Goal: Information Seeking & Learning: Learn about a topic

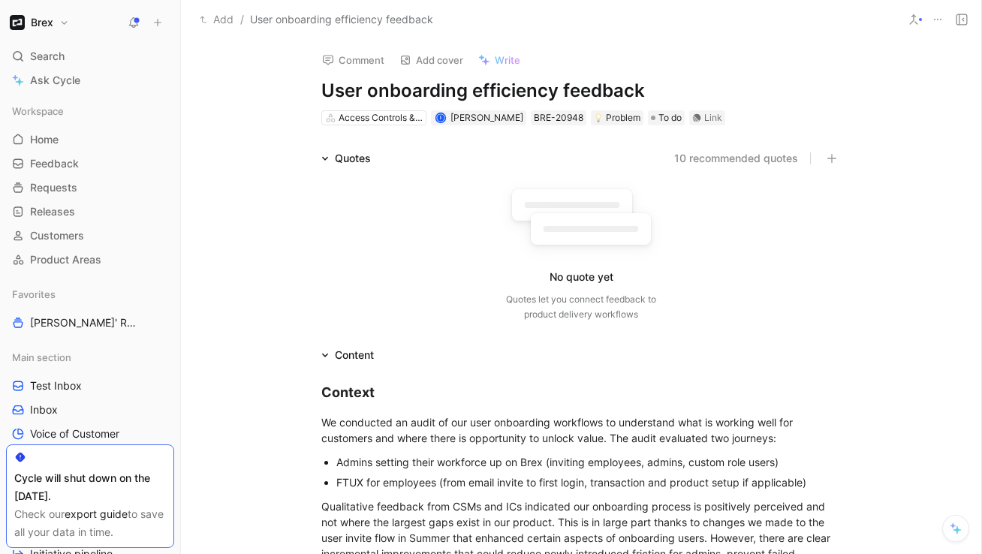
scroll to position [520, 0]
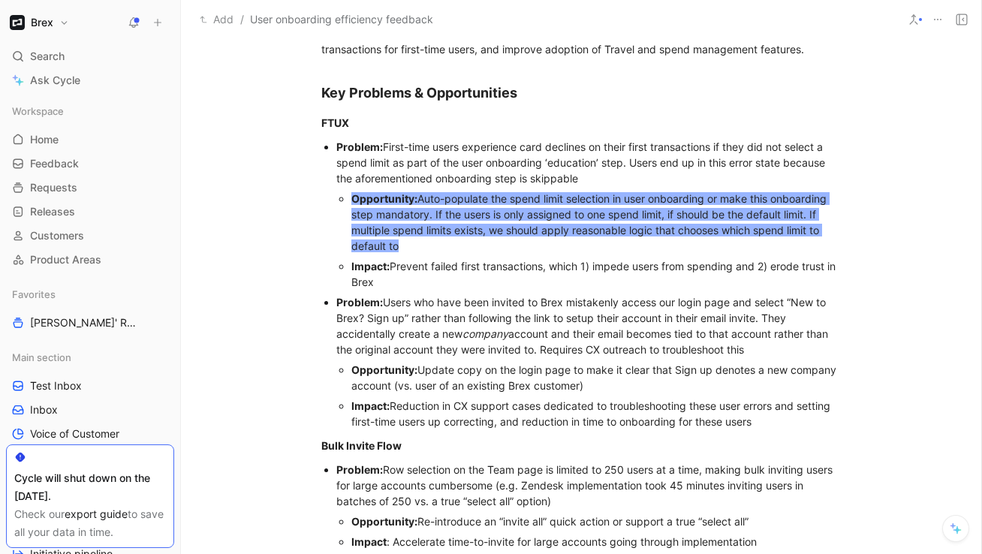
click at [420, 231] on span "Auto-populate the spend limit selection in user onboarding or make this onboard…" at bounding box center [590, 222] width 478 height 60
click at [418, 246] on div "Opportunity: Auto-populate the spend limit selection in user onboarding or make…" at bounding box center [596, 222] width 490 height 63
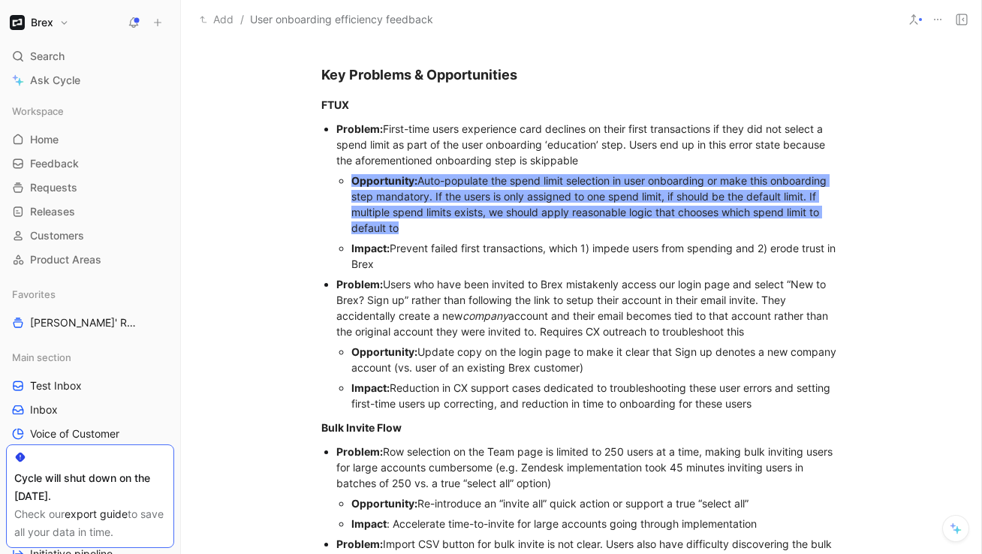
scroll to position [505, 0]
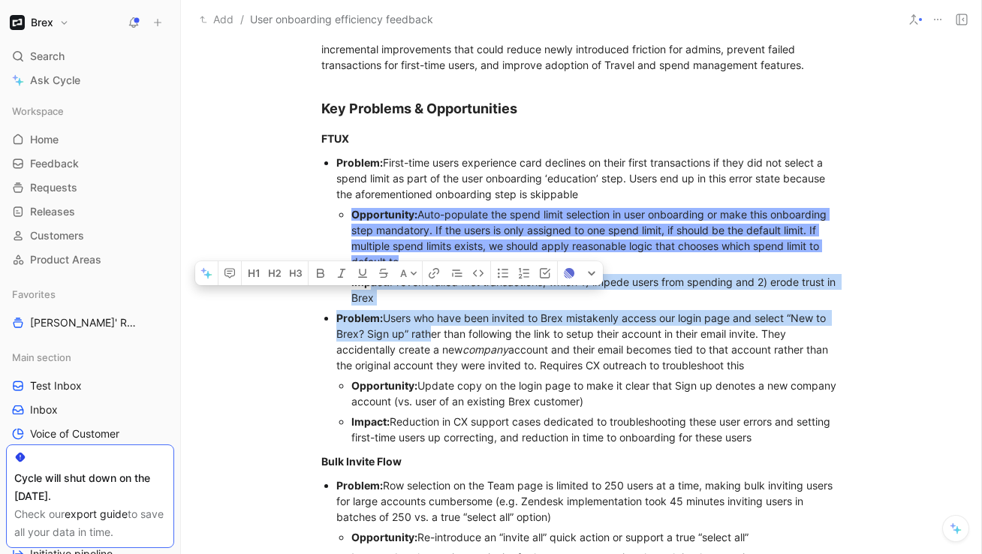
drag, startPoint x: 423, startPoint y: 330, endPoint x: 373, endPoint y: 289, distance: 65.1
click at [373, 289] on ul "Problem: First-time users experience card declines on their first transactions …" at bounding box center [581, 299] width 577 height 295
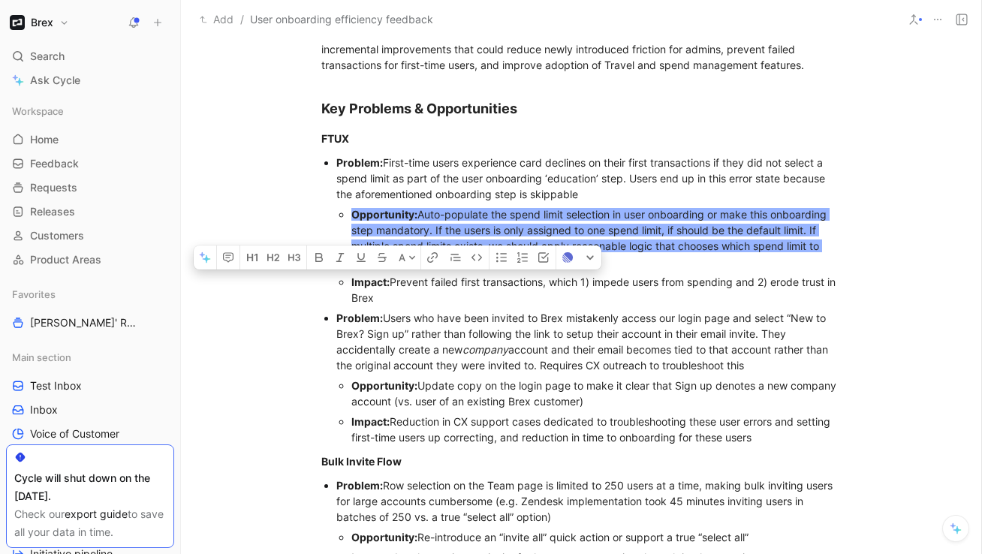
click at [390, 222] on div "Opportunity: Auto-populate the spend limit selection in user onboarding or make…" at bounding box center [596, 237] width 490 height 63
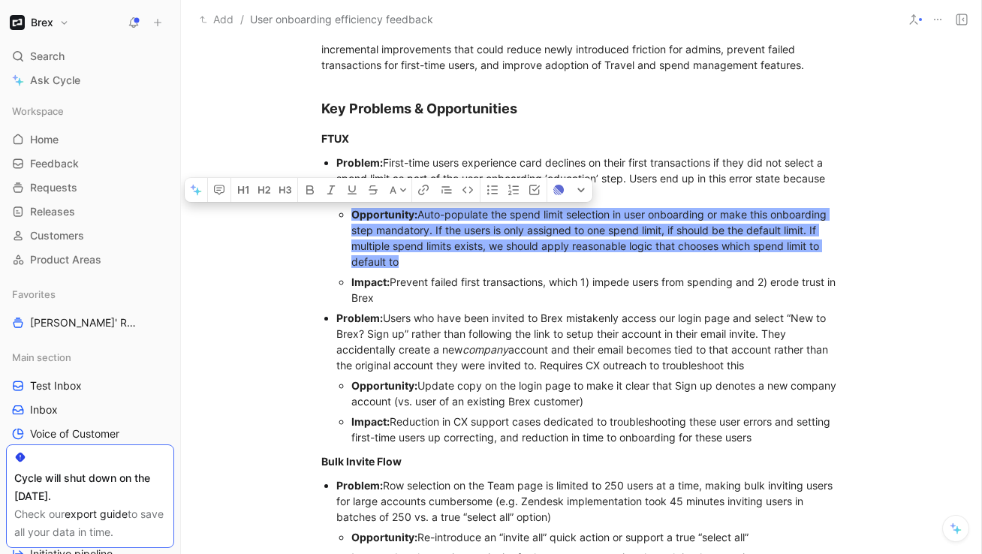
drag, startPoint x: 404, startPoint y: 261, endPoint x: 342, endPoint y: 207, distance: 82.0
click at [351, 207] on li "Opportunity: Auto-populate the spend limit selection in user onboarding or make…" at bounding box center [596, 238] width 490 height 68
click at [463, 254] on div "Opportunity: Auto-populate the spend limit selection in user onboarding or make…" at bounding box center [596, 237] width 490 height 63
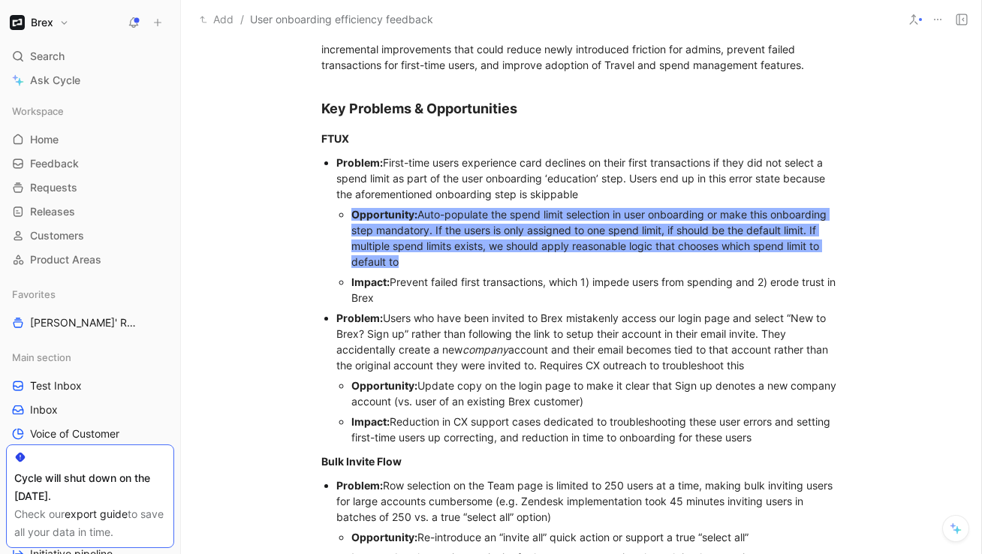
click at [450, 208] on span "Auto-populate the spend limit selection in user onboarding or make this onboard…" at bounding box center [590, 238] width 478 height 60
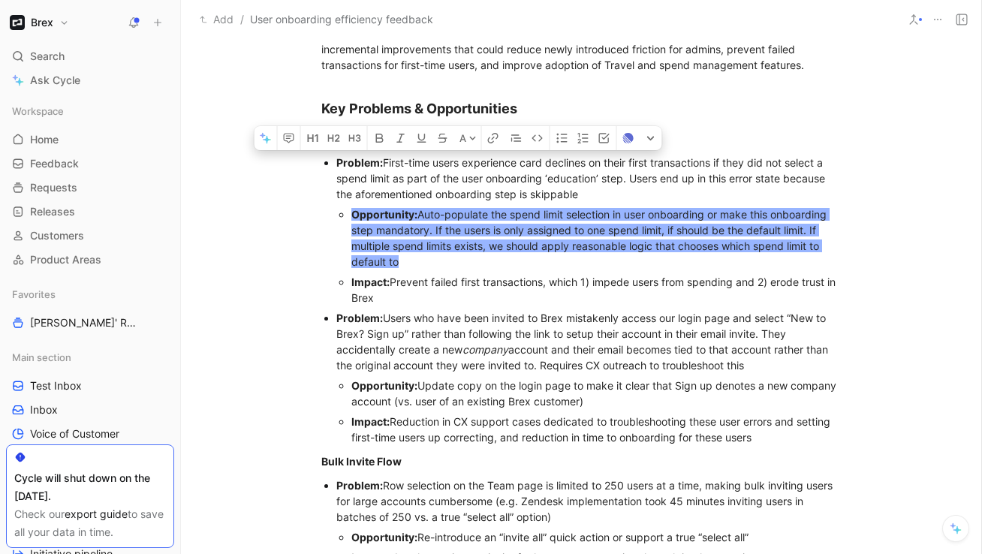
drag, startPoint x: 584, startPoint y: 189, endPoint x: 334, endPoint y: 166, distance: 251.1
click at [334, 166] on ul "Problem: First-time users experience card declines on their first transactions …" at bounding box center [581, 299] width 577 height 295
click at [385, 208] on span "Opportunity:" at bounding box center [384, 214] width 66 height 13
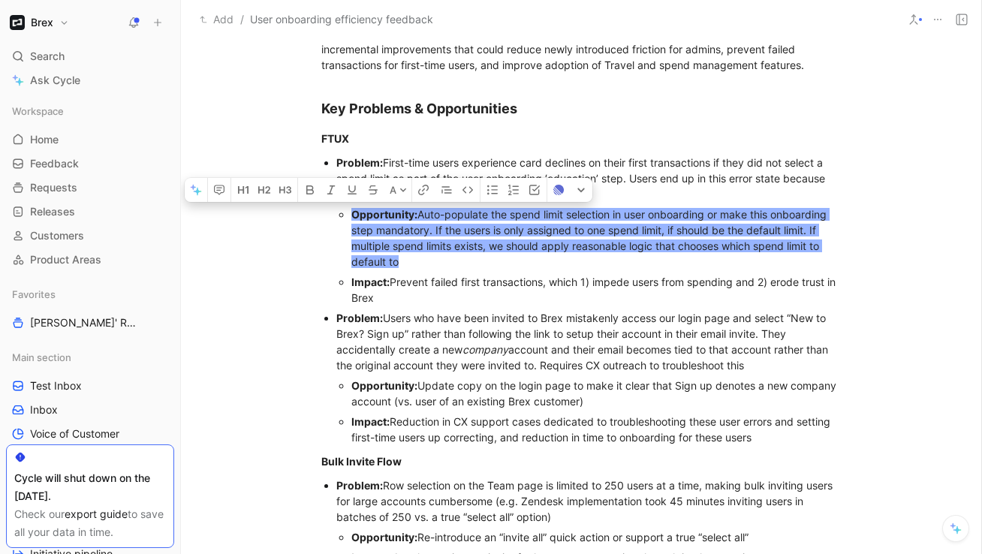
drag, startPoint x: 411, startPoint y: 262, endPoint x: 352, endPoint y: 219, distance: 72.5
click at [352, 219] on div "Opportunity: Auto-populate the spend limit selection in user onboarding or make…" at bounding box center [596, 237] width 490 height 63
click at [421, 276] on div "[PERSON_NAME] Impact: Prevent failed first transactions, which 1) impede users …" at bounding box center [596, 290] width 490 height 32
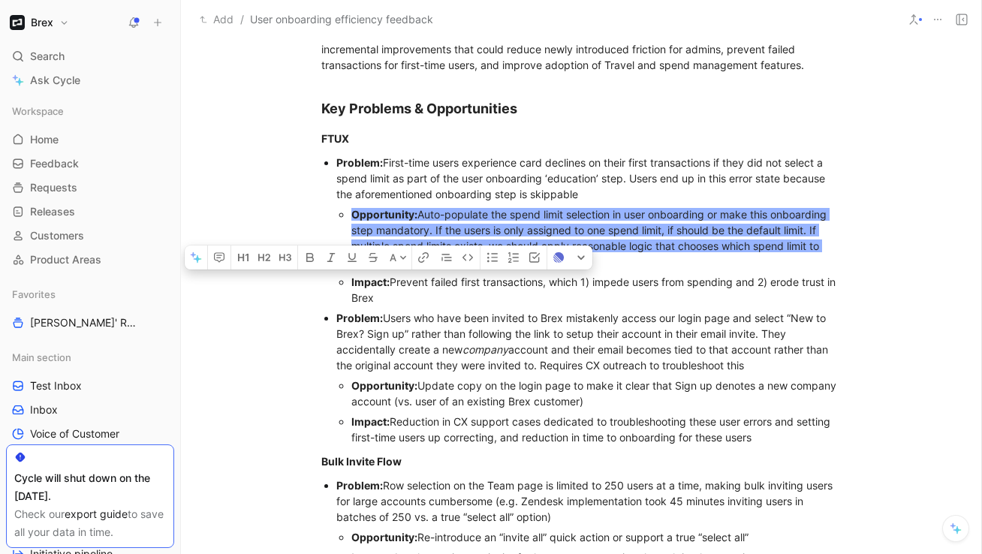
drag, startPoint x: 396, startPoint y: 298, endPoint x: 351, endPoint y: 283, distance: 47.5
click at [351, 283] on ul "Opportunity: Auto-populate the spend limit selection in user onboarding or make…" at bounding box center [588, 256] width 505 height 104
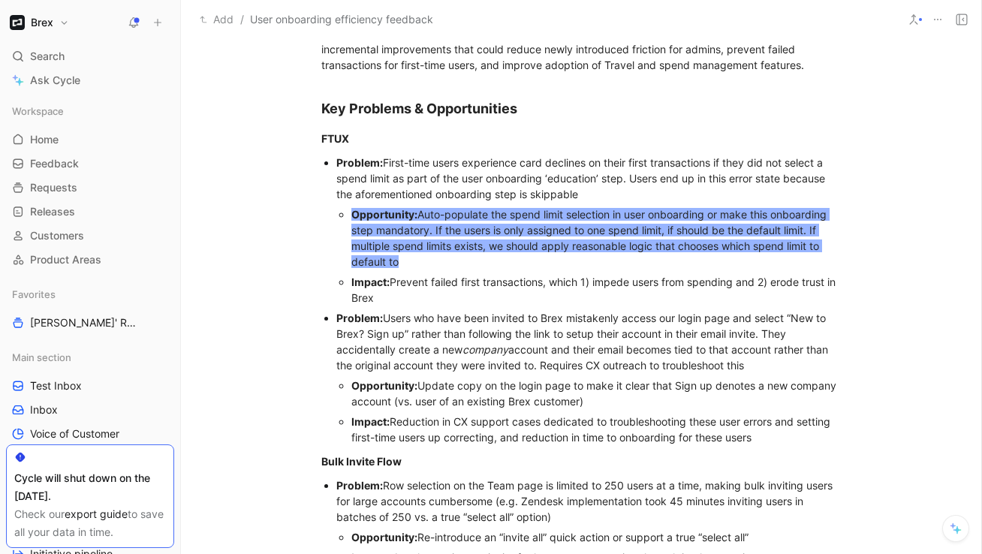
click at [393, 357] on div "Problem: Users who have been invited to Brex mistakenly access our login page a…" at bounding box center [588, 341] width 505 height 63
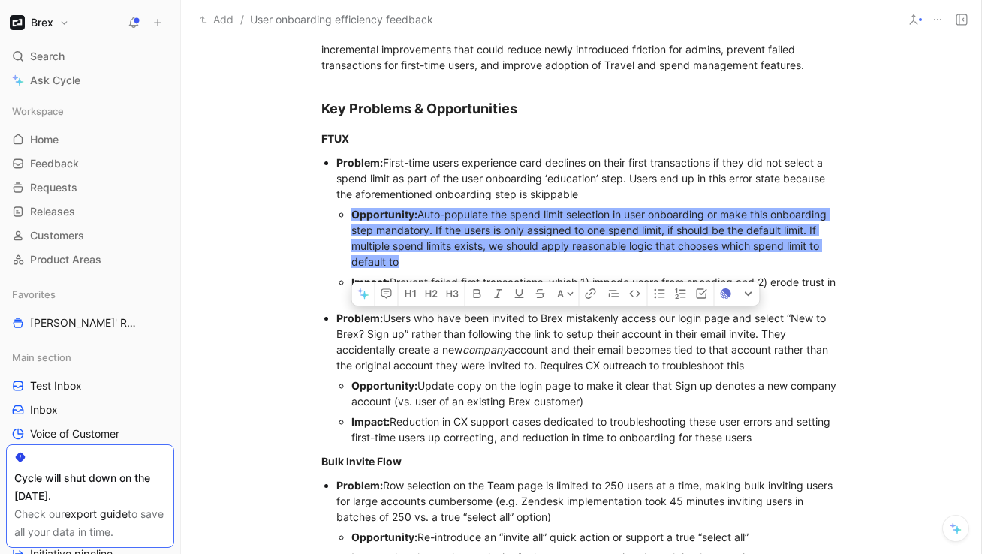
drag, startPoint x: 776, startPoint y: 363, endPoint x: 337, endPoint y: 310, distance: 441.7
click at [337, 310] on div "Problem: Users who have been invited to Brex mistakenly access our login page a…" at bounding box center [588, 341] width 505 height 63
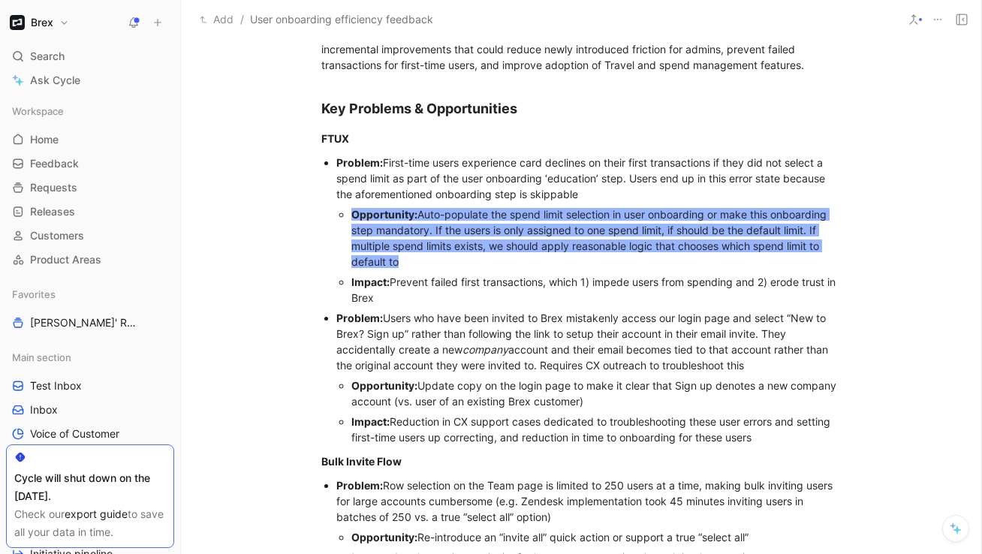
click at [392, 225] on span "Auto-populate the spend limit selection in user onboarding or make this onboard…" at bounding box center [590, 238] width 478 height 60
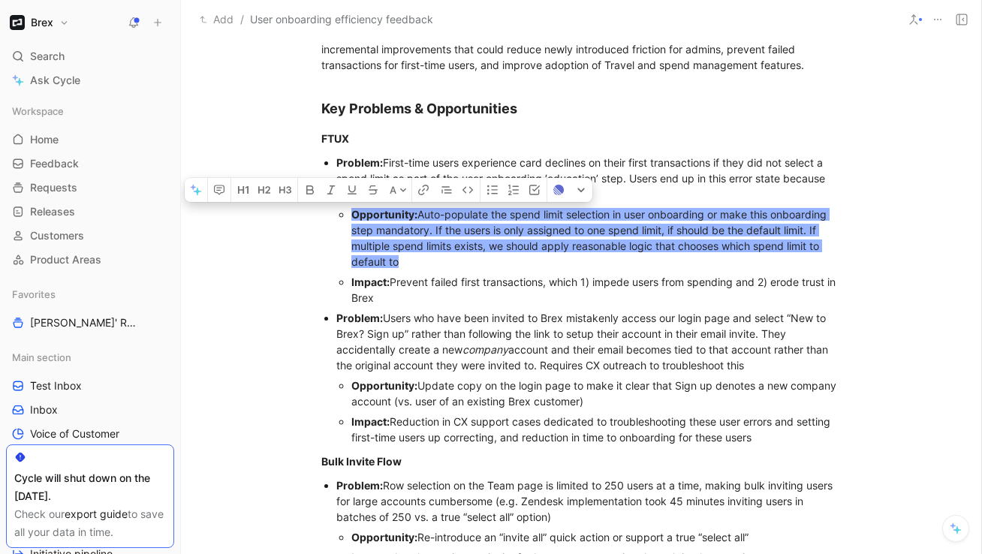
drag, startPoint x: 402, startPoint y: 259, endPoint x: 333, endPoint y: 222, distance: 78.3
click at [333, 222] on ul "Problem: First-time users experience card declines on their first transactions …" at bounding box center [581, 299] width 577 height 295
click at [449, 240] on span "Auto-populate the spend limit selection in user onboarding or make this onboard…" at bounding box center [590, 238] width 478 height 60
drag, startPoint x: 412, startPoint y: 259, endPoint x: 353, endPoint y: 215, distance: 73.6
click at [353, 215] on div "Opportunity: Auto-populate the spend limit selection in user onboarding or make…" at bounding box center [596, 237] width 490 height 63
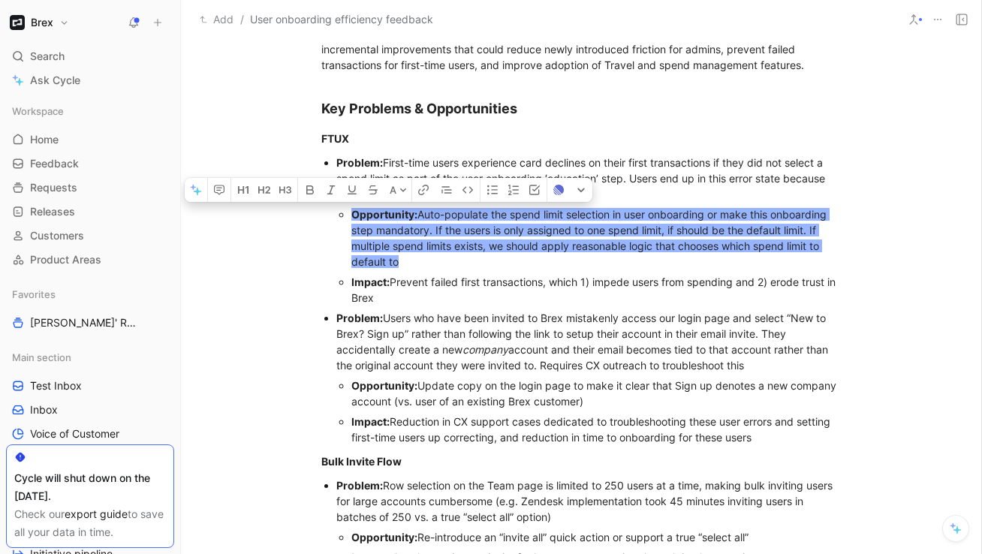
click at [408, 264] on div "Opportunity: Auto-populate the spend limit selection in user onboarding or make…" at bounding box center [596, 237] width 490 height 63
drag, startPoint x: 402, startPoint y: 264, endPoint x: 323, endPoint y: 217, distance: 91.9
click at [323, 217] on ul "Problem: First-time users experience card declines on their first transactions …" at bounding box center [581, 299] width 577 height 295
click at [383, 267] on span "Auto-populate the spend limit selection in user onboarding or make this onboard…" at bounding box center [590, 238] width 478 height 60
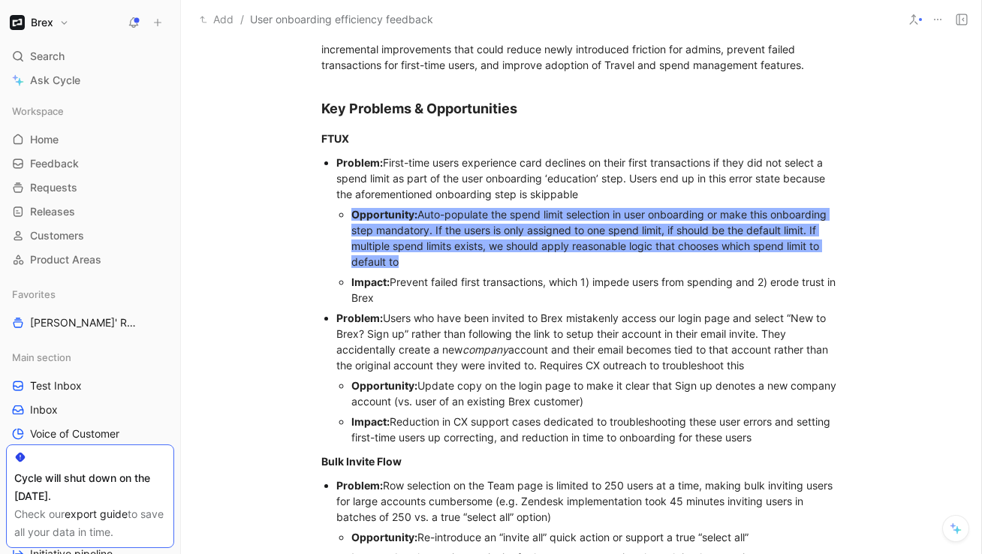
click at [398, 176] on div "Problem: First-time users experience card declines on their first transactions …" at bounding box center [588, 178] width 505 height 47
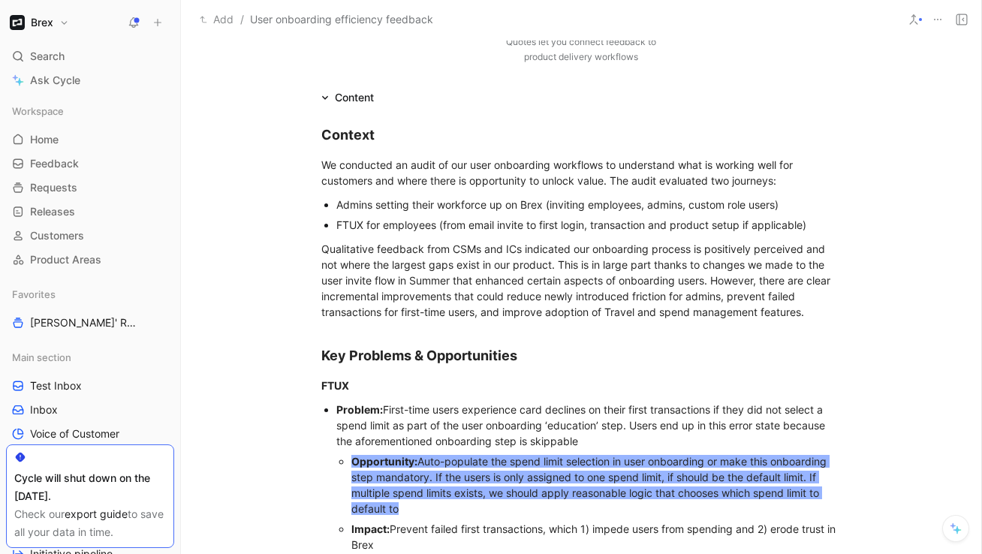
scroll to position [261, 0]
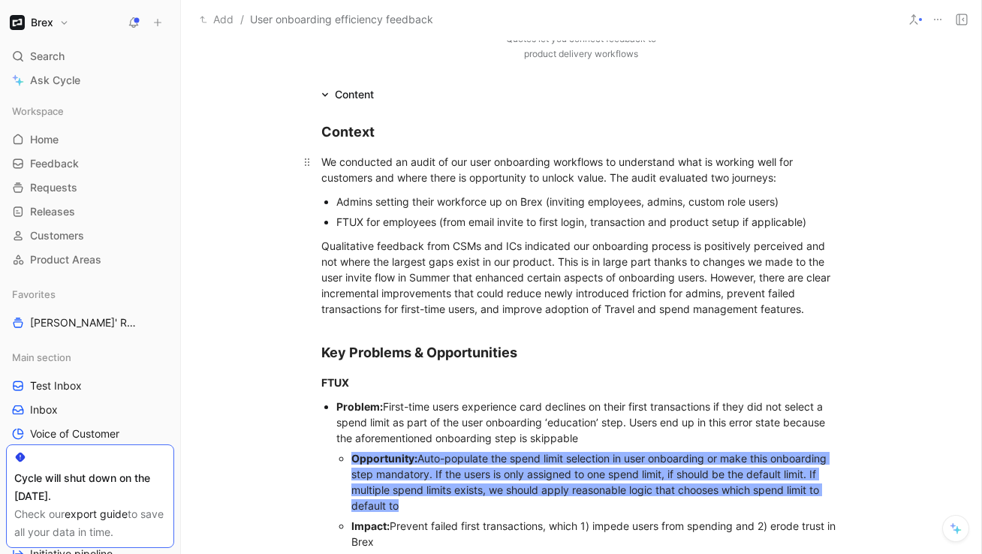
click at [396, 164] on div "We conducted an audit of our user onboarding workflows to understand what is wo…" at bounding box center [581, 170] width 520 height 32
click at [409, 176] on div "We conducted an audit of our user onboarding workflows to understand what is wo…" at bounding box center [581, 170] width 520 height 32
click at [493, 180] on div "We conducted an audit of our user onboarding workflows to understand what is wo…" at bounding box center [581, 170] width 520 height 32
click at [536, 179] on div "We conducted an audit of our user onboarding workflows to understand what is wo…" at bounding box center [581, 170] width 520 height 32
click at [614, 176] on div "We conducted an audit of our user onboarding workflows to understand what is wo…" at bounding box center [581, 170] width 520 height 32
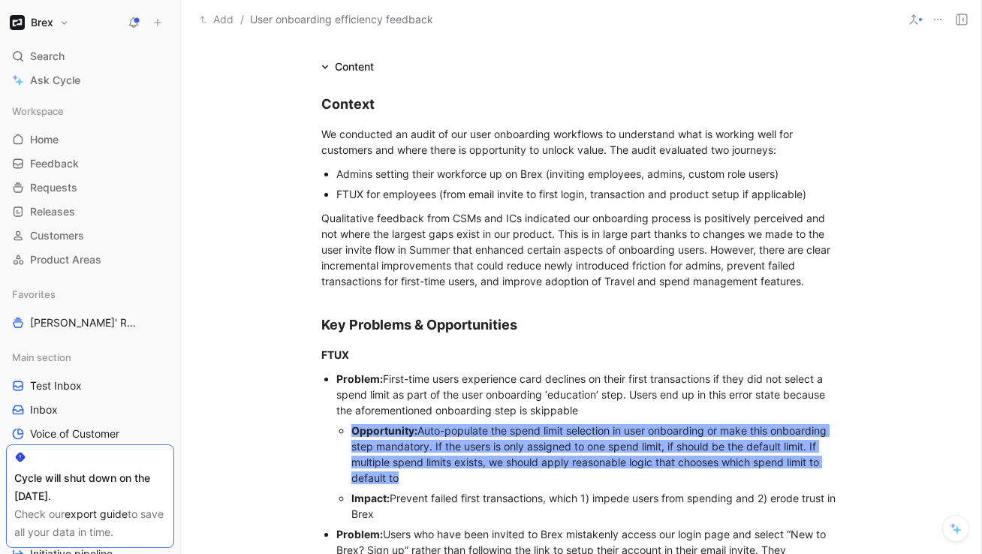
scroll to position [299, 0]
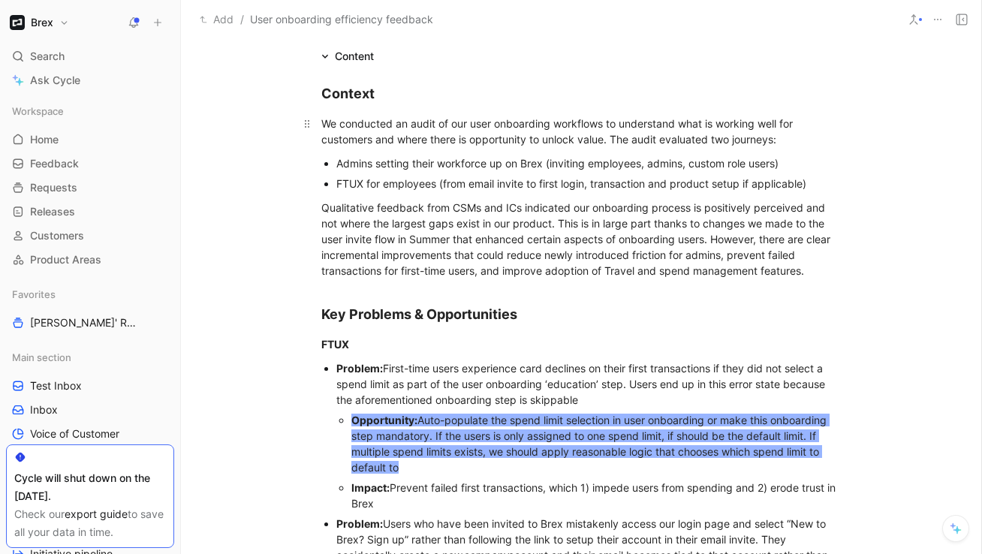
click at [736, 140] on div "We conducted an audit of our user onboarding workflows to understand what is wo…" at bounding box center [581, 132] width 520 height 32
click at [586, 155] on p "Admins setting their workforce up on Brex (inviting employees, admins, custom r…" at bounding box center [588, 163] width 505 height 20
click at [594, 165] on div "Admins setting their workforce up on Brex (inviting employees, admins, custom r…" at bounding box center [588, 163] width 505 height 16
click at [640, 166] on div "Admins setting their workforce up on Brex (inviting employees, admins, custom r…" at bounding box center [588, 163] width 505 height 16
click at [668, 164] on div "Admins setting their workforce up on Brex (inviting employees, admins, custom r…" at bounding box center [588, 163] width 505 height 16
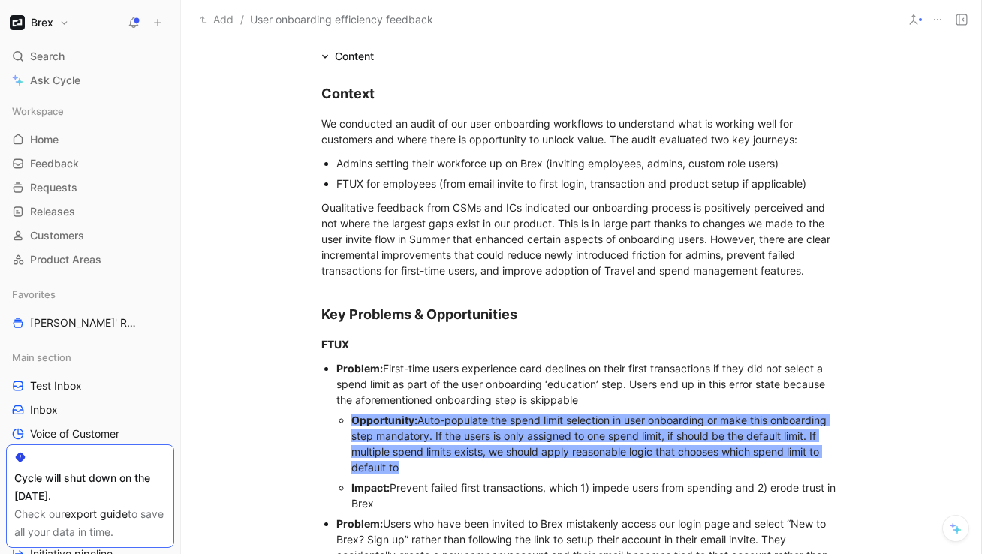
click at [688, 166] on div "Admins setting their workforce up on Brex (inviting employees, admins, custom r…" at bounding box center [588, 163] width 505 height 16
click at [648, 167] on div "Admins setting their workforce up on Brex (inviting employees, admins, custom r…" at bounding box center [588, 163] width 505 height 16
click at [695, 164] on div "Admins setting their workforce up on Brex (inviting employees / admins, custom …" at bounding box center [588, 163] width 505 height 16
click at [597, 226] on div "Qualitative feedback from CSMs and ICs indicated our onboarding process is posi…" at bounding box center [581, 239] width 520 height 79
click at [412, 188] on div "FTUX for employees (from email invite to first login, transaction and product s…" at bounding box center [588, 184] width 505 height 16
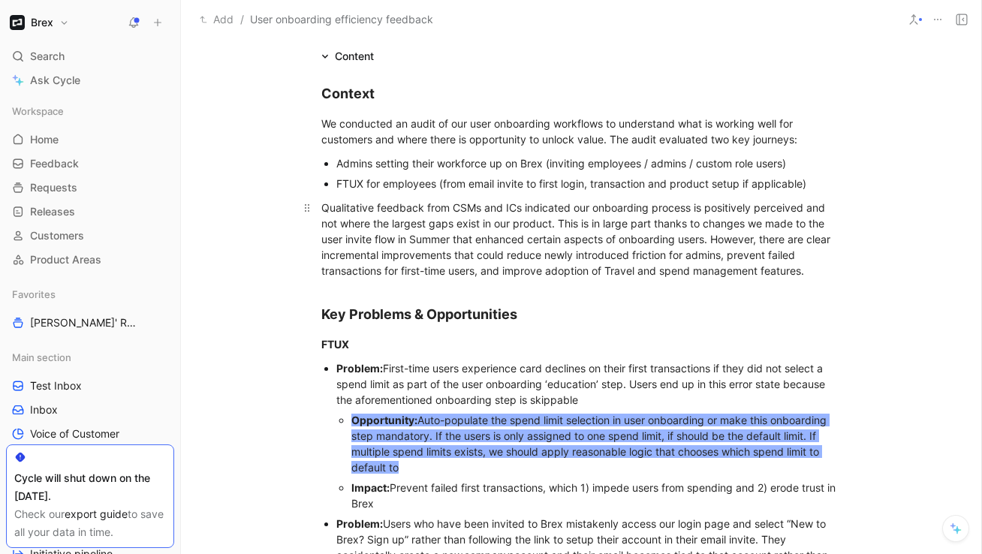
click at [424, 214] on div "Qualitative feedback from CSMs and ICs indicated our onboarding process is posi…" at bounding box center [581, 239] width 520 height 79
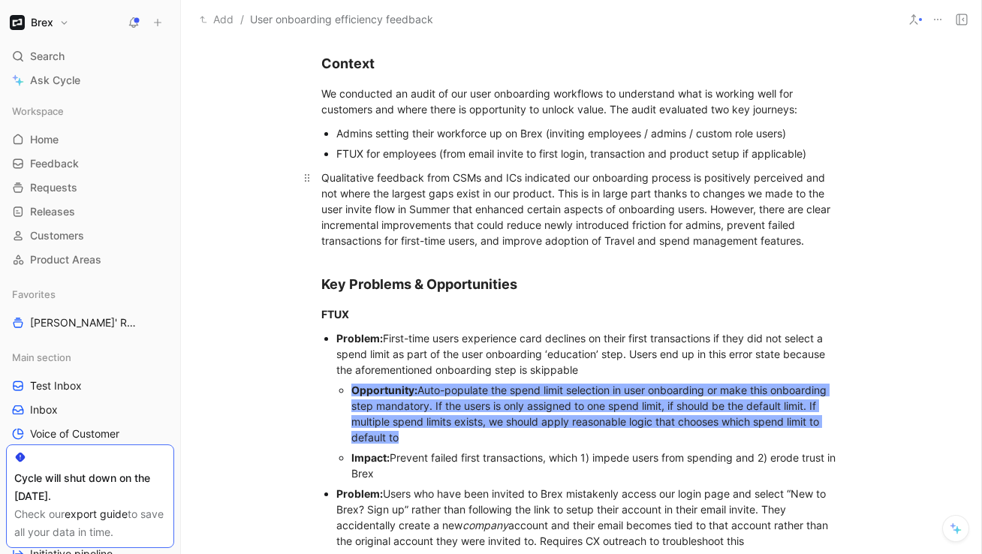
scroll to position [344, 0]
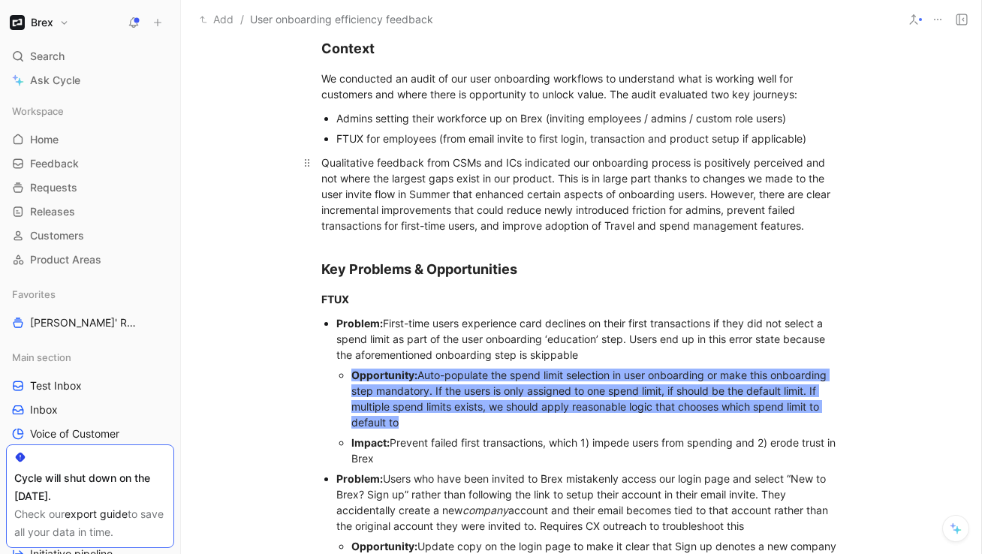
click at [605, 164] on div "Qualitative feedback from CSMs and ICs indicated our onboarding process is posi…" at bounding box center [581, 194] width 520 height 79
click at [650, 168] on div "Qualitative feedback from CSMs and ICs indicated our onboarding process is posi…" at bounding box center [581, 194] width 520 height 79
click at [604, 175] on div "Qualitative feedback from CSMs and ICs indicated our onboarding process is posi…" at bounding box center [581, 194] width 520 height 79
click at [670, 166] on div "Qualitative feedback from CSMs and ICs indicated our onboarding process is posi…" at bounding box center [581, 194] width 520 height 79
drag, startPoint x: 338, startPoint y: 179, endPoint x: 322, endPoint y: 179, distance: 15.8
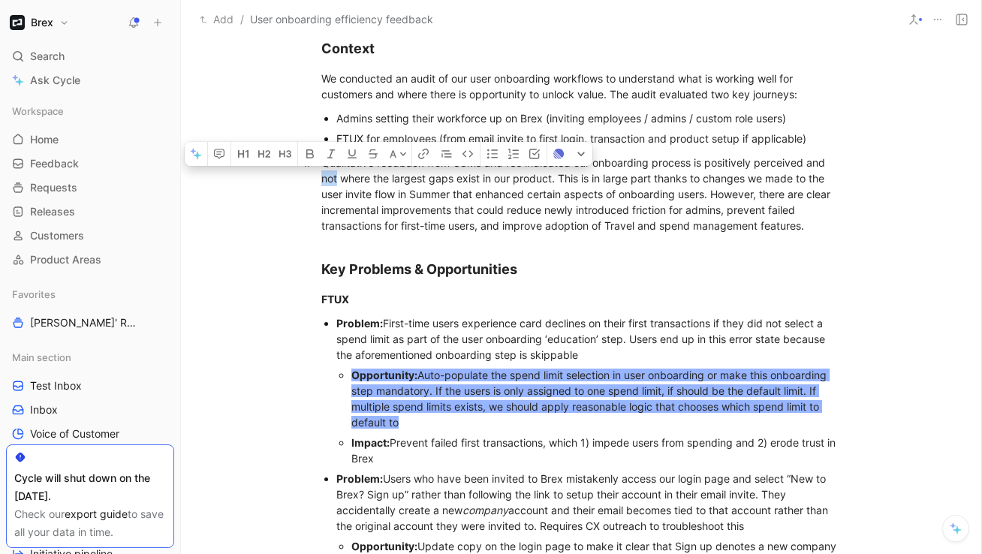
click at [322, 179] on div "Qualitative feedback from CSMs and ICs indicated our onboarding process is posi…" at bounding box center [581, 194] width 520 height 79
click at [404, 193] on div "Qualitative feedback from CSMs and ICs indicated our onboarding process is posi…" at bounding box center [581, 194] width 520 height 79
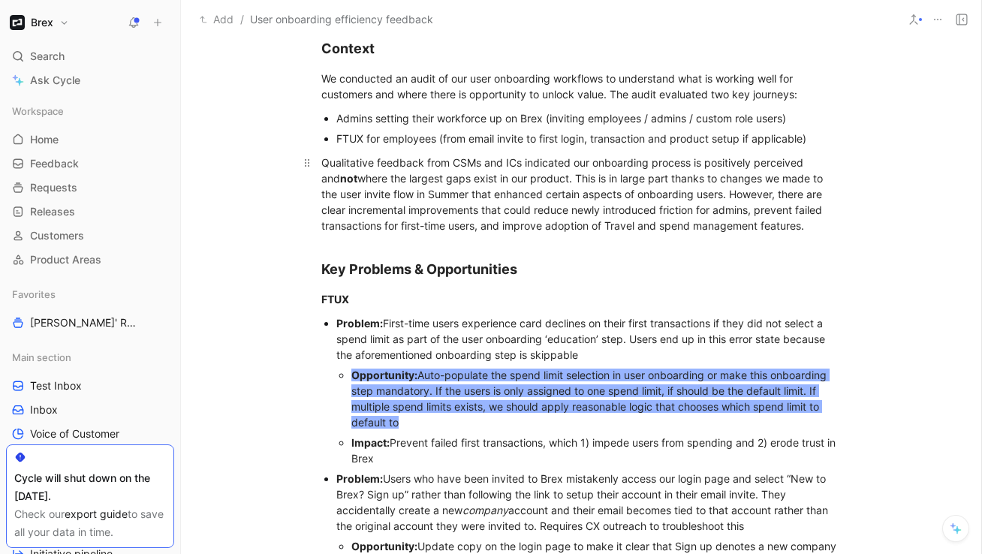
click at [508, 183] on div "Qualitative feedback from CSMs and ICs indicated our onboarding process is posi…" at bounding box center [581, 194] width 520 height 79
click at [581, 182] on div "Qualitative feedback from CSMs and ICs indicated our onboarding process is posi…" at bounding box center [581, 194] width 520 height 79
click at [619, 182] on div "Qualitative feedback from CSMs and ICs indicated our onboarding process is posi…" at bounding box center [581, 194] width 520 height 79
drag, startPoint x: 654, startPoint y: 179, endPoint x: 562, endPoint y: 176, distance: 91.7
click at [562, 176] on div "Qualitative feedback from CSMs and ICs indicated our onboarding process is posi…" at bounding box center [581, 194] width 520 height 79
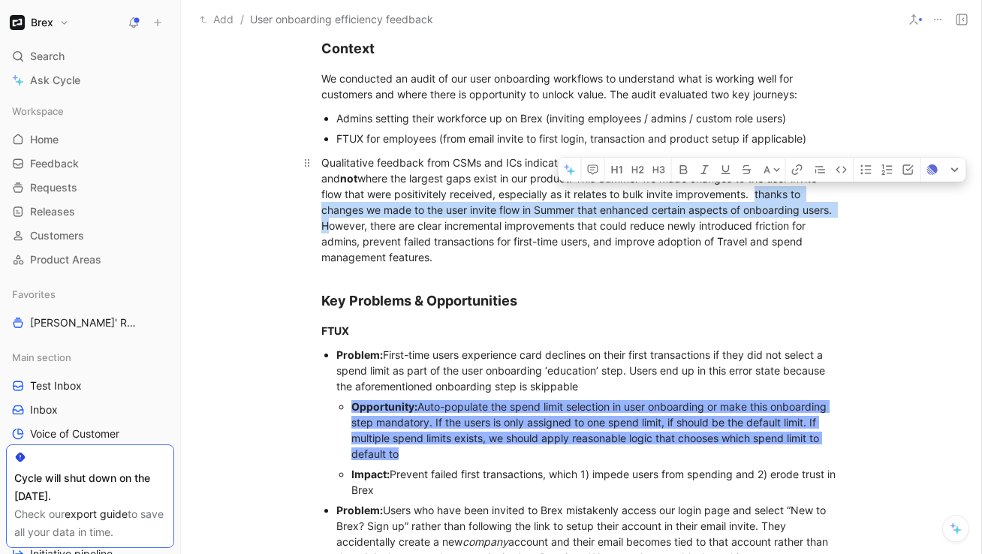
drag, startPoint x: 802, startPoint y: 208, endPoint x: 730, endPoint y: 196, distance: 73.1
click at [730, 196] on div "Qualitative feedback from CSMs and ICs indicated our onboarding process is posi…" at bounding box center [581, 210] width 520 height 110
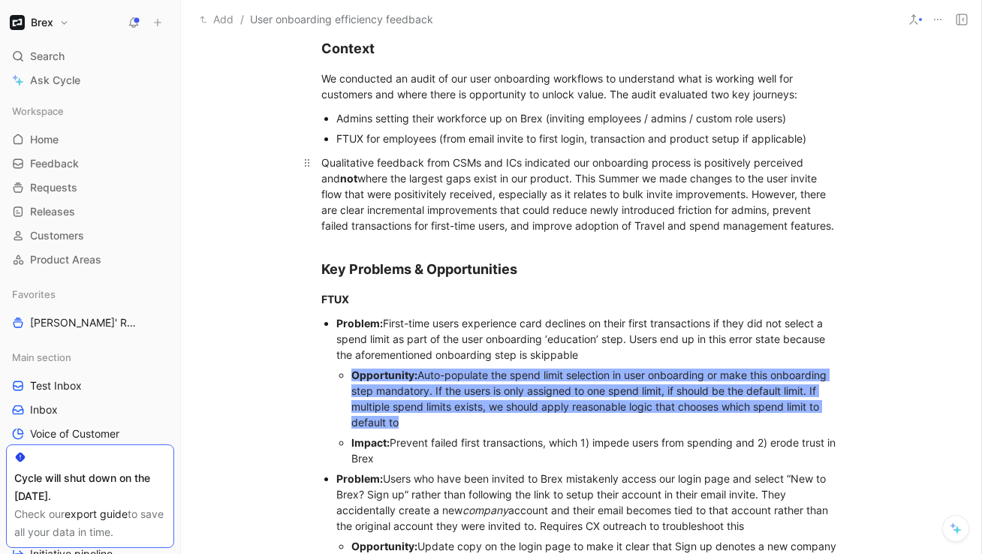
click at [698, 207] on div "Qualitative feedback from CSMs and ICs indicated our onboarding process is posi…" at bounding box center [581, 194] width 520 height 79
click at [790, 194] on div "Qualitative feedback from CSMs and ICs indicated our onboarding process is posi…" at bounding box center [581, 194] width 520 height 79
click at [478, 214] on div "Qualitative feedback from CSMs and ICs indicated our onboarding process is posi…" at bounding box center [581, 194] width 520 height 79
click at [496, 214] on div "Qualitative feedback from CSMs and ICs indicated our onboarding process is posi…" at bounding box center [581, 194] width 520 height 79
click at [537, 214] on div "Qualitative feedback from CSMs and ICs indicated our onboarding process is posi…" at bounding box center [581, 194] width 520 height 79
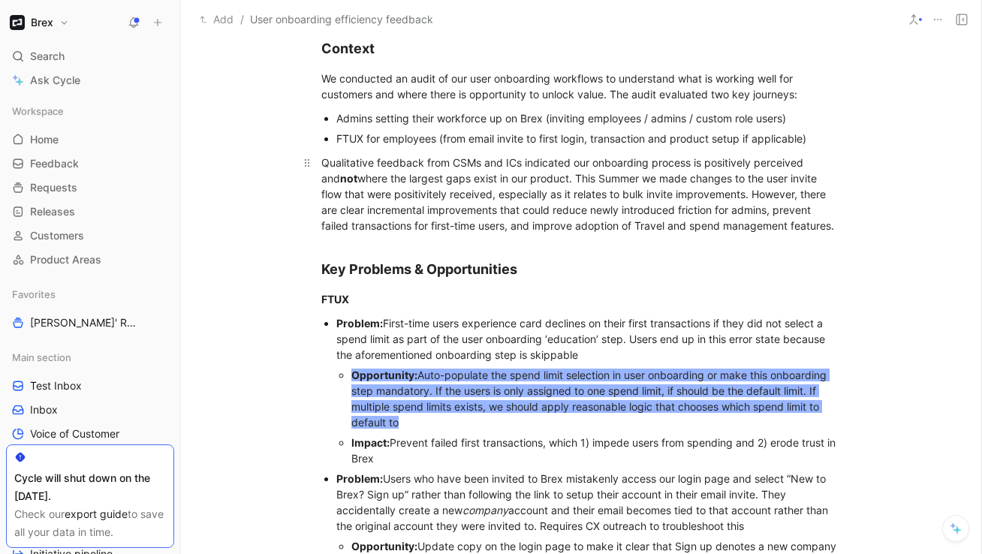
click at [599, 209] on div "Qualitative feedback from CSMs and ICs indicated our onboarding process is posi…" at bounding box center [581, 194] width 520 height 79
click at [714, 203] on div "Qualitative feedback from CSMs and ICs indicated our onboarding process is posi…" at bounding box center [581, 194] width 520 height 79
click at [701, 210] on div "Qualitative feedback from CSMs and ICs indicated our onboarding process is posi…" at bounding box center [581, 194] width 520 height 79
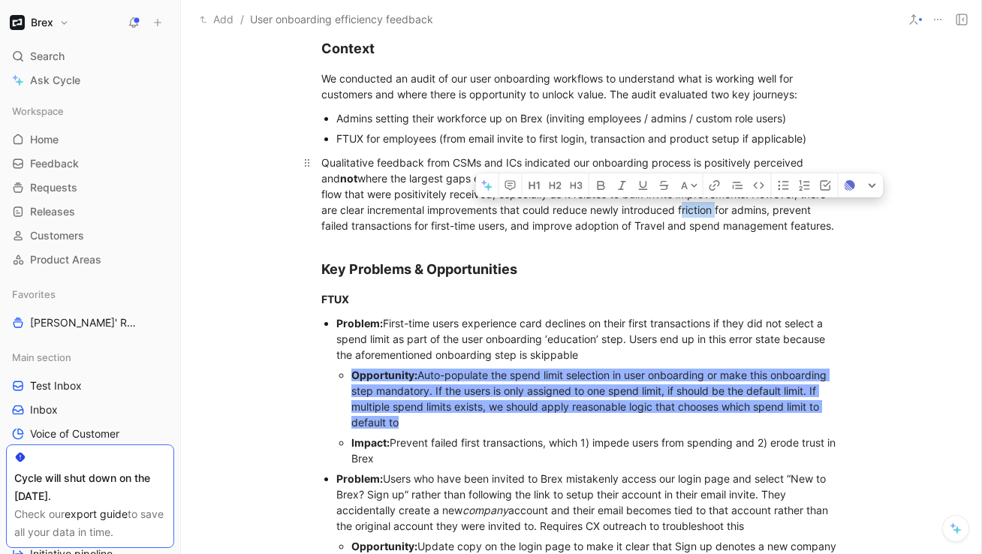
drag, startPoint x: 697, startPoint y: 212, endPoint x: 661, endPoint y: 214, distance: 36.1
click at [661, 214] on div "Qualitative feedback from CSMs and ICs indicated our onboarding process is posi…" at bounding box center [581, 194] width 520 height 79
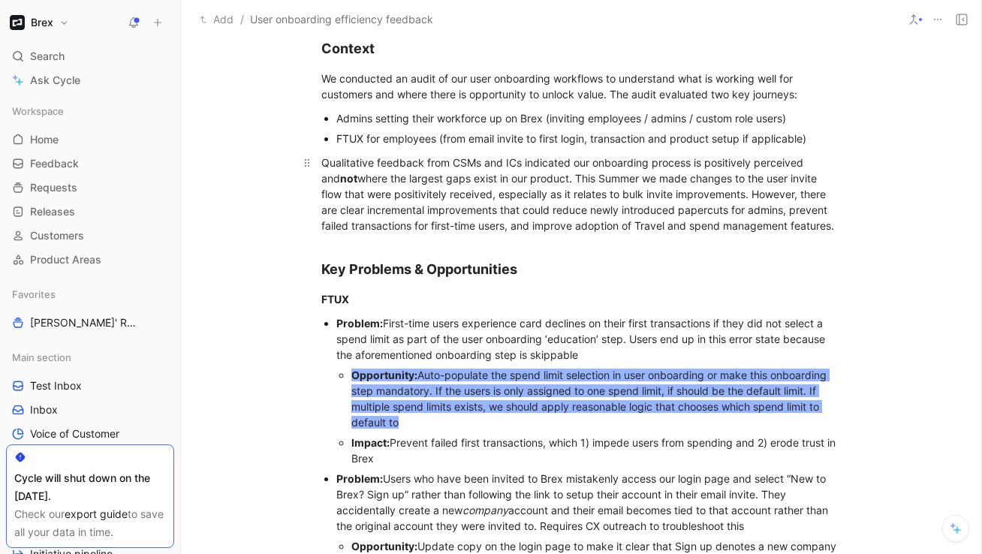
click at [637, 222] on div "Qualitative feedback from CSMs and ICs indicated our onboarding process is posi…" at bounding box center [581, 194] width 520 height 79
click at [665, 227] on div "Qualitative feedback from CSMs and ICs indicated our onboarding process is posi…" at bounding box center [581, 194] width 520 height 79
click at [698, 230] on div "Qualitative feedback from CSMs and ICs indicated our onboarding process is posi…" at bounding box center [581, 194] width 520 height 79
click at [594, 229] on div "Qualitative feedback from CSMs and ICs indicated our onboarding process is posi…" at bounding box center [581, 194] width 520 height 79
click at [637, 227] on div "Qualitative feedback from CSMs and ICs indicated our onboarding process is posi…" at bounding box center [581, 194] width 520 height 79
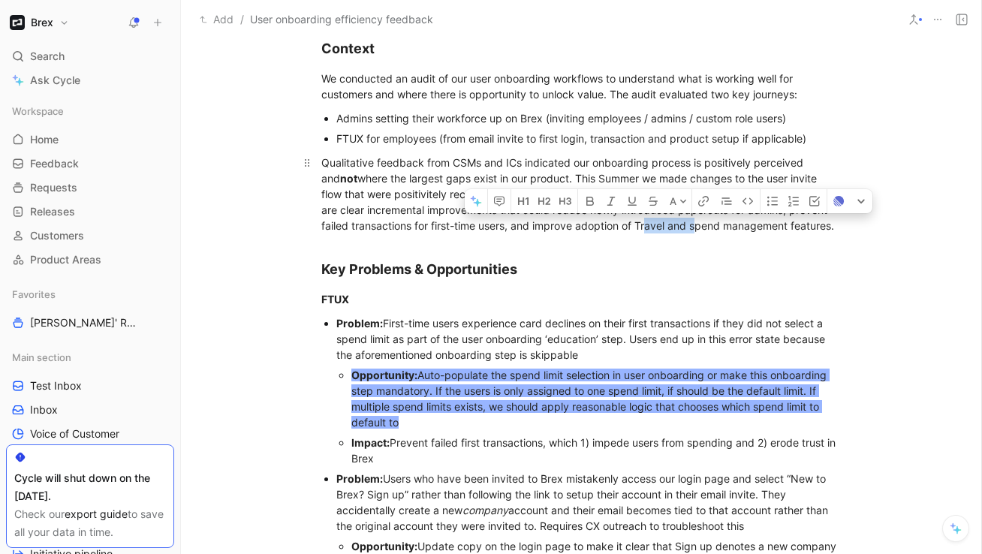
drag, startPoint x: 693, startPoint y: 226, endPoint x: 641, endPoint y: 226, distance: 51.8
click at [641, 226] on div "Qualitative feedback from CSMs and ICs indicated our onboarding process is posi…" at bounding box center [581, 194] width 520 height 79
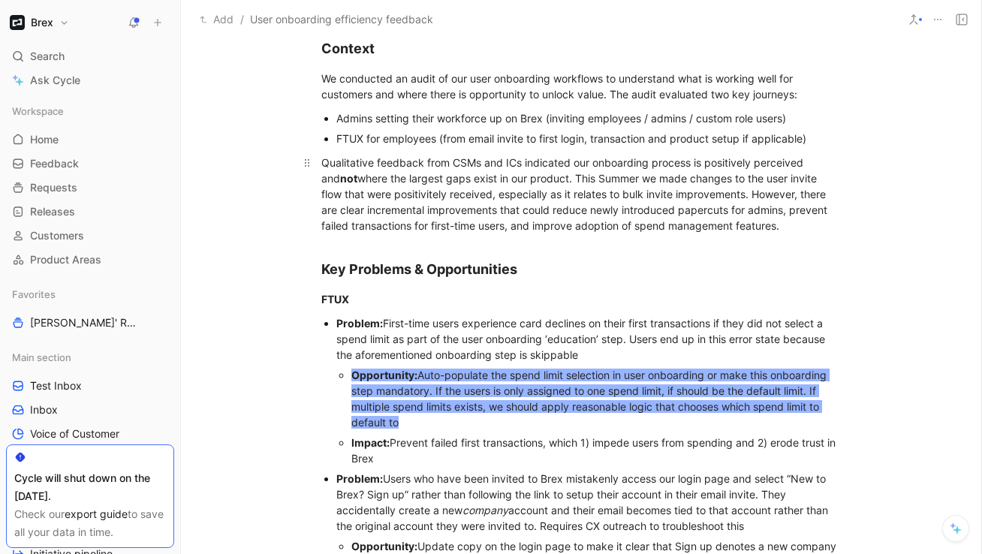
click at [740, 227] on div "Qualitative feedback from CSMs and ICs indicated our onboarding process is posi…" at bounding box center [581, 194] width 520 height 79
click at [581, 231] on div "Qualitative feedback from CSMs and ICs indicated our onboarding process is posi…" at bounding box center [581, 194] width 520 height 79
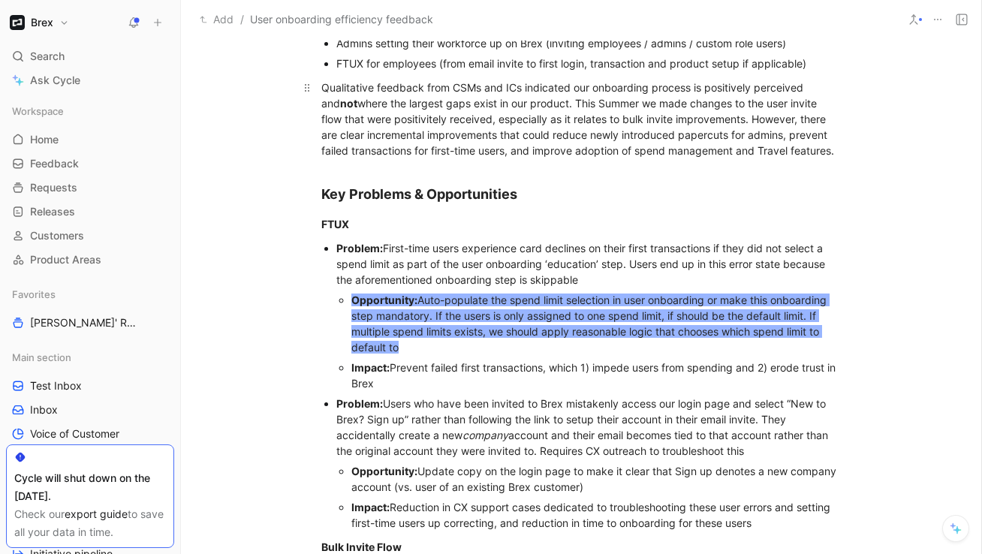
scroll to position [425, 0]
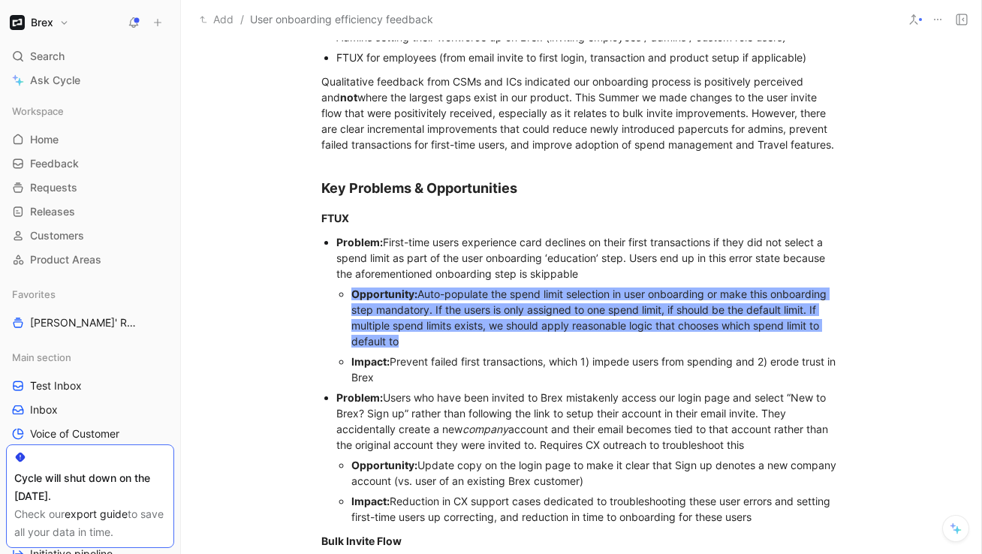
click at [491, 247] on div "Problem: First-time users experience card declines on their first transactions …" at bounding box center [588, 257] width 505 height 47
click at [538, 185] on div "Key Problems & Opportunities" at bounding box center [581, 188] width 520 height 20
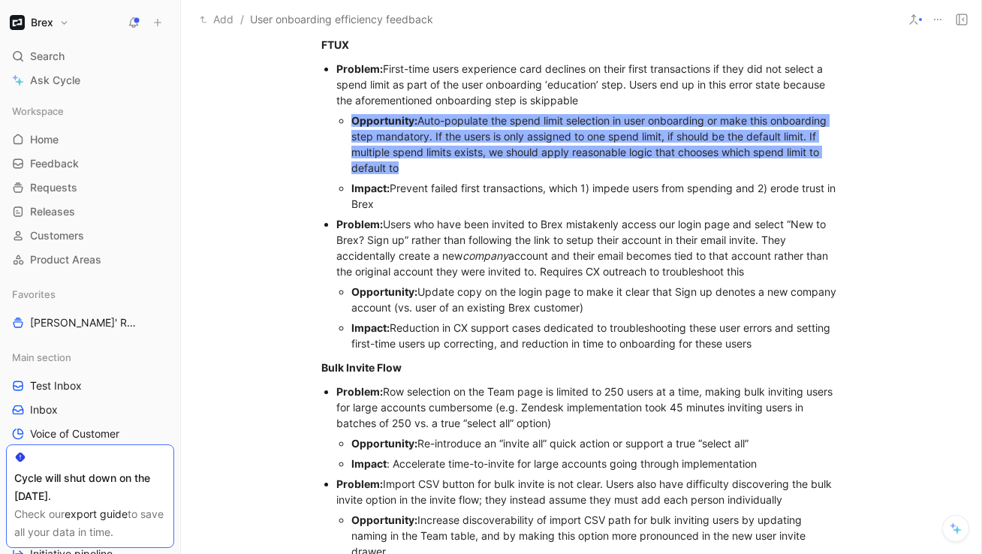
scroll to position [624, 0]
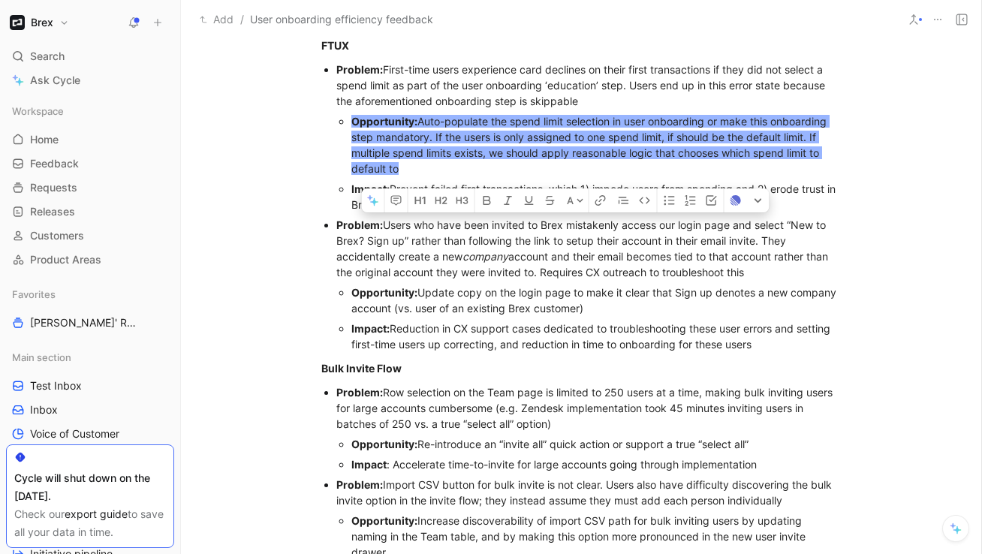
drag, startPoint x: 801, startPoint y: 348, endPoint x: 336, endPoint y: 224, distance: 481.9
click at [336, 224] on li "Problem: Users who have been invited to Brex mistakenly access our login page a…" at bounding box center [588, 285] width 505 height 140
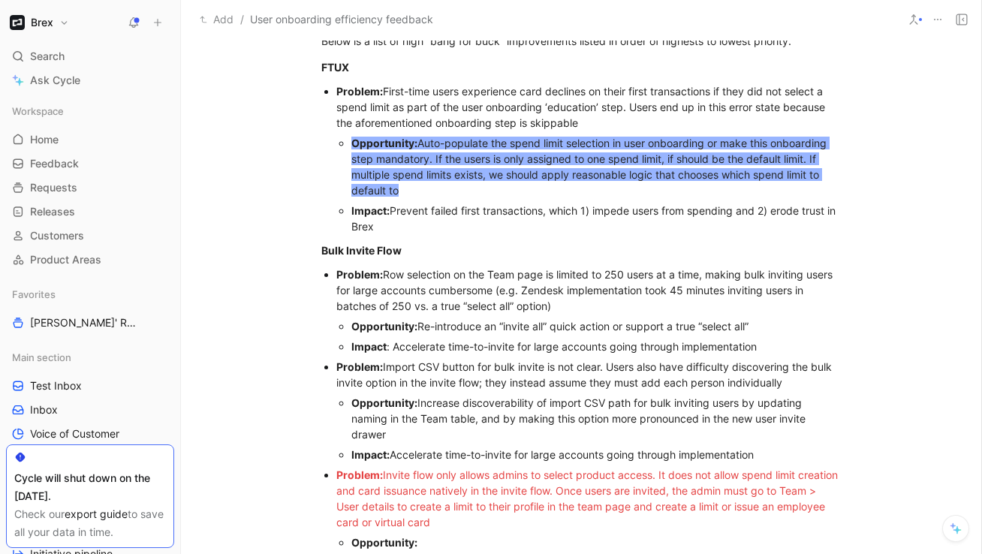
scroll to position [593, 0]
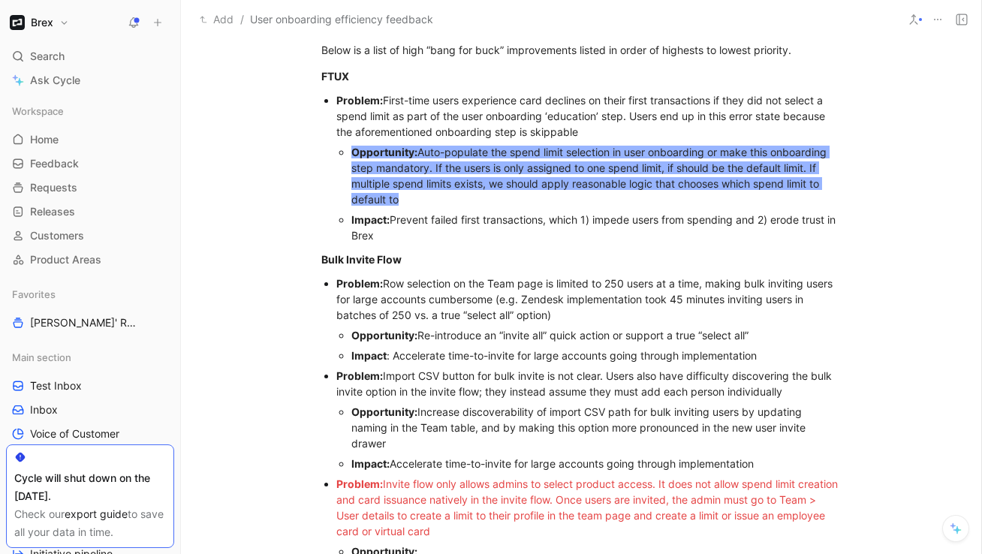
click at [390, 238] on div "[PERSON_NAME] Impact: Prevent failed first transactions, which 1) impede users …" at bounding box center [596, 228] width 490 height 32
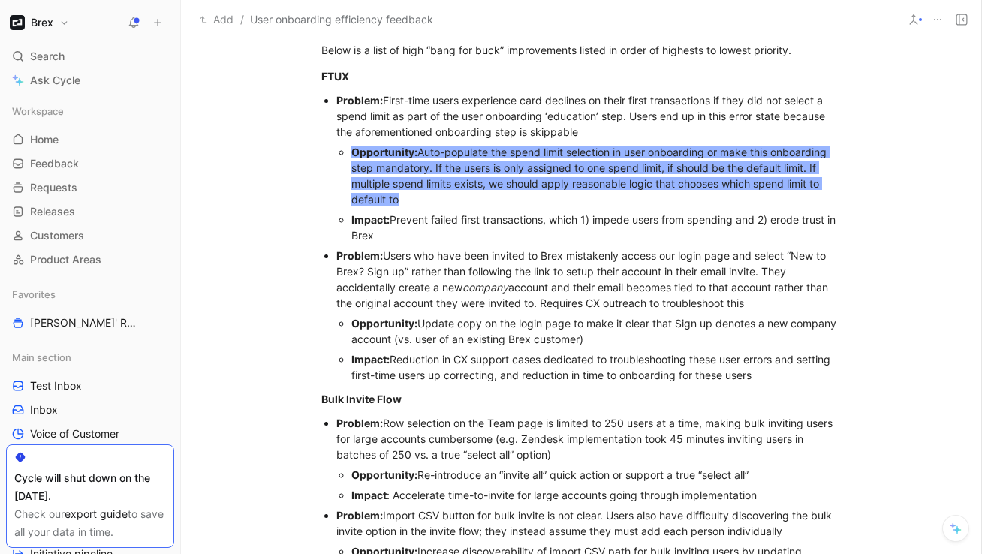
click at [416, 276] on div "Problem: Users who have been invited to Brex mistakenly access our login page a…" at bounding box center [588, 279] width 505 height 63
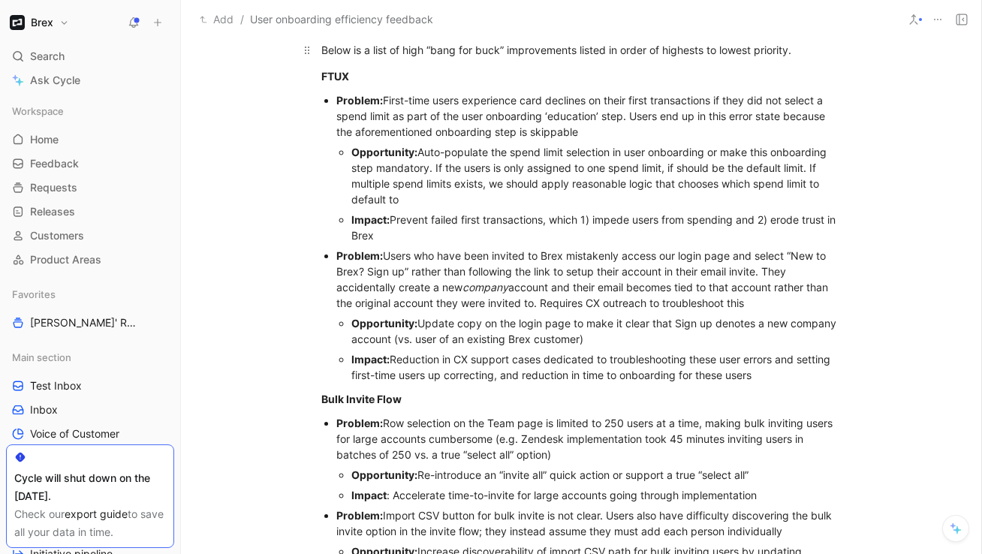
click at [801, 53] on div "Below is a list of high “bang for buck” improvements listed in order of highest…" at bounding box center [581, 50] width 520 height 16
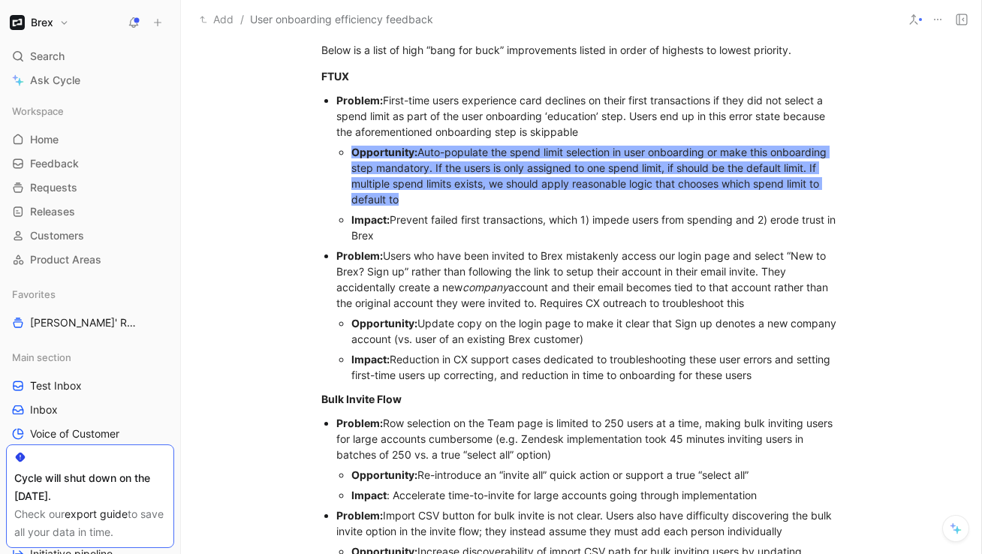
click at [639, 154] on span "Auto-populate the spend limit selection in user onboarding or make this onboard…" at bounding box center [590, 176] width 478 height 60
click at [794, 50] on div "Below is a list of high “bang for buck” improvements listed in order of highest…" at bounding box center [581, 50] width 520 height 16
click at [804, 51] on div "Below is a list of high “bang for buck” improvements listed in order of highest…" at bounding box center [581, 50] width 520 height 16
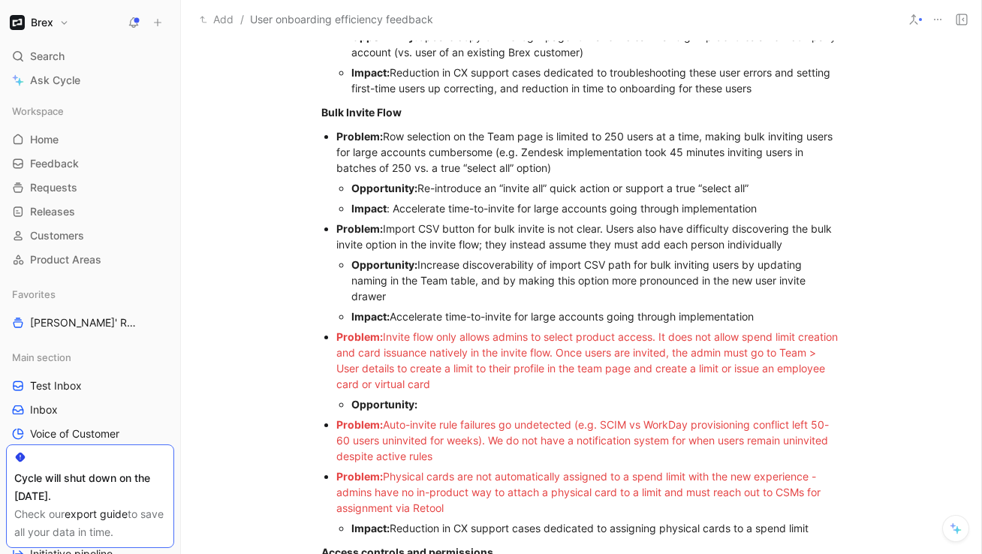
scroll to position [903, 0]
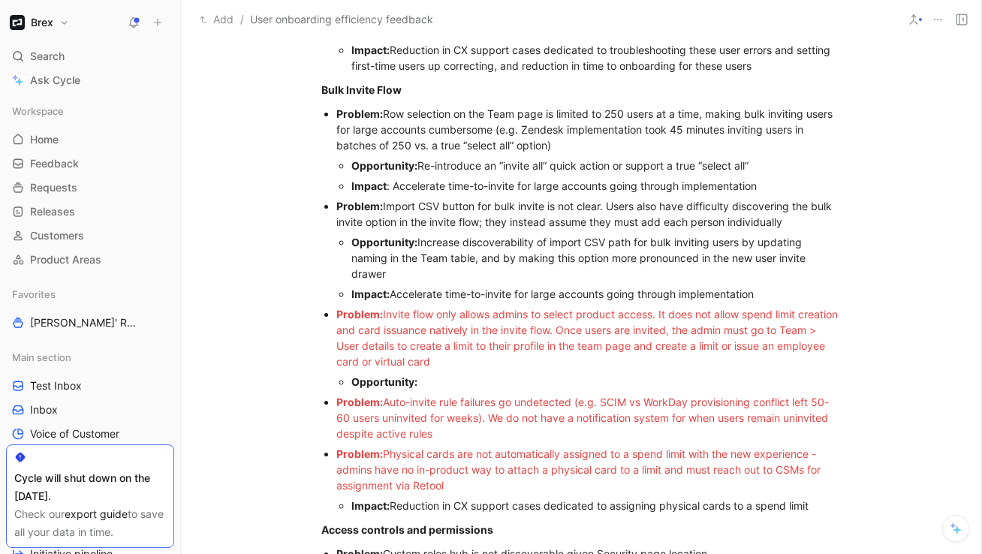
click at [423, 273] on div "Opportunity: Increase discoverability of import CSV path for bulk inviting user…" at bounding box center [596, 257] width 490 height 47
click at [426, 376] on div "Opportunity:" at bounding box center [596, 382] width 490 height 16
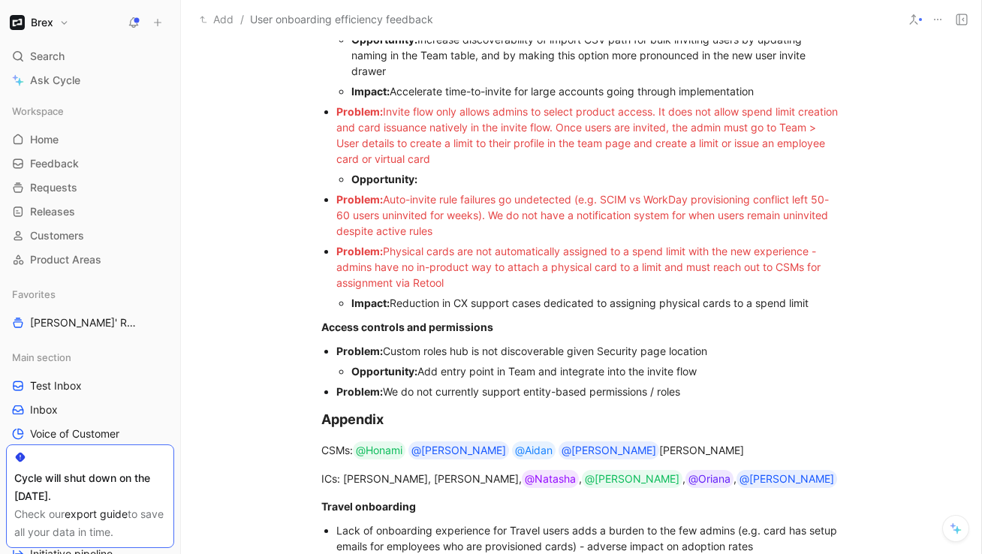
scroll to position [1093, 0]
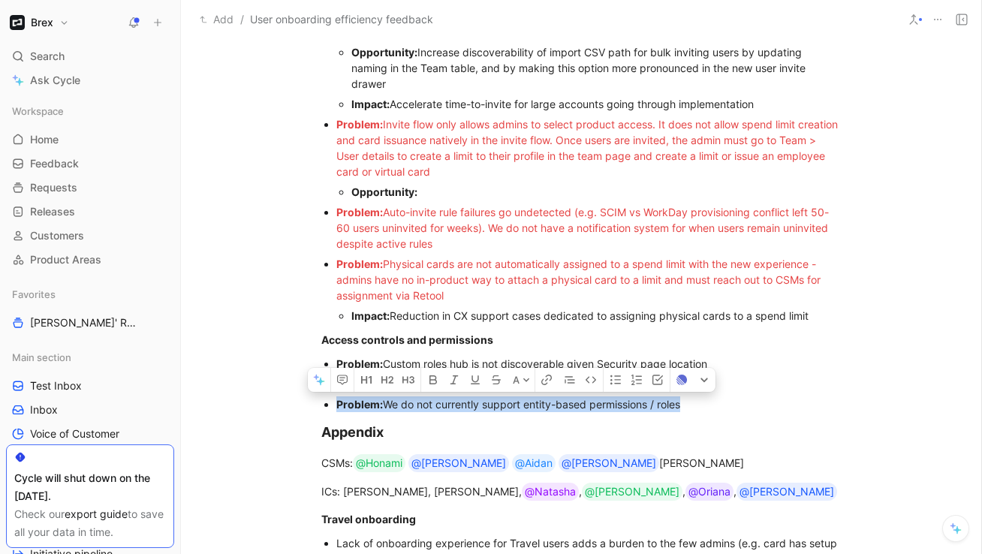
drag, startPoint x: 693, startPoint y: 408, endPoint x: 333, endPoint y: 401, distance: 359.7
click at [333, 401] on ul "Problem: Custom roles hub is not discoverable given Security page location Oppo…" at bounding box center [581, 384] width 577 height 61
click at [359, 405] on strong "Problem:" at bounding box center [359, 404] width 47 height 13
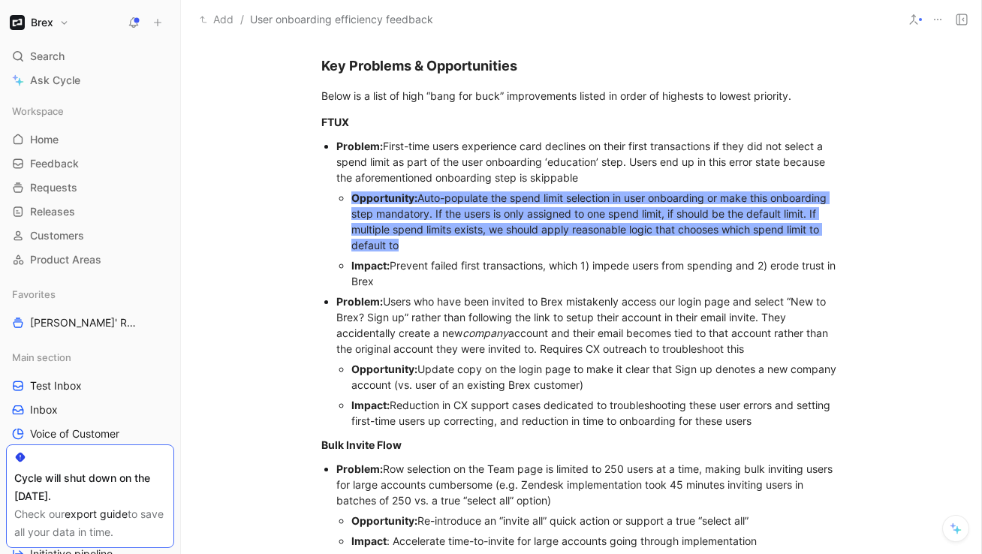
scroll to position [542, 0]
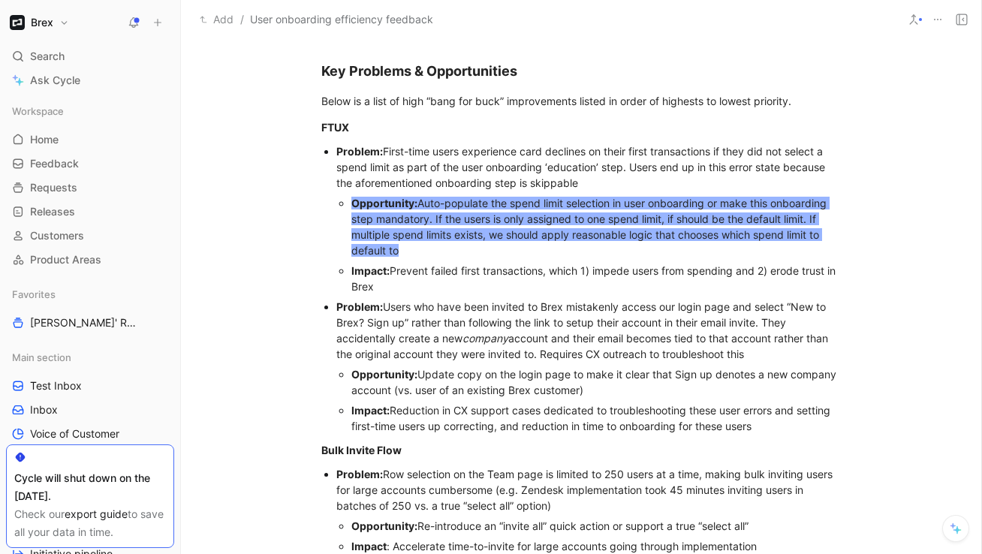
click at [489, 254] on div "Opportunity: Auto-populate the spend limit selection in user onboarding or make…" at bounding box center [596, 226] width 490 height 63
click at [490, 245] on div "Opportunity: Auto-populate the spend limit selection in user onboarding or make…" at bounding box center [596, 226] width 490 height 63
click at [815, 95] on div "Below is a list of high “bang for buck” improvements listed in order of highest…" at bounding box center [581, 101] width 520 height 16
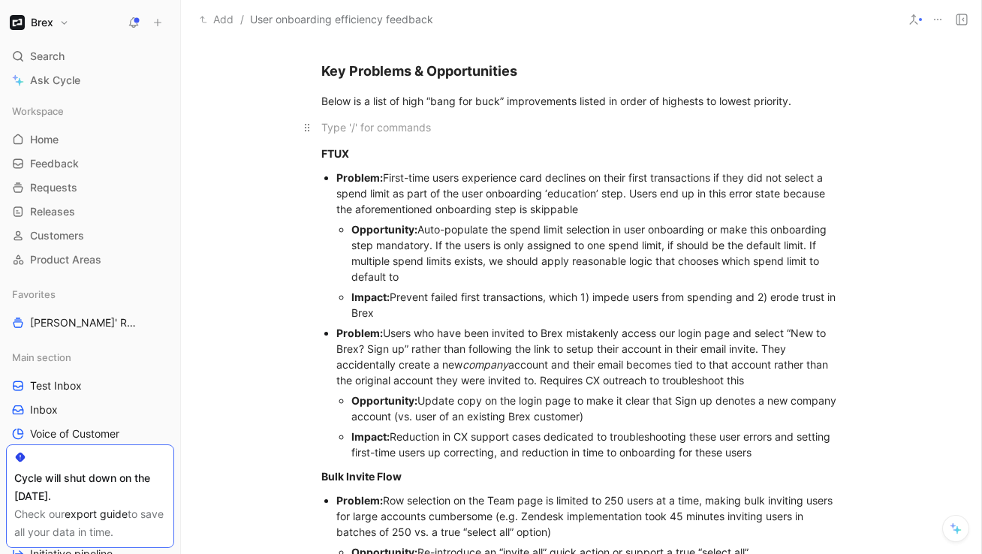
click at [354, 127] on div at bounding box center [581, 127] width 520 height 16
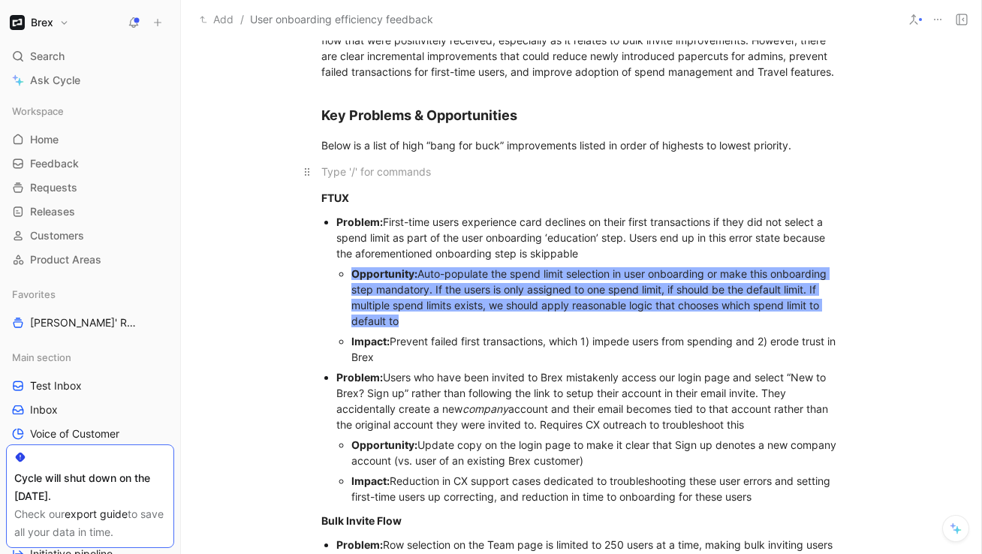
scroll to position [496, 0]
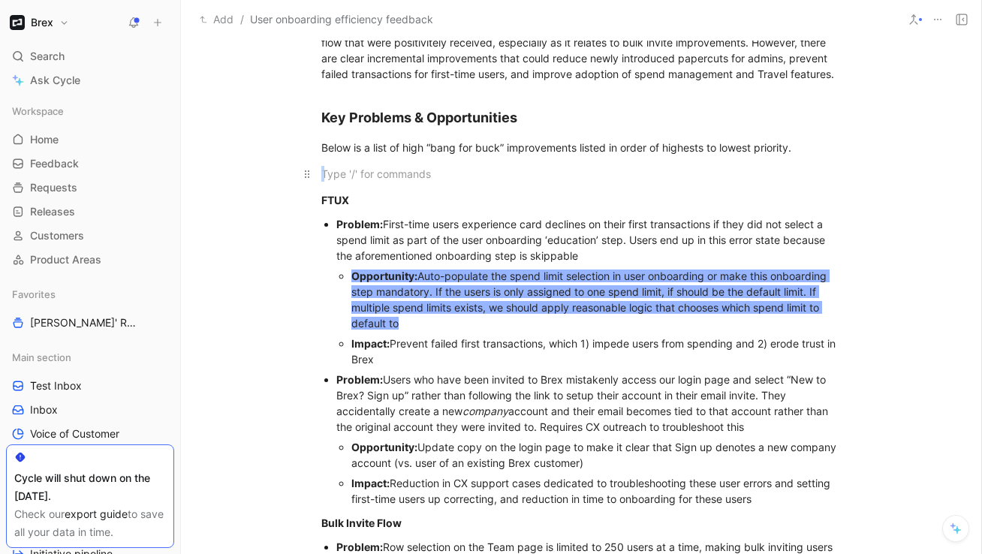
click at [324, 173] on div at bounding box center [581, 174] width 520 height 16
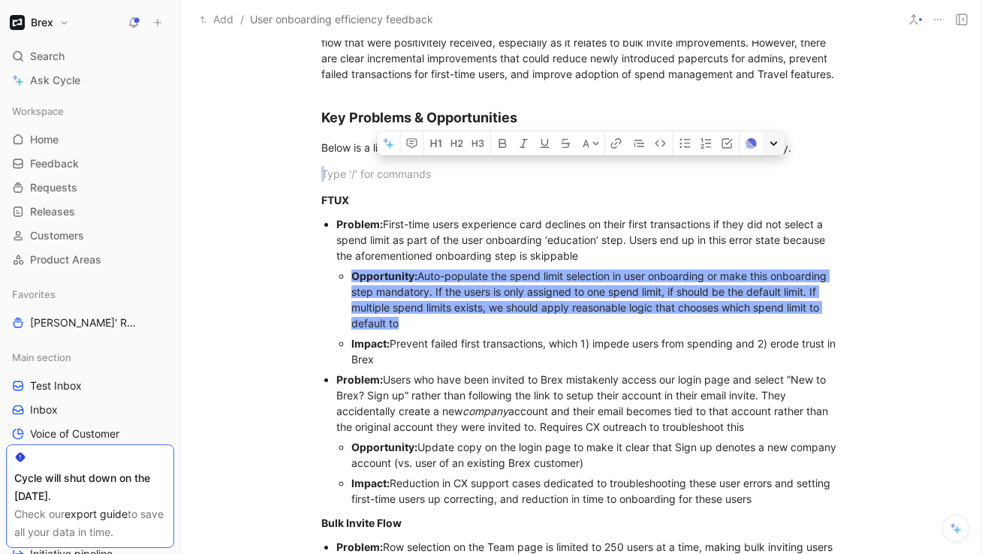
click at [773, 140] on icon "button" at bounding box center [774, 143] width 9 height 9
click at [394, 145] on icon "button" at bounding box center [389, 143] width 12 height 12
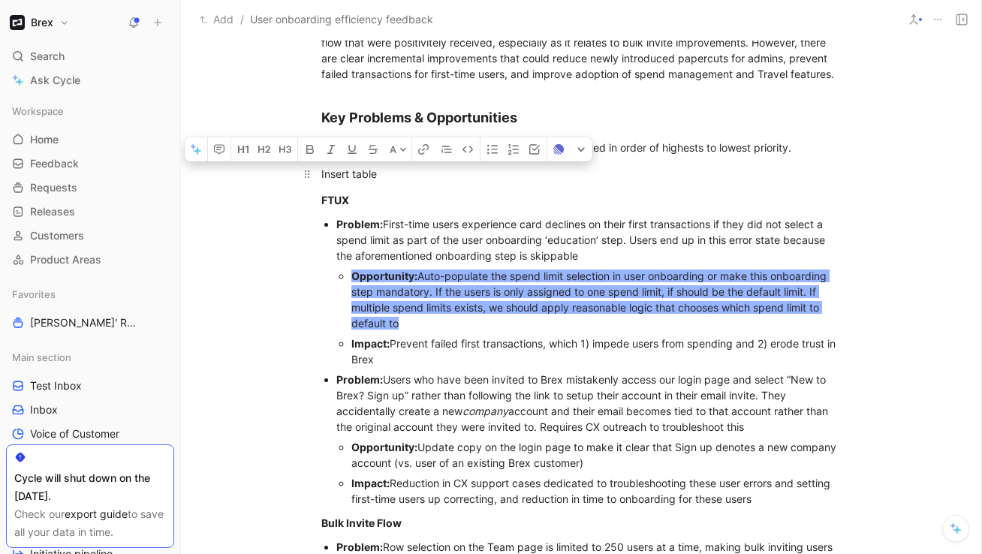
drag, startPoint x: 382, startPoint y: 173, endPoint x: 321, endPoint y: 173, distance: 61.6
click at [321, 173] on p "Insert table" at bounding box center [581, 173] width 577 height 25
click at [197, 159] on button "button" at bounding box center [196, 149] width 23 height 24
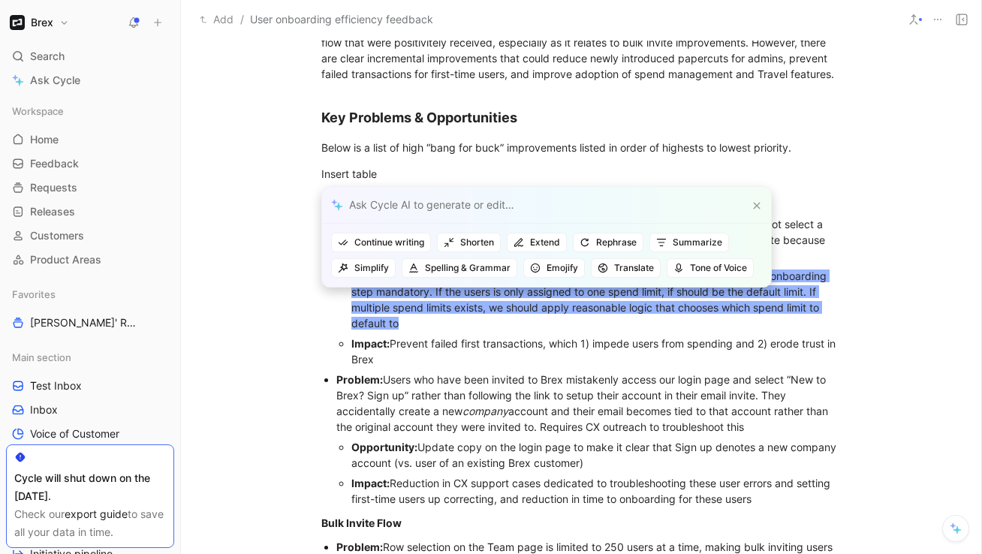
click at [355, 211] on div at bounding box center [546, 205] width 449 height 37
type input "insert table"
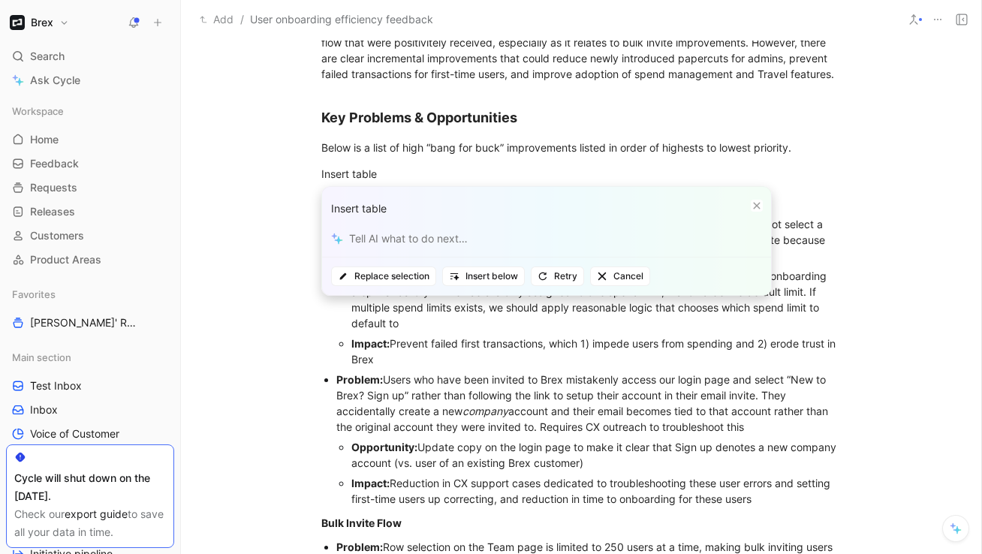
click at [755, 203] on icon at bounding box center [757, 206] width 7 height 7
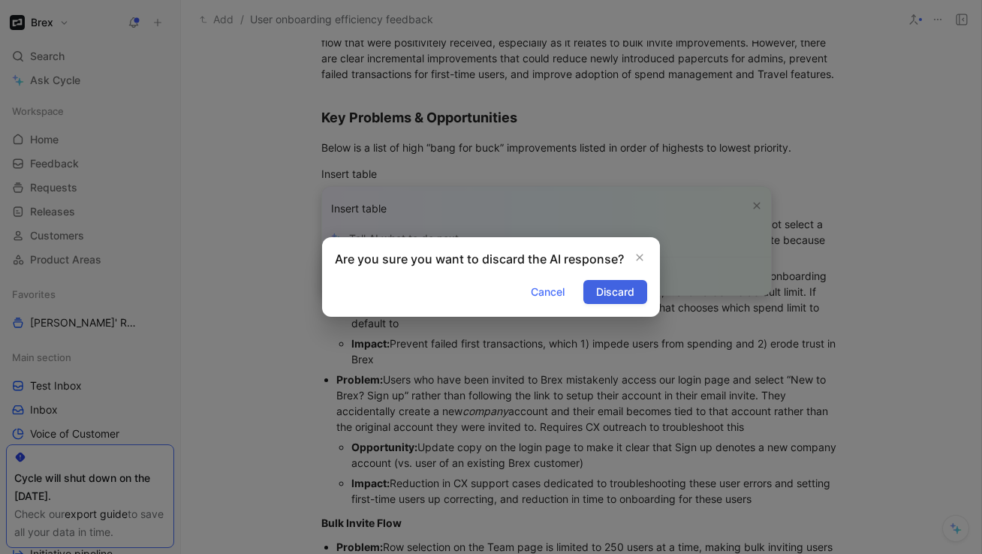
click at [613, 288] on span "Discard" at bounding box center [615, 292] width 38 height 18
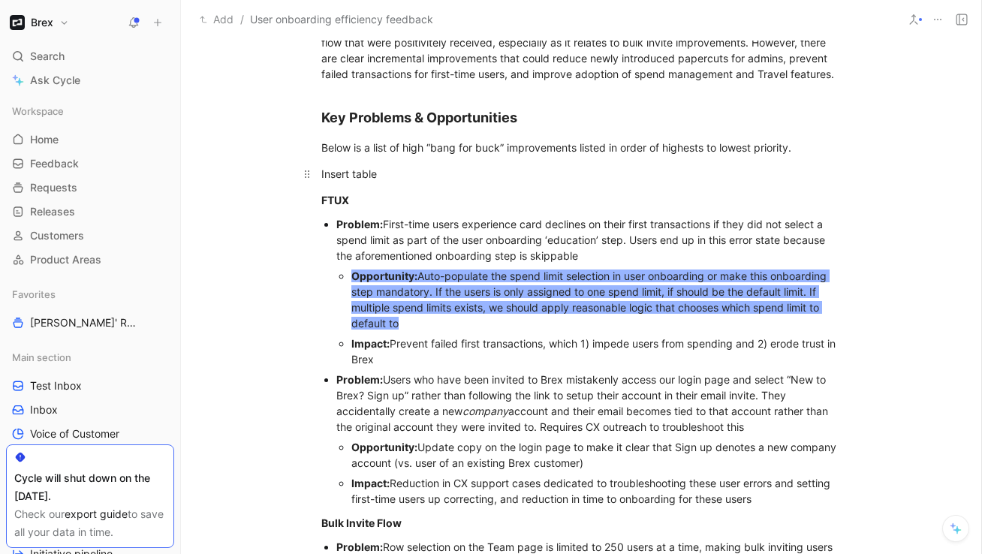
click at [432, 178] on div "Insert table" at bounding box center [581, 174] width 520 height 16
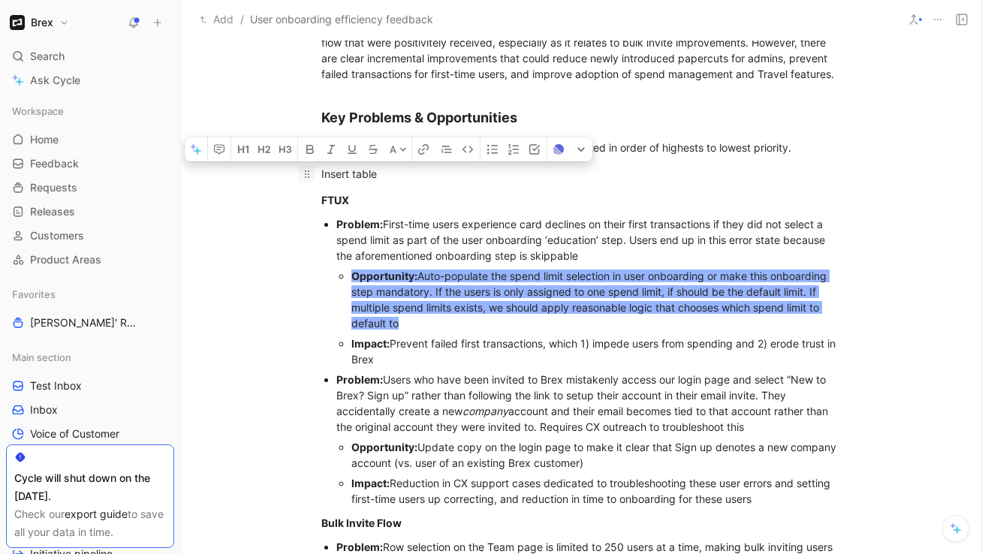
drag, startPoint x: 405, startPoint y: 174, endPoint x: 309, endPoint y: 171, distance: 95.4
click at [309, 171] on p "Insert table" at bounding box center [581, 173] width 577 height 25
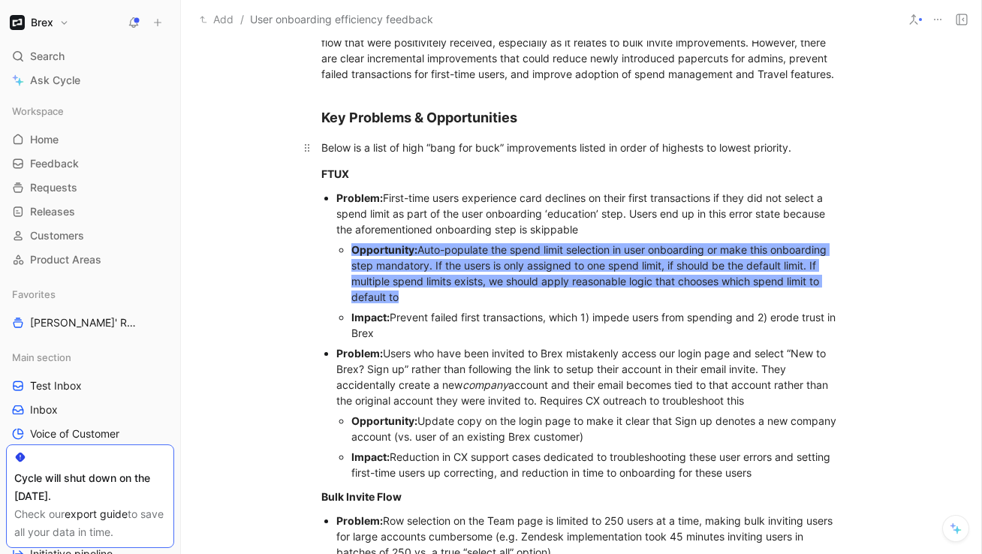
click at [663, 149] on div "Below is a list of high “bang for buck” improvements listed in order of highest…" at bounding box center [581, 148] width 520 height 16
click at [793, 149] on div "Below is a list of high “bang for buck” improvements listed in order of highest…" at bounding box center [581, 148] width 520 height 16
click at [582, 149] on div "Below is a list of high “bang for buck” improvements listed in order of highest…" at bounding box center [581, 148] width 520 height 16
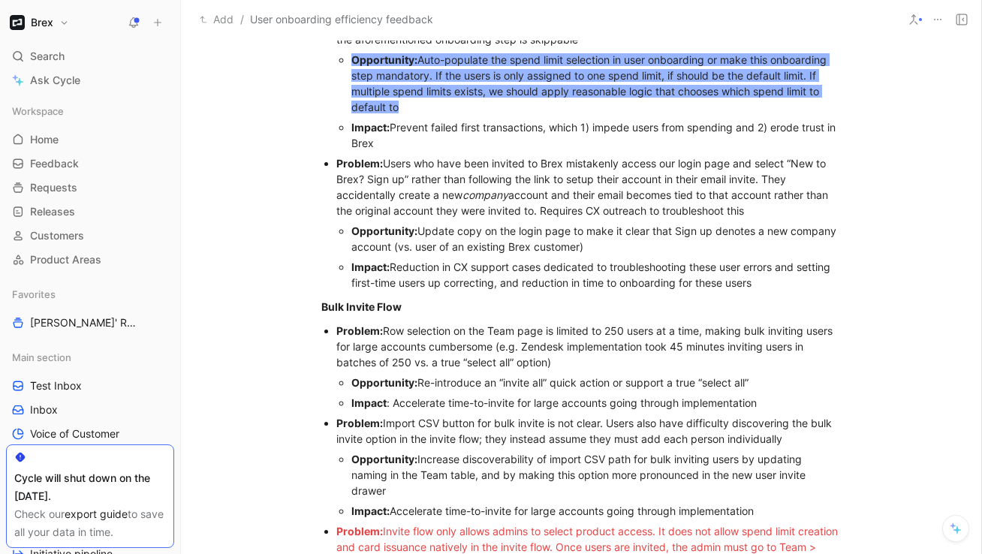
scroll to position [696, 0]
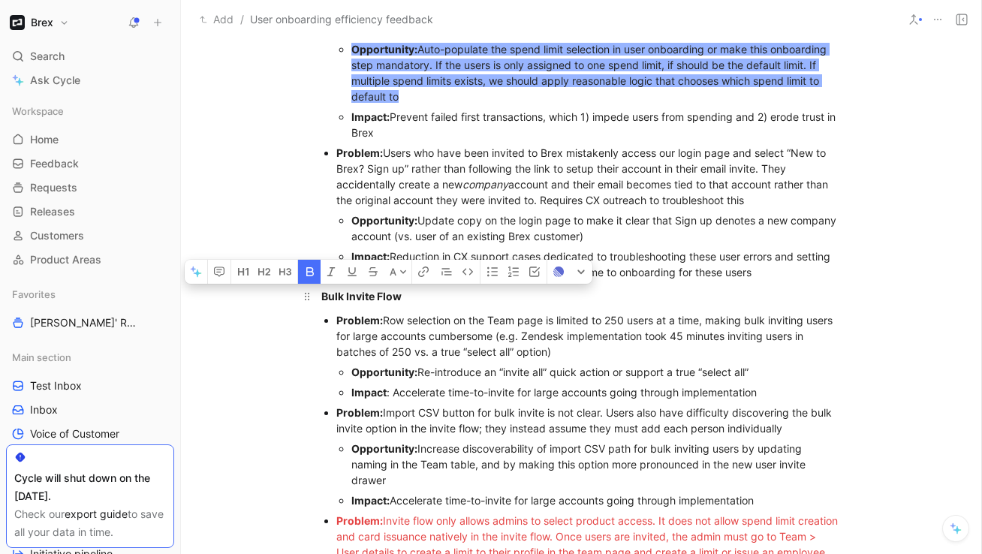
drag, startPoint x: 401, startPoint y: 297, endPoint x: 324, endPoint y: 297, distance: 76.6
click at [324, 297] on strong "Bulk Invite Flow" at bounding box center [361, 296] width 80 height 13
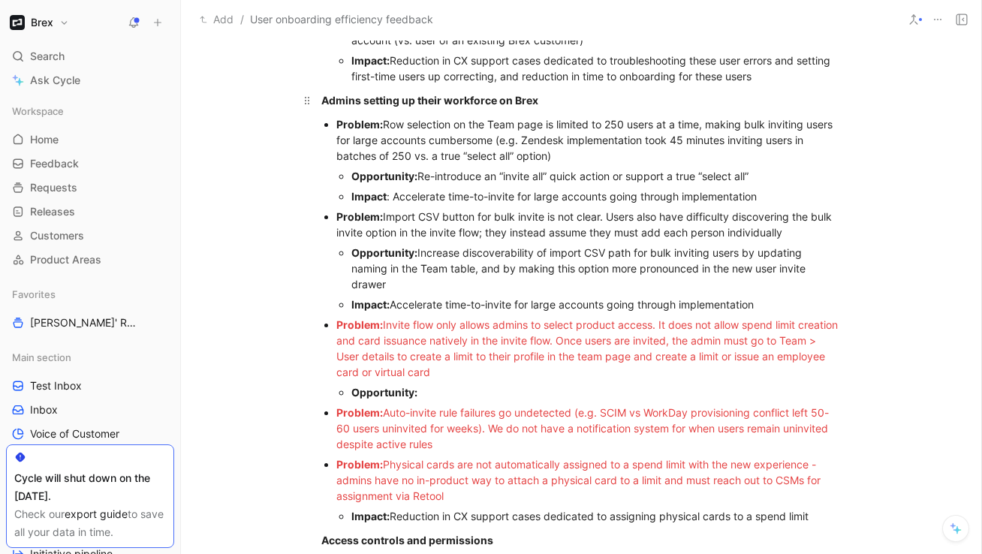
scroll to position [920, 0]
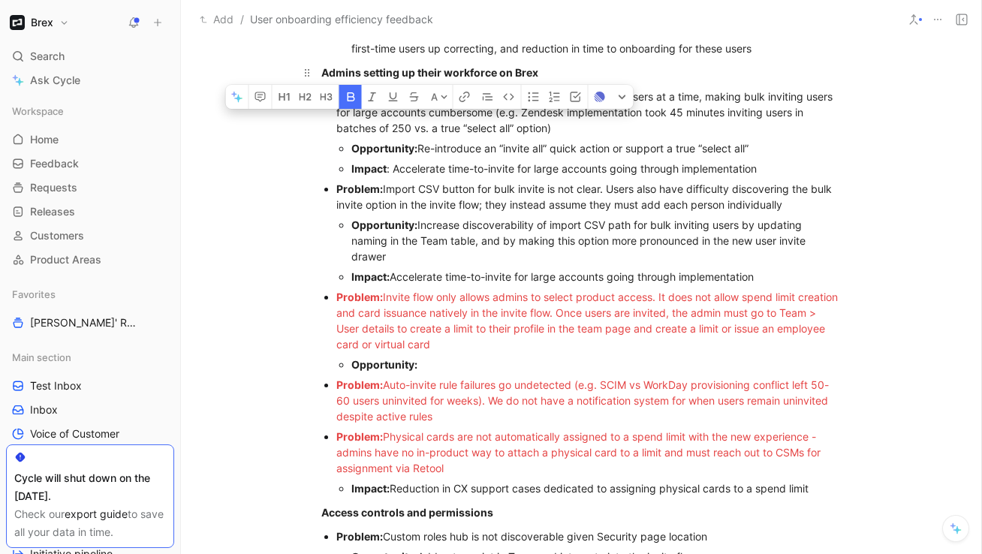
drag, startPoint x: 539, startPoint y: 72, endPoint x: 316, endPoint y: 74, distance: 223.0
click at [316, 74] on p "Admins setting up their workforce on Brex" at bounding box center [581, 72] width 577 height 25
click at [327, 97] on icon "button" at bounding box center [327, 97] width 12 height 12
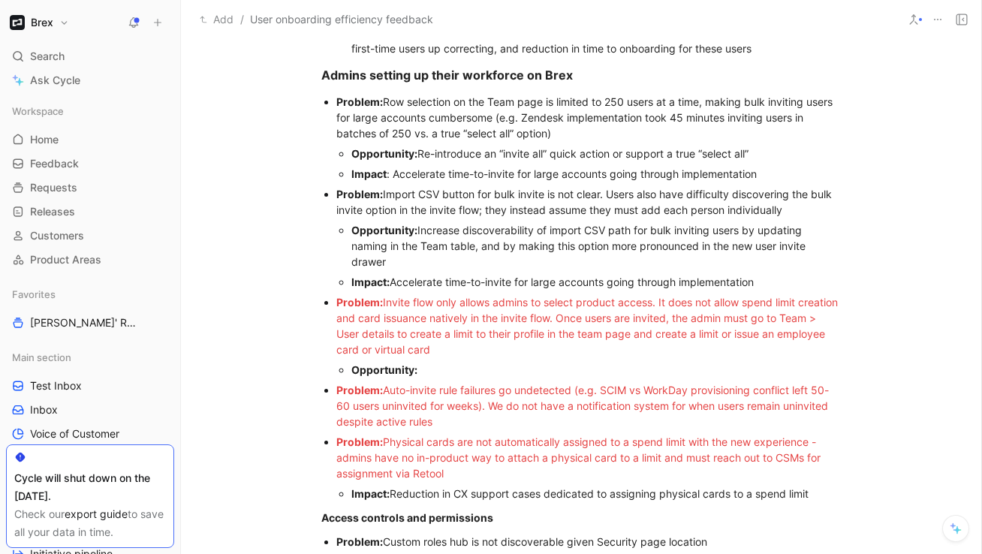
click at [507, 189] on div "Problem: Import CSV button for bulk invite is not clear. Users also have diffic…" at bounding box center [588, 202] width 505 height 32
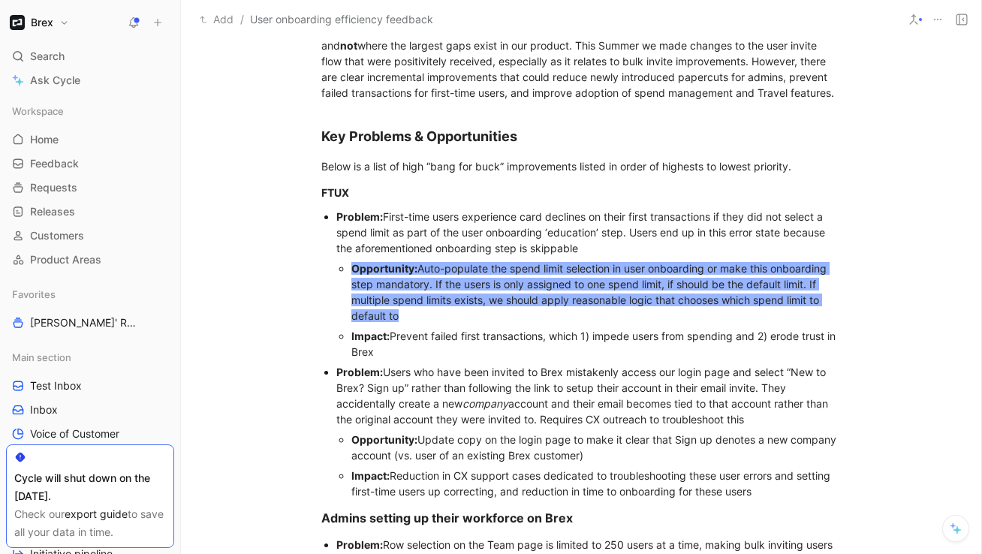
scroll to position [453, 0]
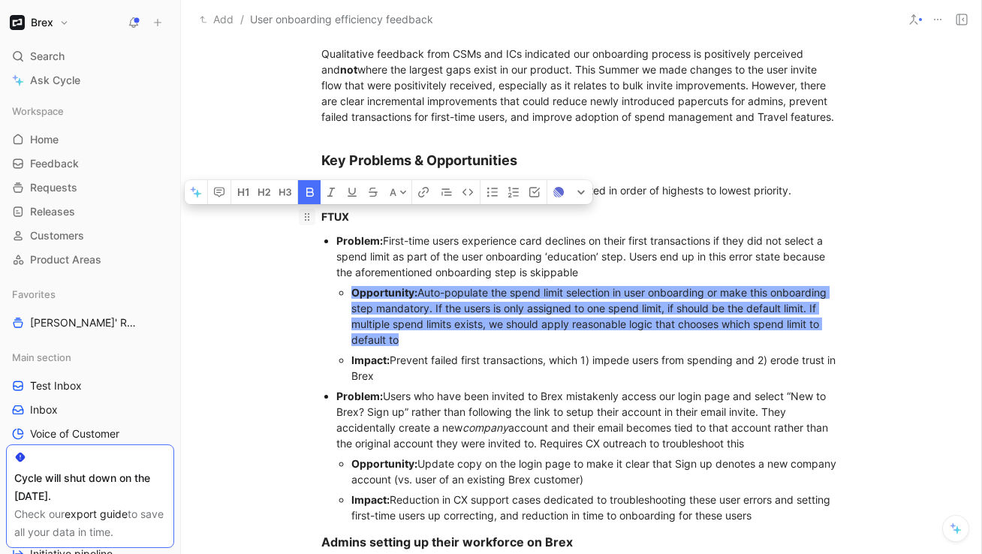
drag, startPoint x: 351, startPoint y: 219, endPoint x: 311, endPoint y: 217, distance: 39.8
click at [311, 217] on p "FTUX" at bounding box center [581, 216] width 577 height 25
click at [282, 191] on icon "button" at bounding box center [285, 192] width 12 height 12
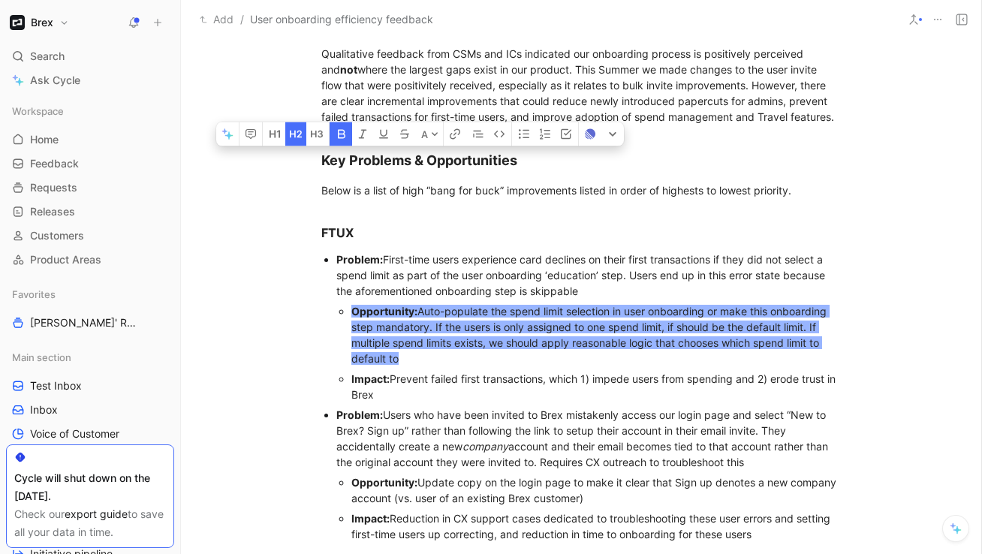
drag, startPoint x: 530, startPoint y: 158, endPoint x: 287, endPoint y: 164, distance: 243.4
click at [414, 216] on h3 "FTUX" at bounding box center [581, 226] width 577 height 44
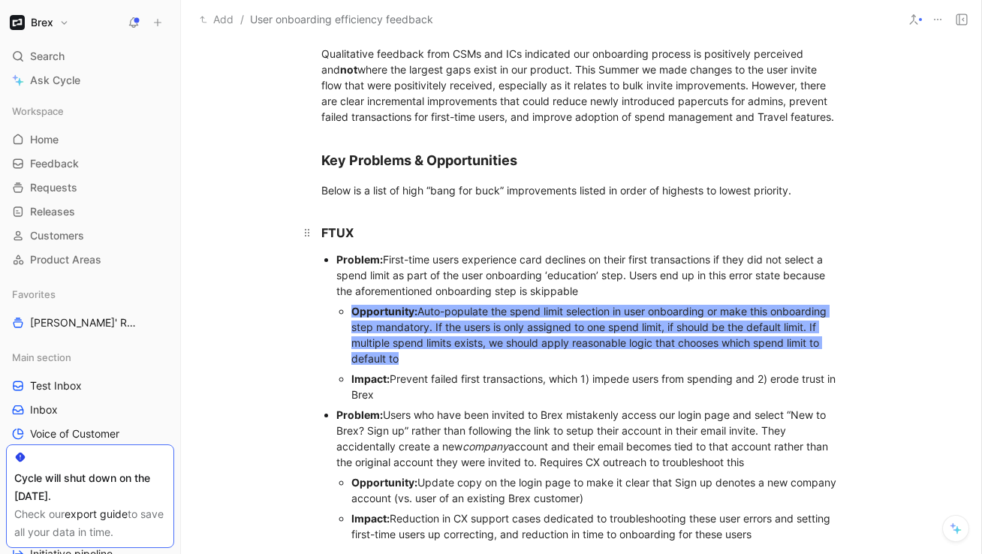
click at [392, 211] on h3 "FTUX" at bounding box center [581, 226] width 577 height 44
click at [794, 191] on div "Below is a list of high “bang for buck” improvements listed in order of highest…" at bounding box center [581, 190] width 520 height 16
click at [580, 189] on div "Below is a list of high “bang for buck” improvements listed in order of highest…" at bounding box center [581, 190] width 520 height 16
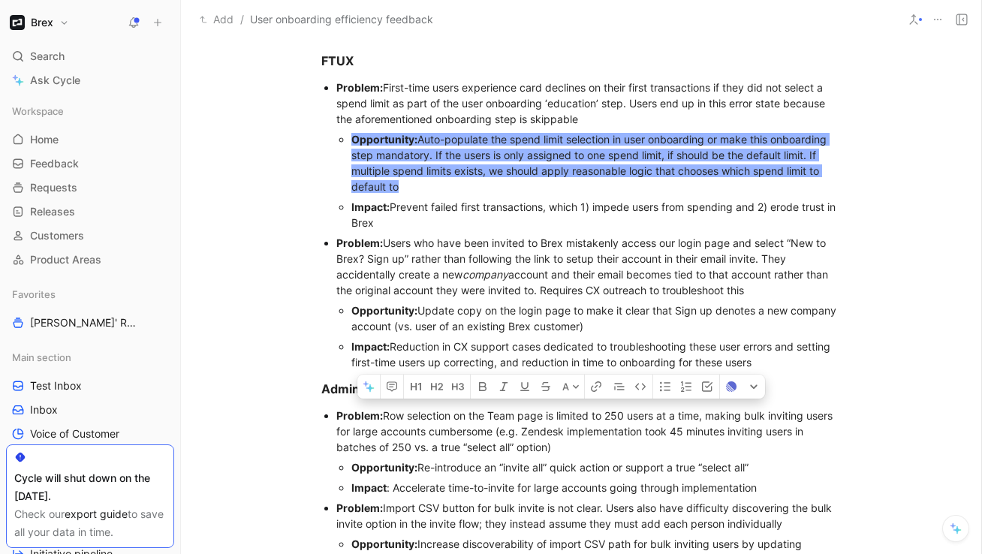
scroll to position [526, 0]
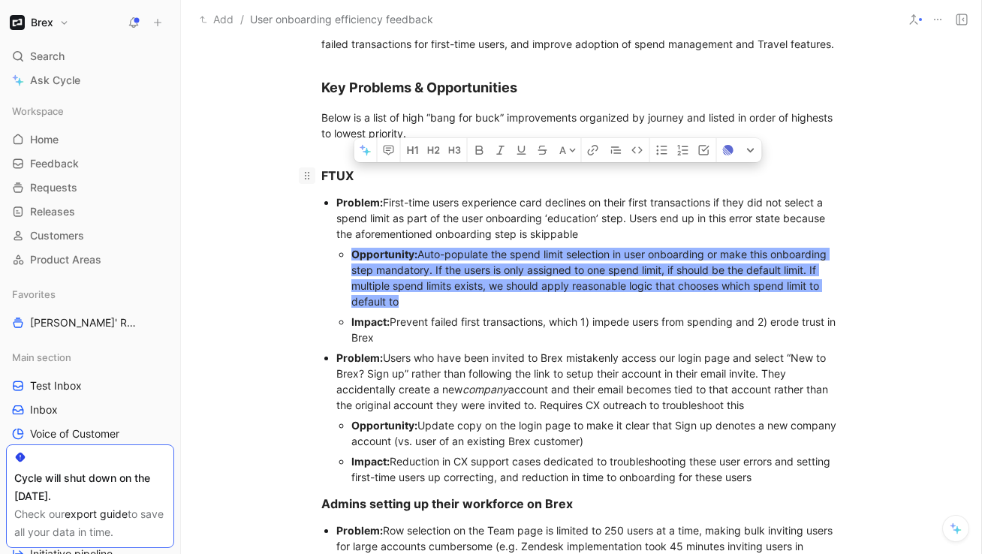
drag, startPoint x: 817, startPoint y: 321, endPoint x: 312, endPoint y: 178, distance: 524.6
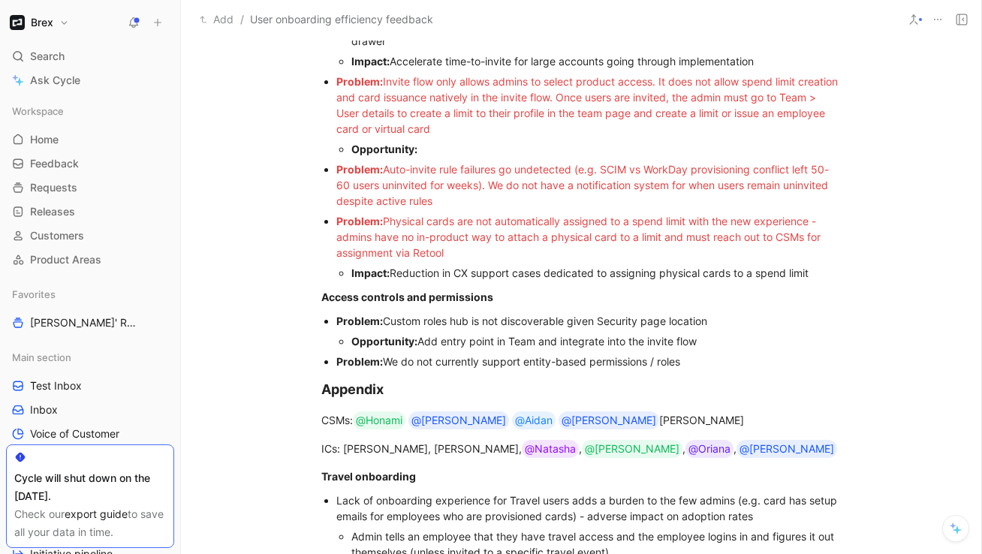
scroll to position [838, 0]
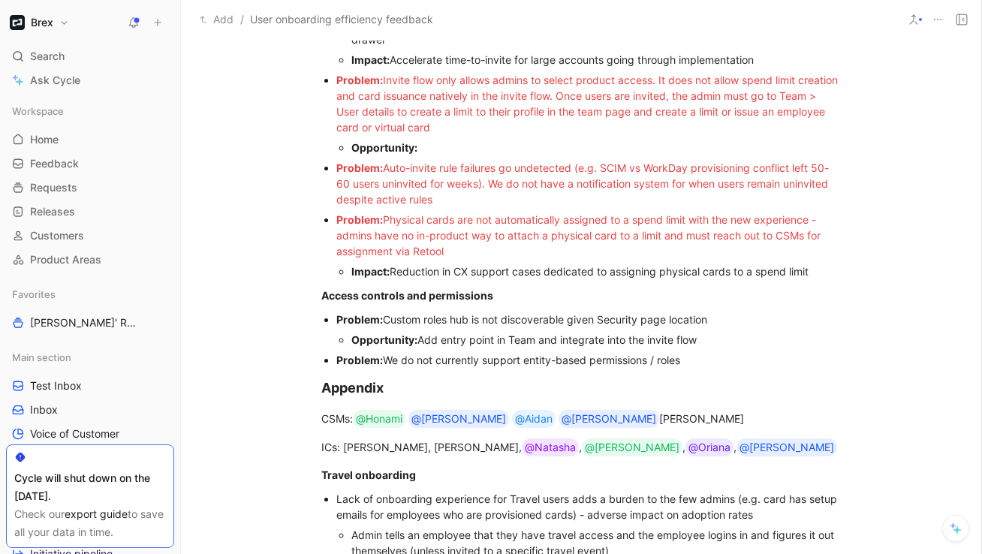
click at [710, 363] on div "Problem: We do not currently support entity-based permissions / roles" at bounding box center [588, 360] width 505 height 16
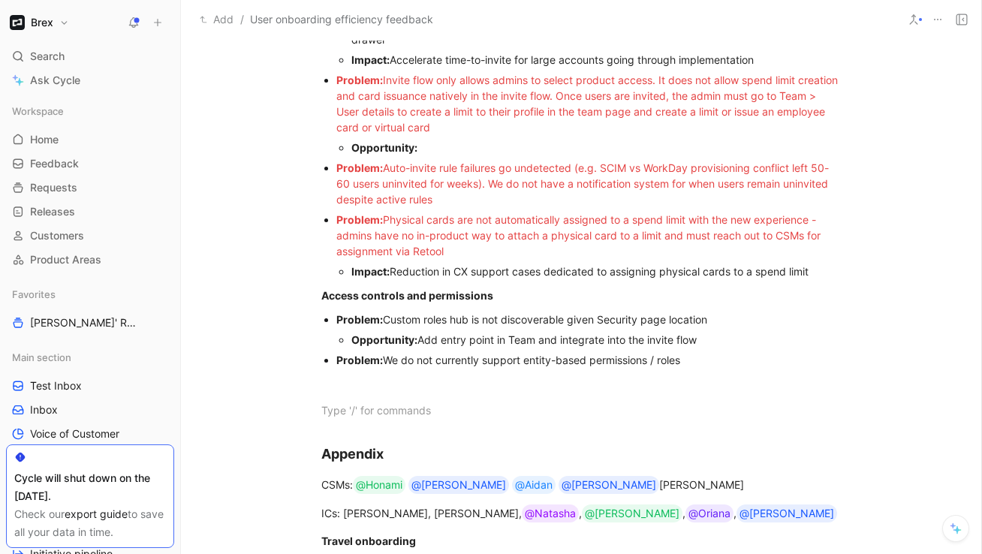
scroll to position [1022, 0]
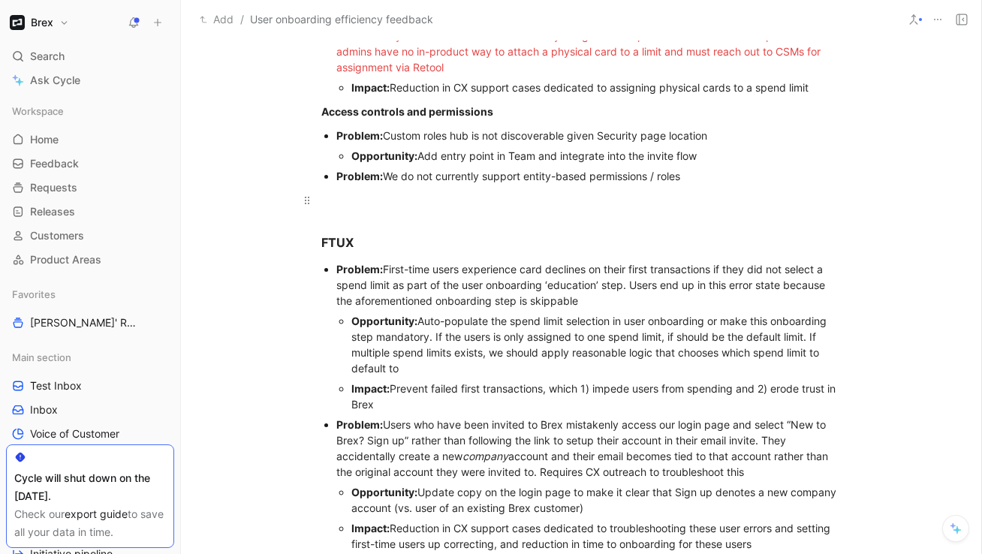
click at [420, 195] on div at bounding box center [581, 200] width 520 height 16
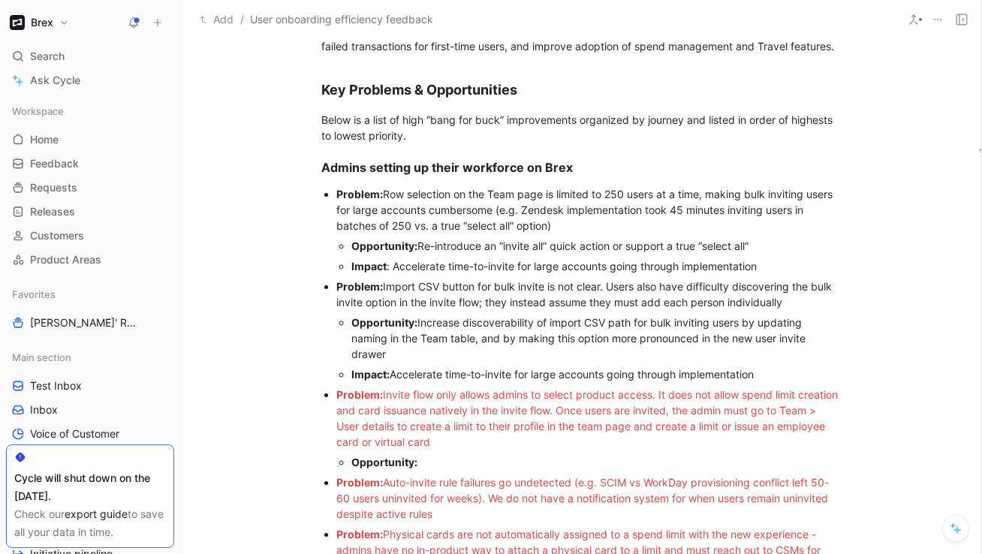
scroll to position [524, 0]
click at [420, 194] on div "Problem: Row selection on the Team page is limited to 250 users at a time, maki…" at bounding box center [588, 208] width 505 height 47
click at [440, 219] on div "Problem: Row selection on the Team page is limited to 250 users at a time, maki…" at bounding box center [588, 208] width 505 height 47
click at [434, 195] on div "Problem: Row selection on the Team page is limited to 250 users at a time, maki…" at bounding box center [588, 208] width 505 height 47
click at [385, 193] on div "Problem: Row selection on the Team page is limited to 250 users at a time, maki…" at bounding box center [588, 208] width 505 height 47
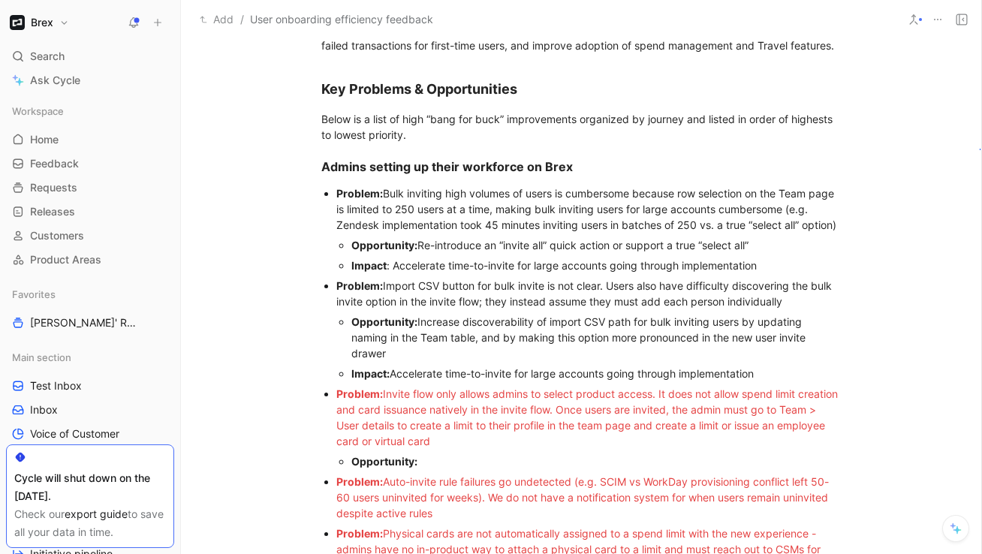
click at [639, 194] on div "Problem: Bulk inviting high volumes of users is cumbersome because row selectio…" at bounding box center [588, 208] width 505 height 47
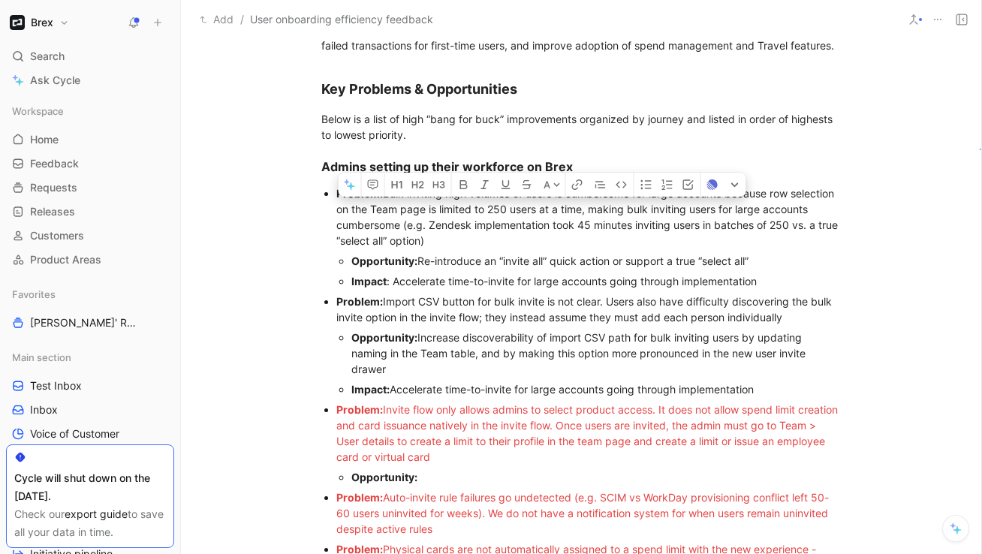
drag, startPoint x: 452, startPoint y: 226, endPoint x: 631, endPoint y: 212, distance: 180.0
click at [631, 212] on div "Problem: Bulk inviting high volumes of users is cumbersome for large accounts b…" at bounding box center [588, 216] width 505 height 63
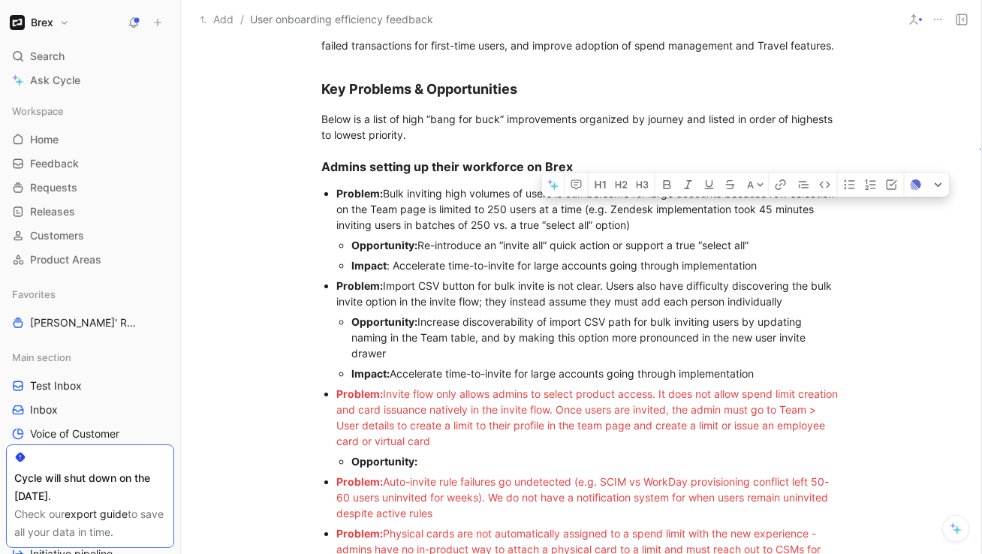
drag, startPoint x: 786, startPoint y: 209, endPoint x: 705, endPoint y: 212, distance: 81.1
click at [705, 212] on div "Problem: Bulk inviting high volumes of users is cumbersome for large accounts b…" at bounding box center [588, 208] width 505 height 47
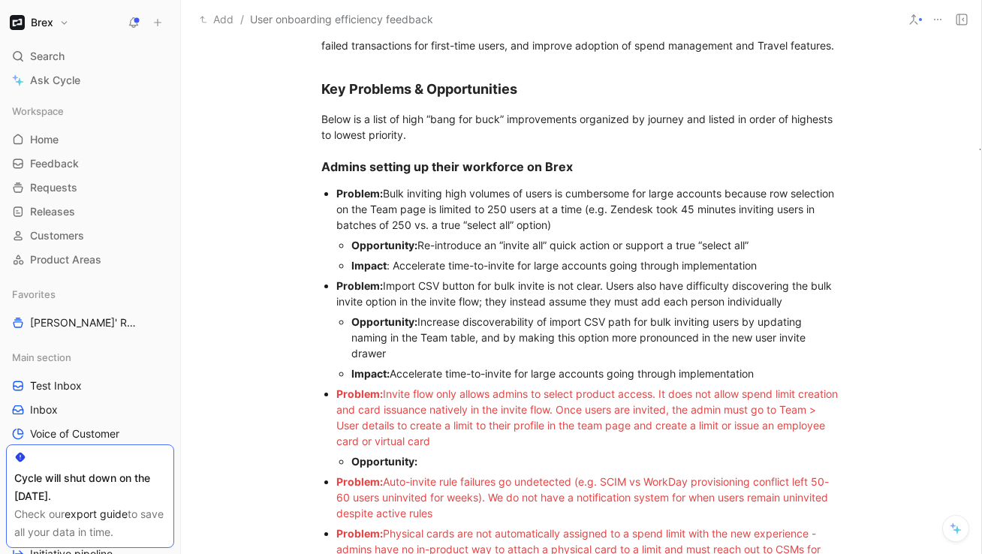
click at [726, 209] on div "Problem: Bulk inviting high volumes of users is cumbersome for large accounts b…" at bounding box center [588, 208] width 505 height 47
drag, startPoint x: 707, startPoint y: 209, endPoint x: 662, endPoint y: 208, distance: 45.8
click at [662, 208] on div "Problem: Bulk inviting high volumes of users is cumbersome for large accounts b…" at bounding box center [588, 208] width 505 height 47
click at [762, 207] on div "Problem: Bulk inviting high volumes of users is cumbersome for large accounts b…" at bounding box center [588, 208] width 505 height 47
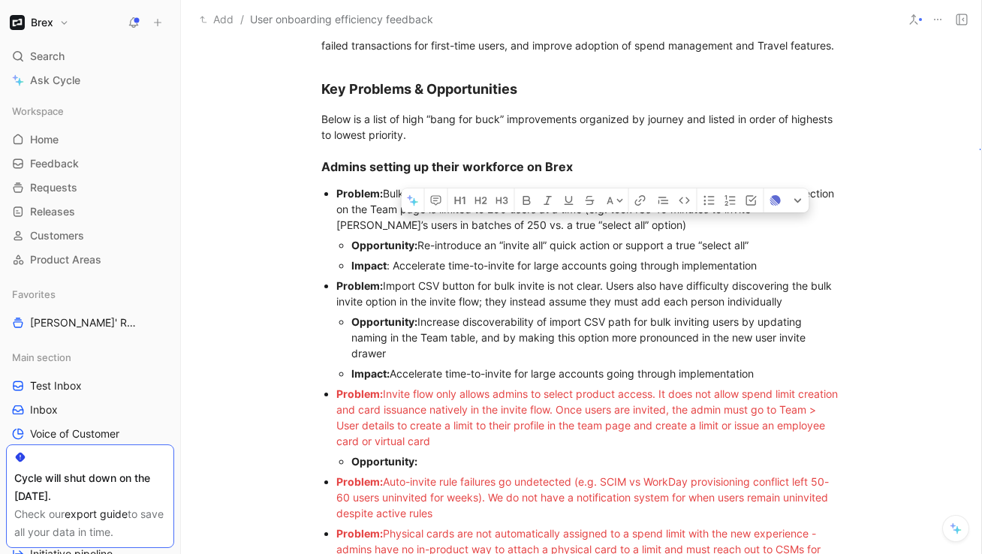
drag, startPoint x: 643, startPoint y: 222, endPoint x: 564, endPoint y: 222, distance: 78.8
click at [564, 222] on div "Problem: Bulk inviting high volumes of users is cumbersome for large accounts b…" at bounding box center [588, 208] width 505 height 47
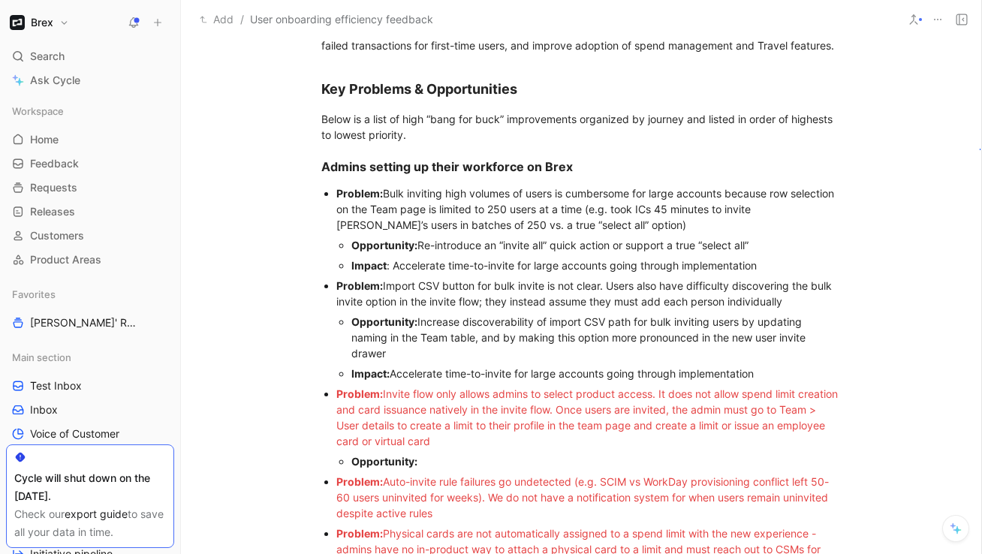
click at [509, 222] on div "Problem: Bulk inviting high volumes of users is cumbersome for large accounts b…" at bounding box center [588, 208] width 505 height 47
click at [628, 226] on div "Problem: Bulk inviting high volumes of users is cumbersome for large accounts b…" at bounding box center [588, 208] width 505 height 47
click at [505, 225] on div "Problem: Bulk inviting high volumes of users is cumbersome for large accounts b…" at bounding box center [588, 208] width 505 height 47
click at [673, 225] on div "Problem: Bulk inviting high volumes of users is cumbersome for large accounts b…" at bounding box center [588, 208] width 505 height 47
click at [524, 248] on div "Opportunity: Re-introduce an “invite all” quick action or support a true “selec…" at bounding box center [596, 245] width 490 height 16
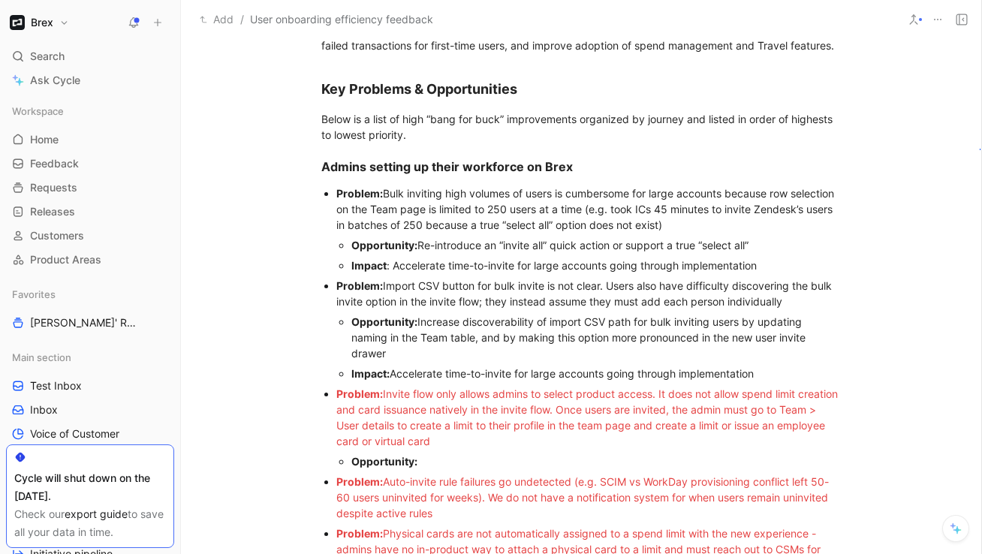
click at [483, 247] on div "Opportunity: Re-introduce an “invite all” quick action or support a true “selec…" at bounding box center [596, 245] width 490 height 16
click at [588, 249] on div "Opportunity: Re-introduce an “invite all” quick action or support a true “selec…" at bounding box center [596, 245] width 490 height 16
click at [651, 247] on div "Opportunity: Re-introduce an “invite all” quick action or support a true “selec…" at bounding box center [596, 245] width 490 height 16
click at [689, 249] on div "Opportunity: Re-introduce an “invite all” quick action or support a true “selec…" at bounding box center [596, 245] width 490 height 16
click at [460, 266] on div "Impact : Accelerate time-to-invite for large accounts going through implementat…" at bounding box center [596, 266] width 490 height 16
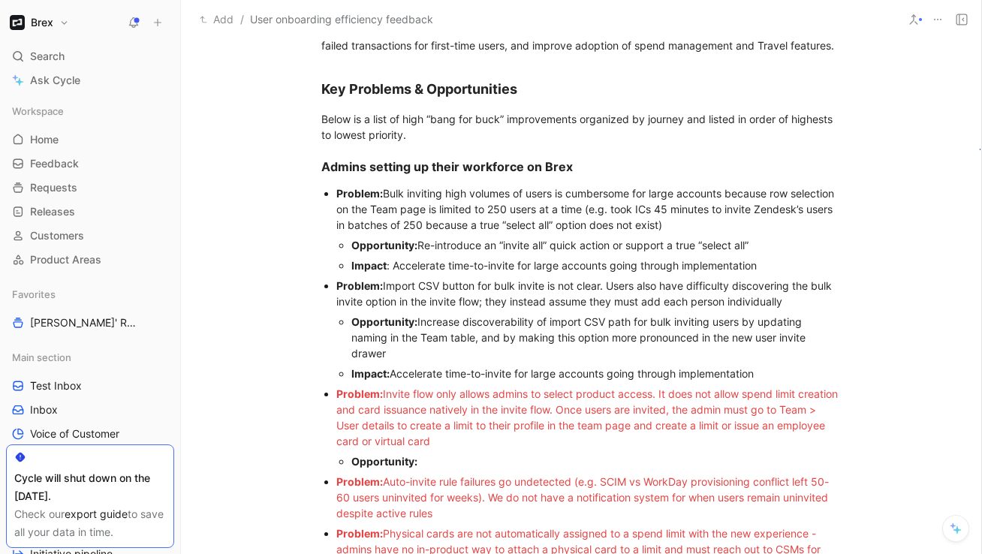
scroll to position [541, 0]
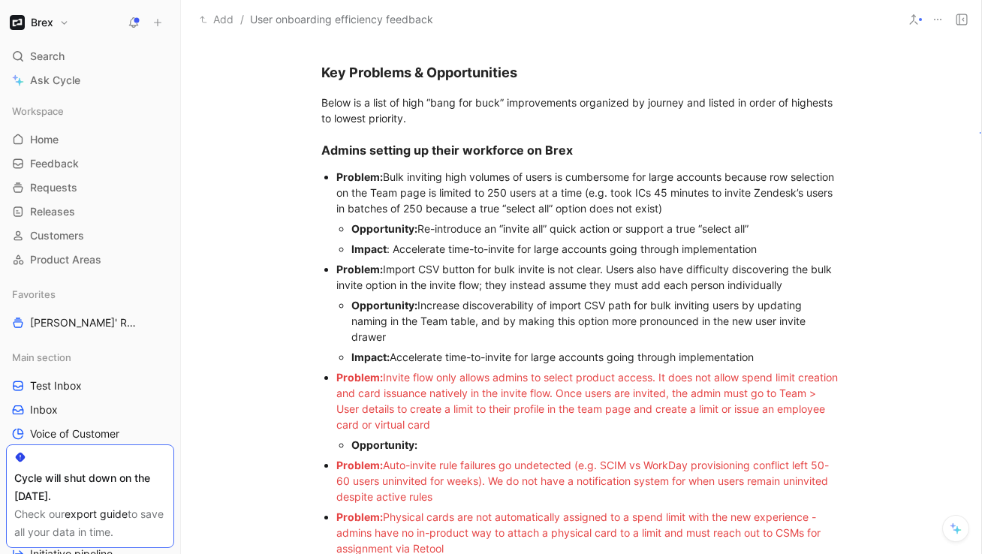
click at [560, 256] on div "Impact : Accelerate time-to-invite for large accounts going through implementat…" at bounding box center [596, 249] width 490 height 16
click at [585, 250] on div "Impact : Accelerate time-to-invite for large accounts going through implementat…" at bounding box center [596, 249] width 490 height 16
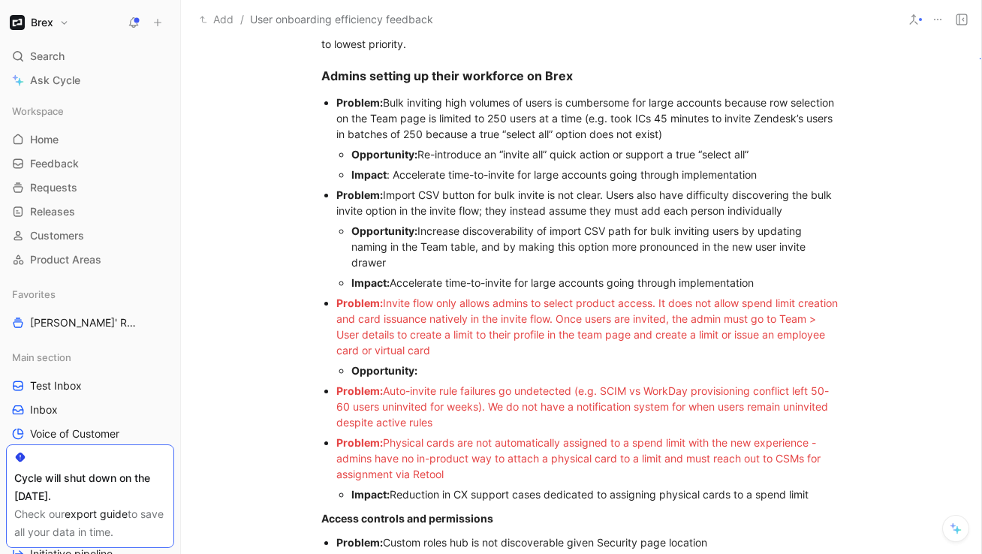
scroll to position [613, 0]
click at [476, 197] on div "Problem: Import CSV button for bulk invite is not clear. Users also have diffic…" at bounding box center [588, 204] width 505 height 32
click at [459, 197] on div "Problem: Import CSV button for bulk invite is not clear. Users also have diffic…" at bounding box center [588, 204] width 505 height 32
click at [480, 197] on div "Problem: Import CSV button for bulk invite is not clear. Users also have diffic…" at bounding box center [588, 204] width 505 height 32
click at [515, 198] on div "Problem: Import CSV button for bulk invite is not clear. Users also have diffic…" at bounding box center [588, 204] width 505 height 32
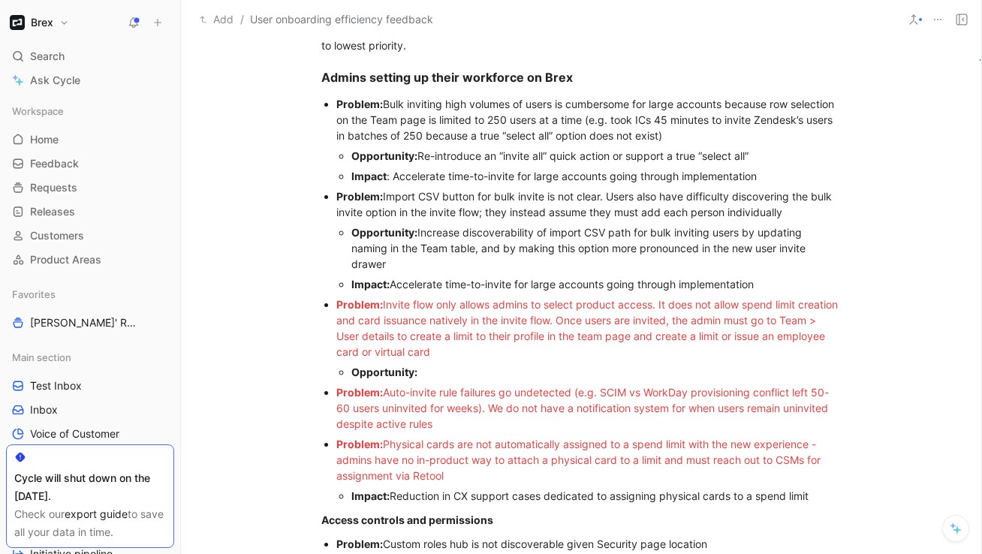
click at [384, 197] on div "Problem: Import CSV button for bulk invite is not clear. Users also have diffic…" at bounding box center [588, 204] width 505 height 32
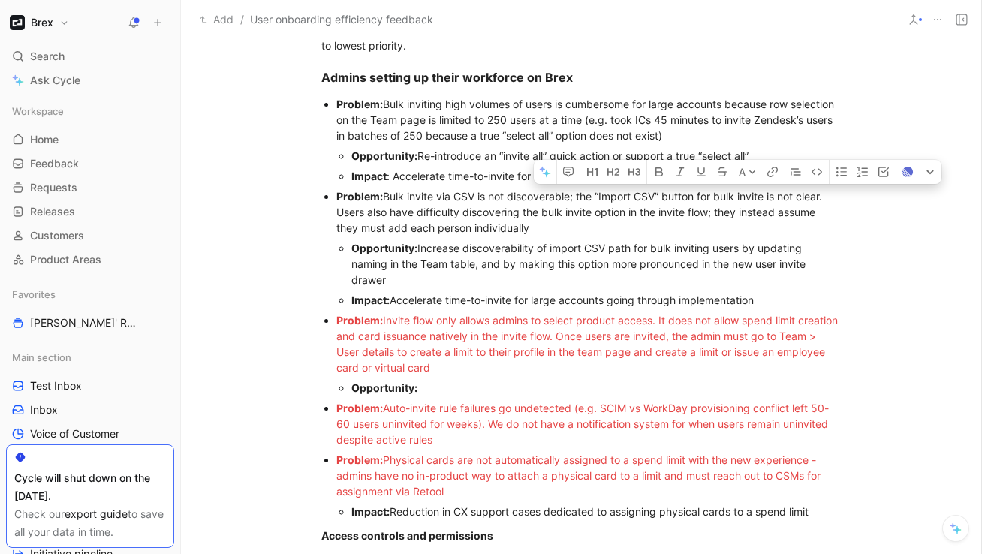
drag, startPoint x: 772, startPoint y: 196, endPoint x: 704, endPoint y: 197, distance: 68.3
click at [704, 197] on div "Problem: Bulk invite via CSV is not discoverable; the “Import CSV” button for b…" at bounding box center [588, 211] width 505 height 47
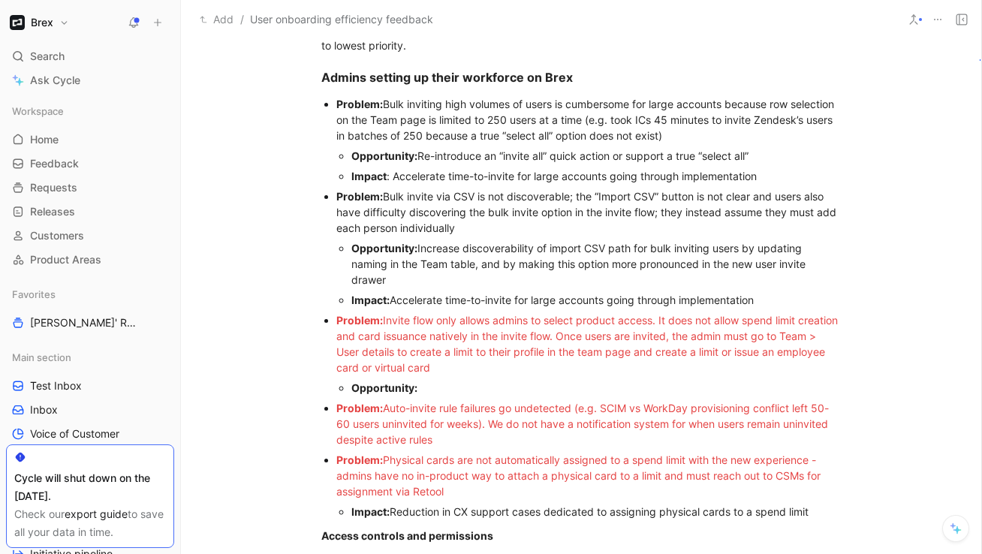
click at [699, 197] on div "Problem: Bulk invite via CSV is not discoverable; the “Import CSV” button is no…" at bounding box center [588, 211] width 505 height 47
click at [413, 213] on div "Problem: Bulk invite via CSV is not discoverable; the “Import CSV” button on th…" at bounding box center [588, 211] width 505 height 47
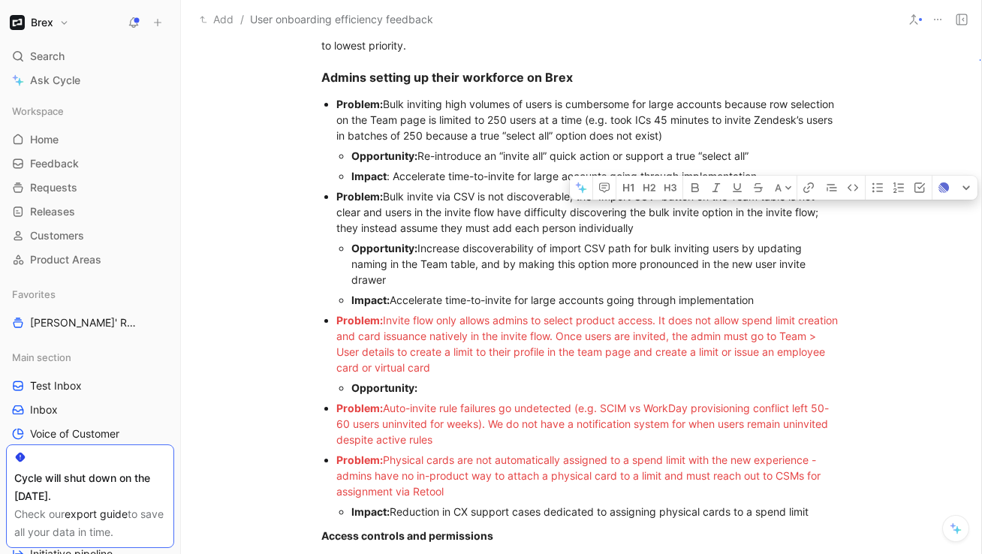
drag, startPoint x: 736, startPoint y: 213, endPoint x: 819, endPoint y: 215, distance: 83.4
click at [819, 215] on div "Problem: Bulk invite via CSV is not discoverable; the “Import CSV” button on th…" at bounding box center [588, 211] width 505 height 47
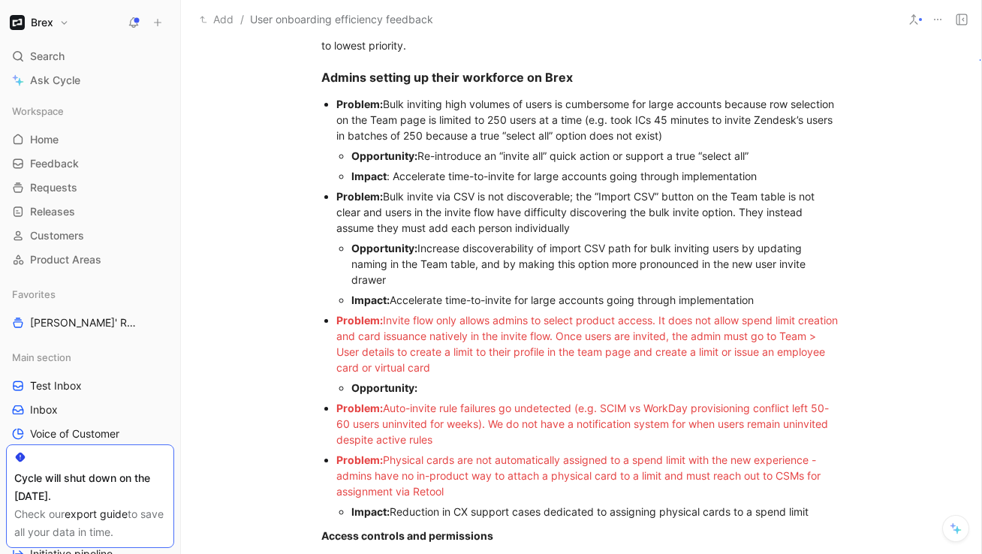
click at [639, 222] on div "Problem: Bulk invite via CSV is not discoverable; the “Import CSV” button on th…" at bounding box center [588, 211] width 505 height 47
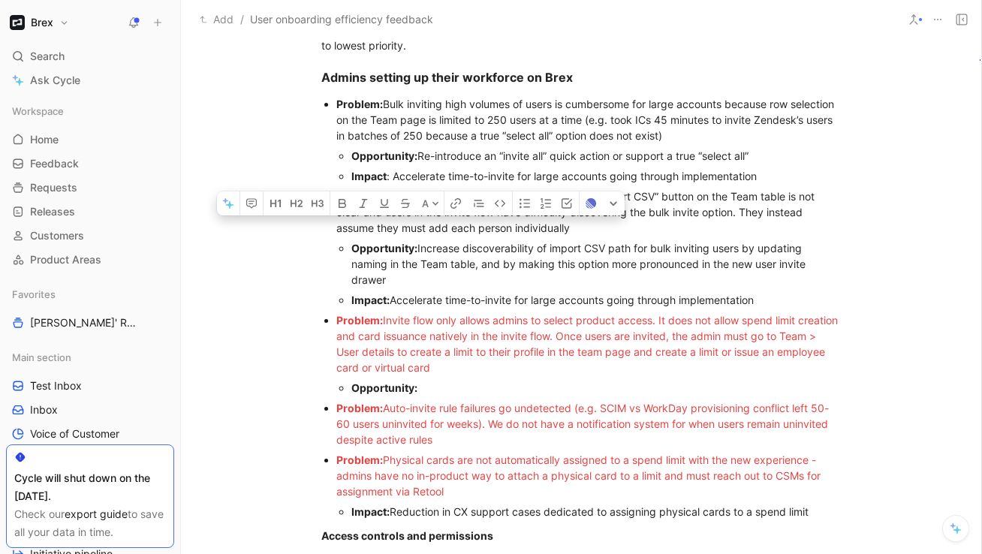
drag, startPoint x: 430, startPoint y: 228, endPoint x: 404, endPoint y: 229, distance: 26.3
click at [404, 229] on div "Problem: Bulk invite via CSV is not discoverable; the “Import CSV” button on th…" at bounding box center [588, 211] width 505 height 47
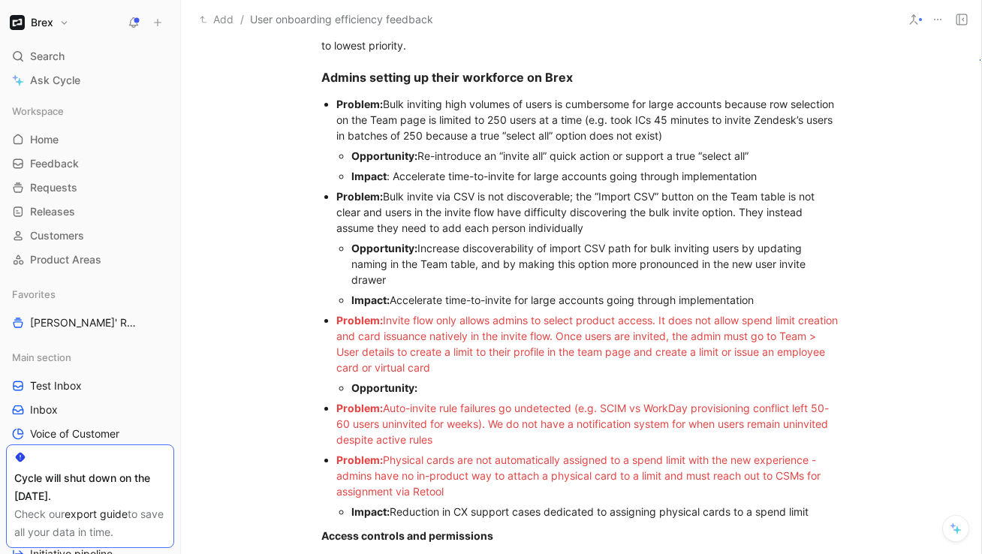
click at [581, 229] on div "Problem: Bulk invite via CSV is not discoverable; the “Import CSV” button on th…" at bounding box center [588, 211] width 505 height 47
click at [602, 229] on div "Problem: Bulk invite via CSV is not discoverable; the “Import CSV” button on th…" at bounding box center [588, 211] width 505 height 47
click at [521, 264] on div "Opportunity: Increase discoverability of import CSV path for bulk inviting user…" at bounding box center [596, 263] width 490 height 47
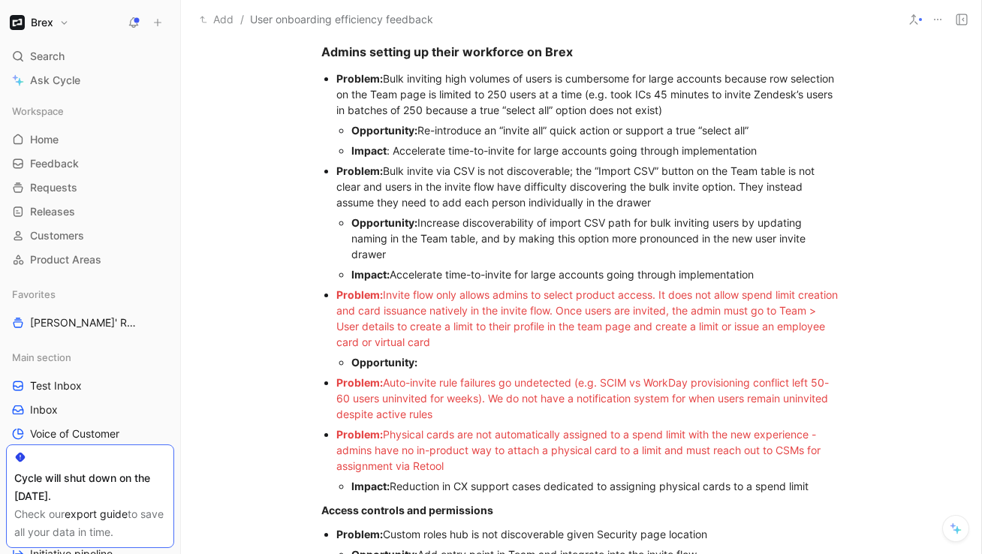
scroll to position [641, 0]
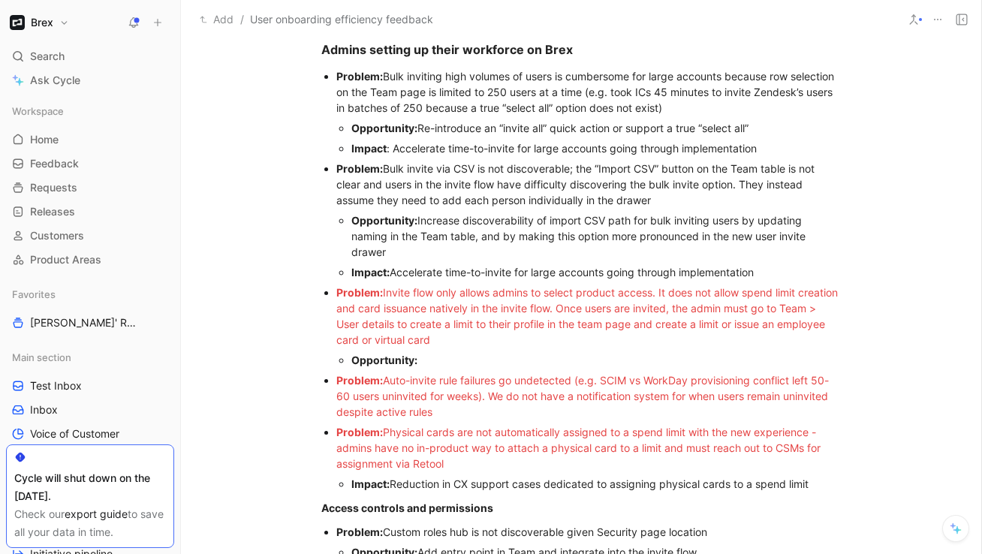
click at [556, 220] on div "Opportunity: Increase discoverability of import CSV path for bulk inviting user…" at bounding box center [596, 235] width 490 height 47
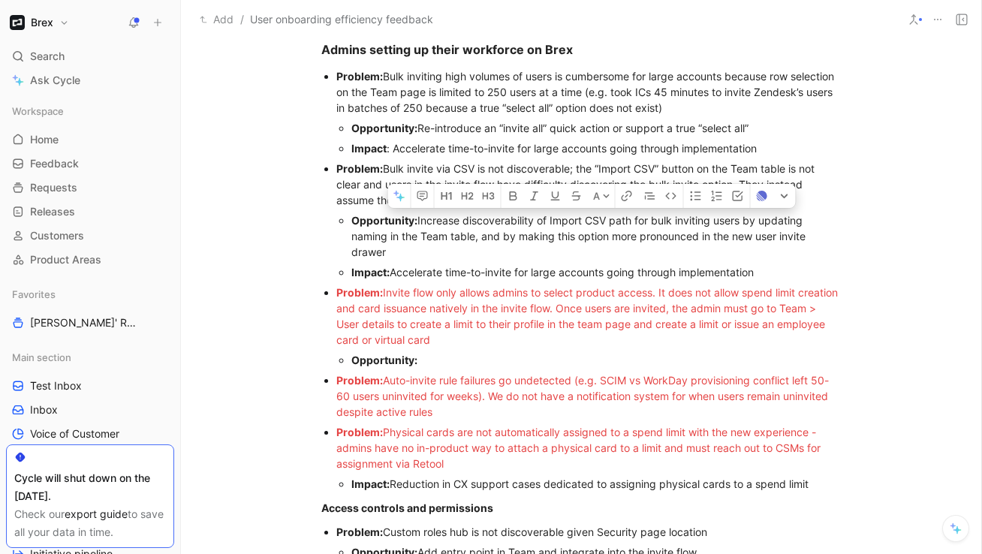
drag, startPoint x: 420, startPoint y: 220, endPoint x: 764, endPoint y: 226, distance: 343.9
click at [764, 226] on div "Opportunity: Increase discoverability of Import CSV path for bulk inviting user…" at bounding box center [596, 235] width 490 height 47
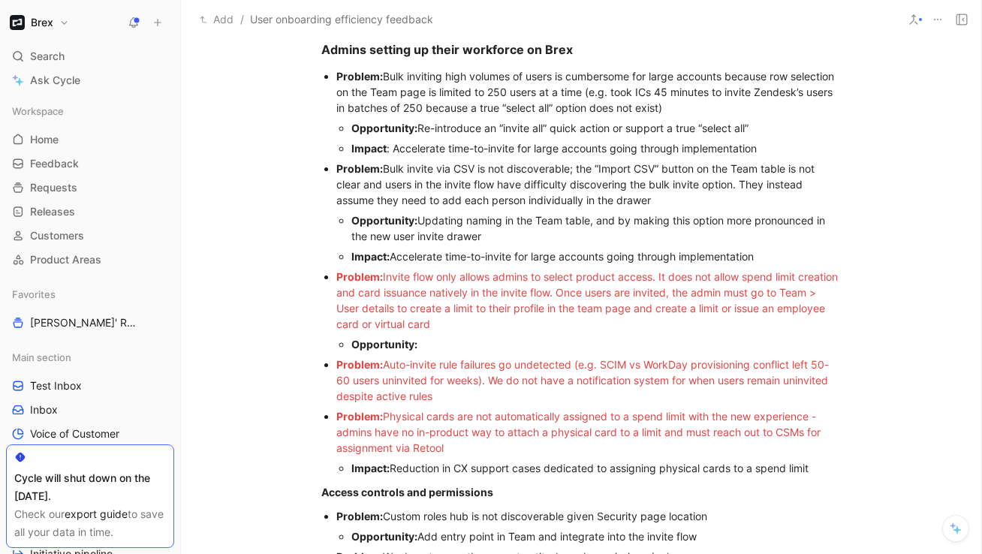
click at [469, 219] on div "Opportunity: Updating naming in the Team table, and by making this option more …" at bounding box center [596, 228] width 490 height 32
click at [665, 223] on div "Opportunity: Updating “Import CSV” naming in the Team table, and by making this…" at bounding box center [596, 228] width 490 height 32
click at [545, 258] on div "Impact: Accelerate time-to-invite for large accounts going through implementati…" at bounding box center [596, 257] width 490 height 16
click at [581, 48] on div "Admins setting up their workforce on Brex" at bounding box center [581, 50] width 520 height 18
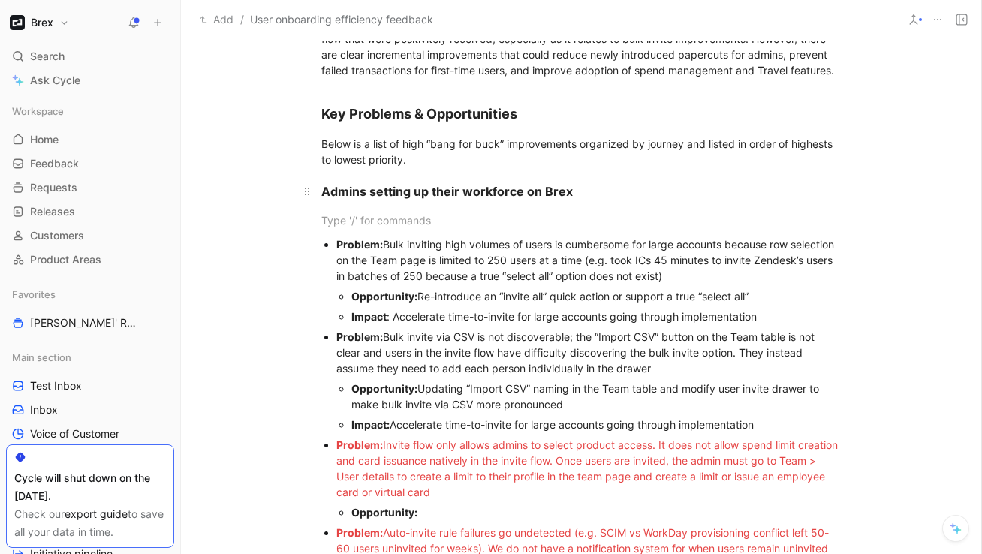
scroll to position [491, 0]
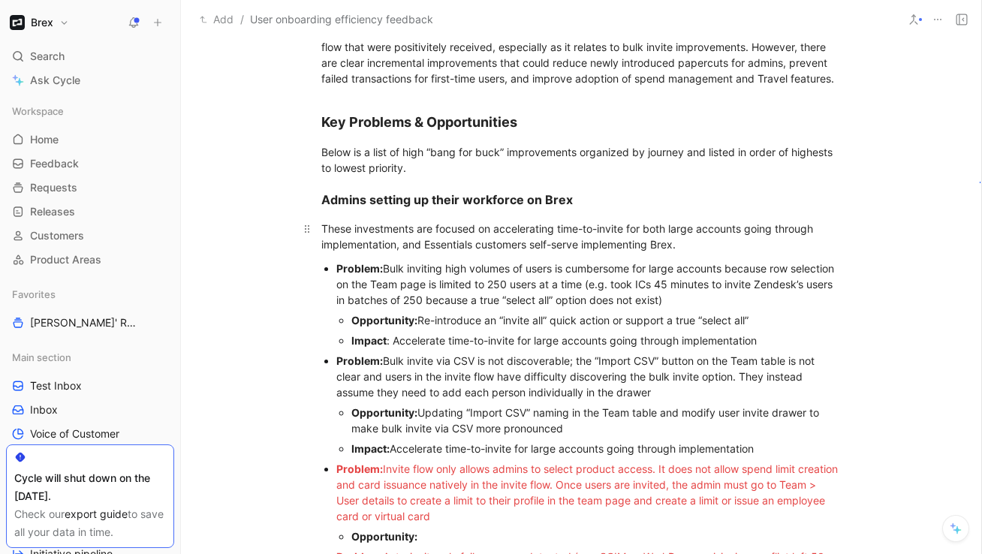
click at [402, 249] on div "These investments are focused on accelerating time-to-invite for both large acc…" at bounding box center [581, 237] width 520 height 32
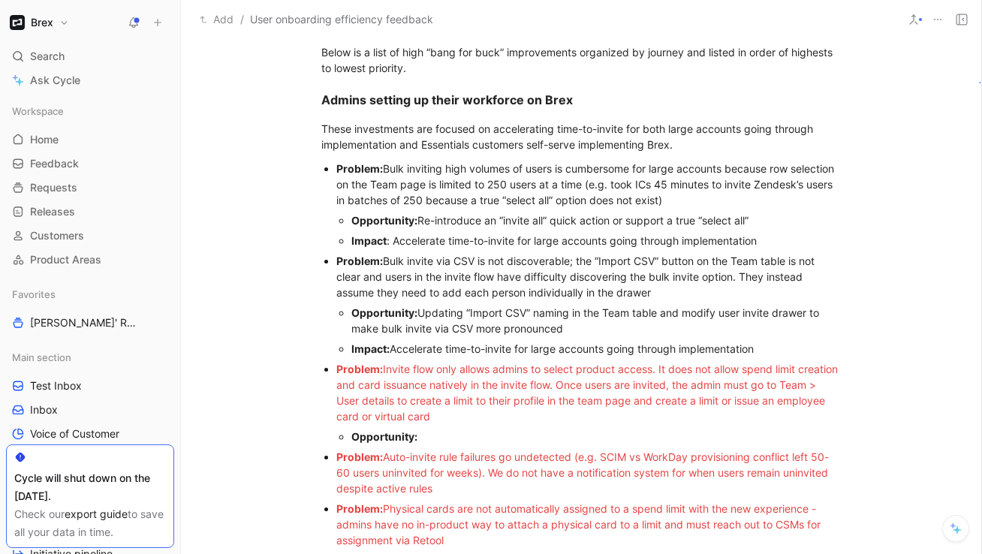
scroll to position [595, 0]
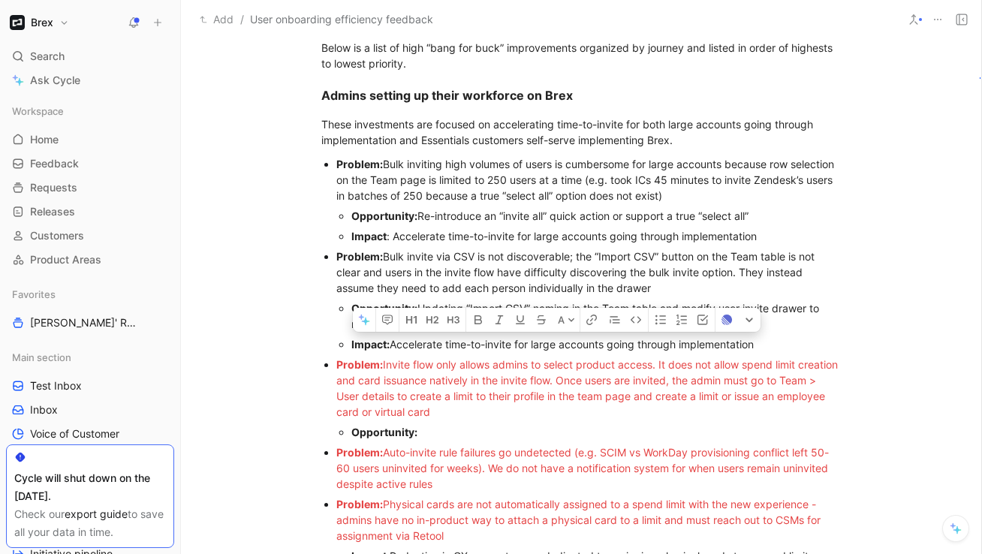
drag, startPoint x: 767, startPoint y: 338, endPoint x: 330, endPoint y: 337, distance: 437.0
click at [330, 337] on ul "Problem: Bulk inviting high volumes of users is cumbersome for large accounts b…" at bounding box center [581, 360] width 577 height 412
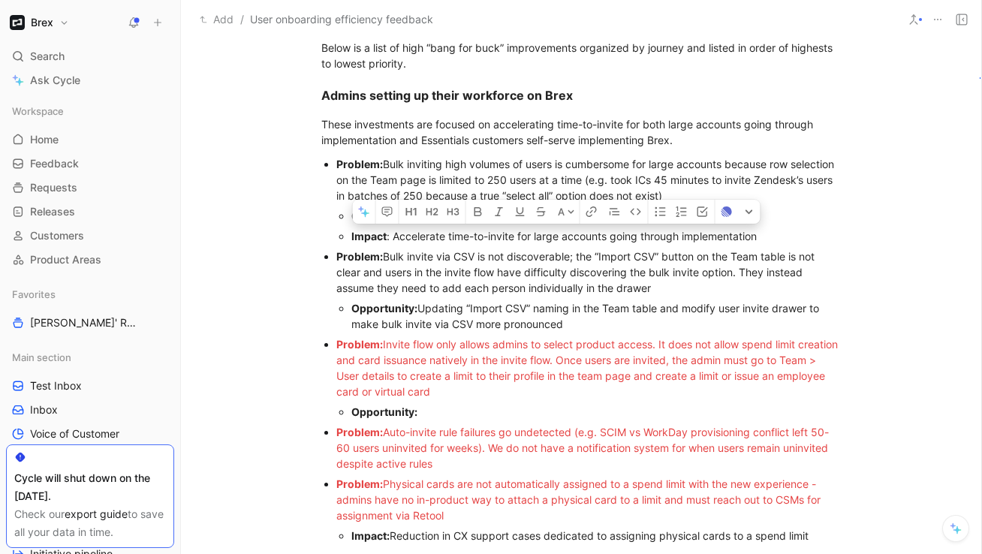
drag, startPoint x: 761, startPoint y: 237, endPoint x: 339, endPoint y: 241, distance: 421.3
click at [339, 241] on ul "Opportunity: Re-introduce an “invite all” quick action or support a true “selec…" at bounding box center [588, 226] width 505 height 41
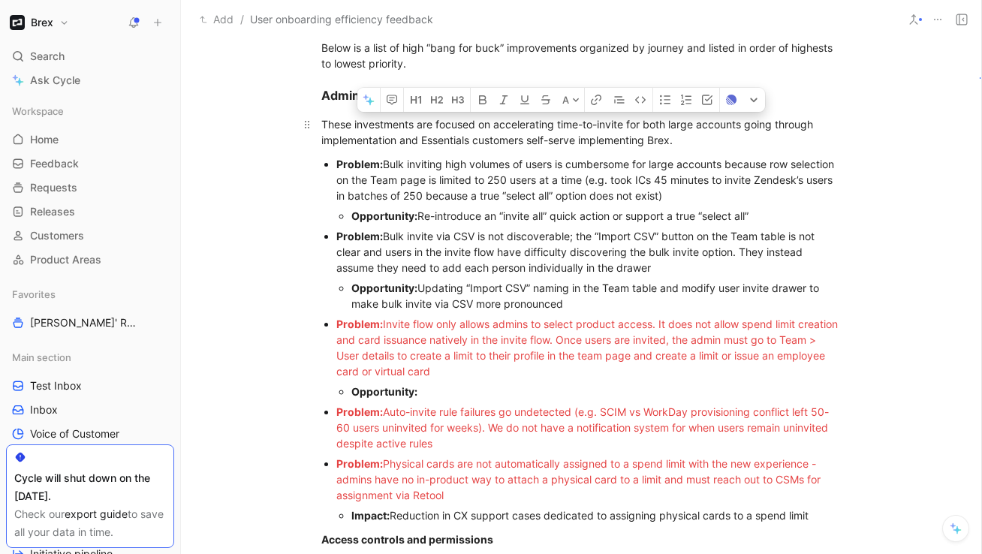
drag, startPoint x: 626, startPoint y: 125, endPoint x: 497, endPoint y: 131, distance: 129.3
click at [497, 131] on div "These investments are focused on accelerating time-to-invite for both large acc…" at bounding box center [581, 132] width 520 height 32
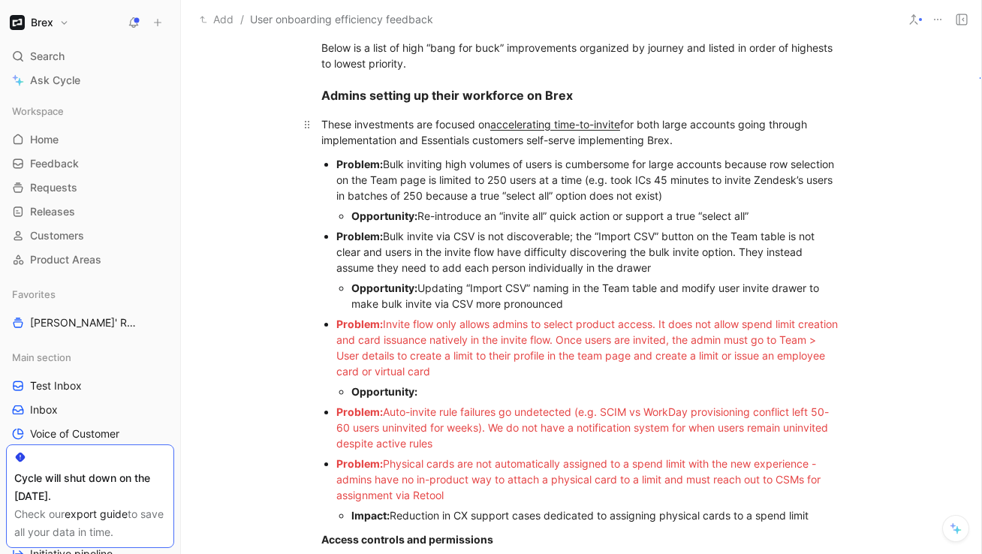
click at [499, 142] on div "These investments are focused on accelerating time-to-invite for both large acc…" at bounding box center [581, 132] width 520 height 32
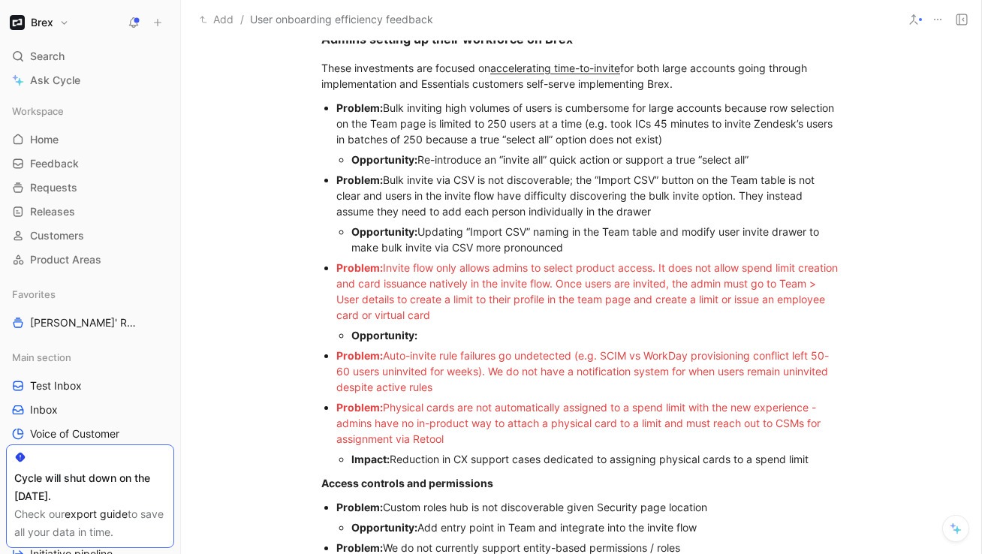
scroll to position [659, 0]
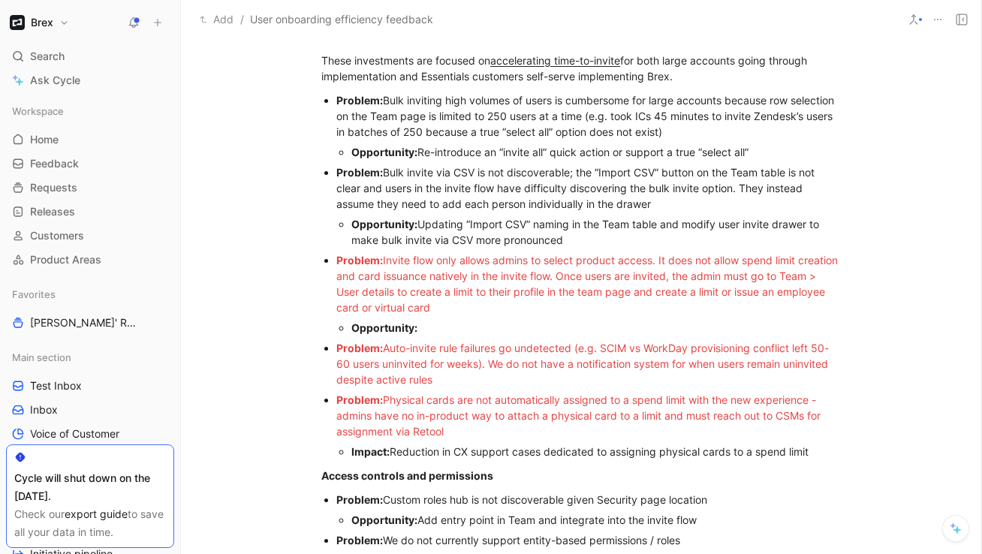
click at [499, 261] on span "Invite flow only allows admins to select product access. It does not allow spen…" at bounding box center [588, 284] width 505 height 60
click at [502, 282] on span "Invite flow only allows admins to select product access. It does not allow spen…" at bounding box center [588, 284] width 505 height 60
click at [511, 309] on div "Problem: Invite flow only allows admins to select product access. It does not a…" at bounding box center [588, 283] width 505 height 63
click at [469, 330] on div "Opportunity:" at bounding box center [596, 328] width 490 height 16
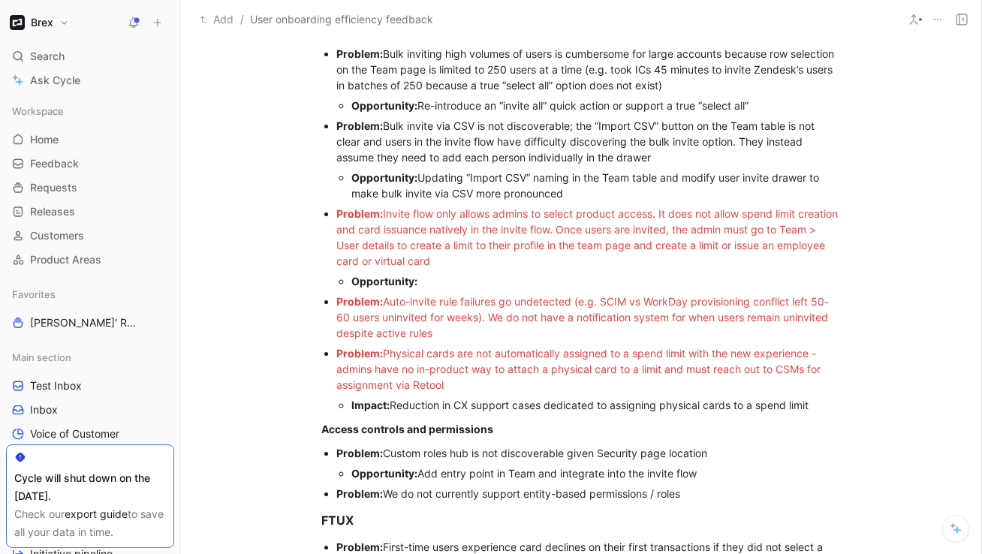
scroll to position [710, 0]
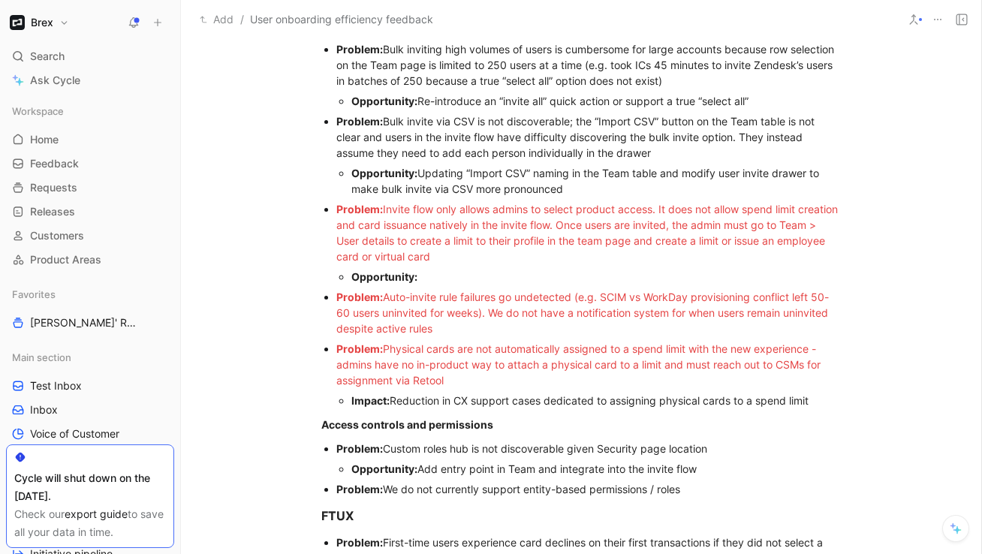
click at [453, 327] on div "Problem: Auto-invite rule failures go undetected (e.g. SCIM vs WorkDay provisio…" at bounding box center [588, 312] width 505 height 47
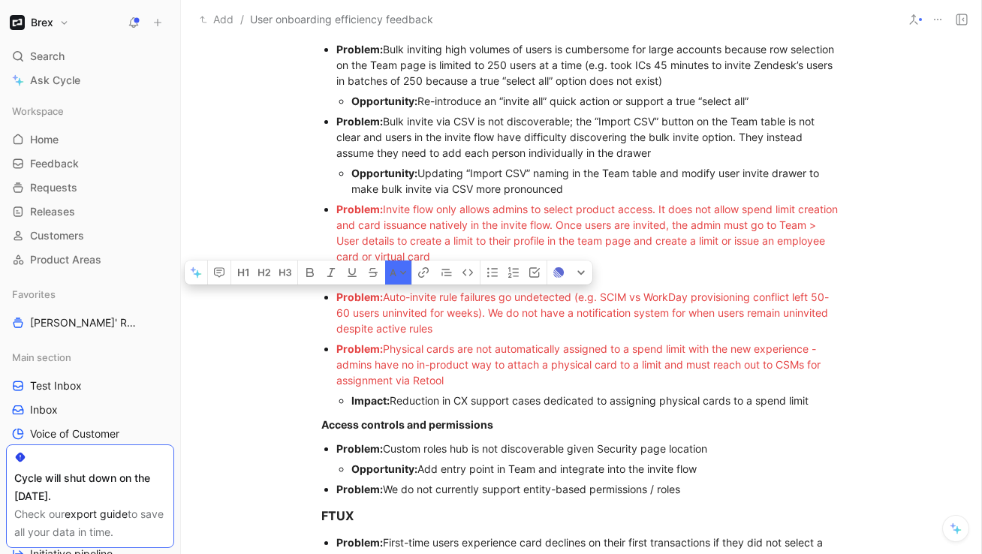
drag, startPoint x: 445, startPoint y: 328, endPoint x: 334, endPoint y: 299, distance: 114.2
click at [334, 299] on ul "Problem: Bulk inviting high volumes of users is cumbersome for large accounts b…" at bounding box center [581, 225] width 577 height 372
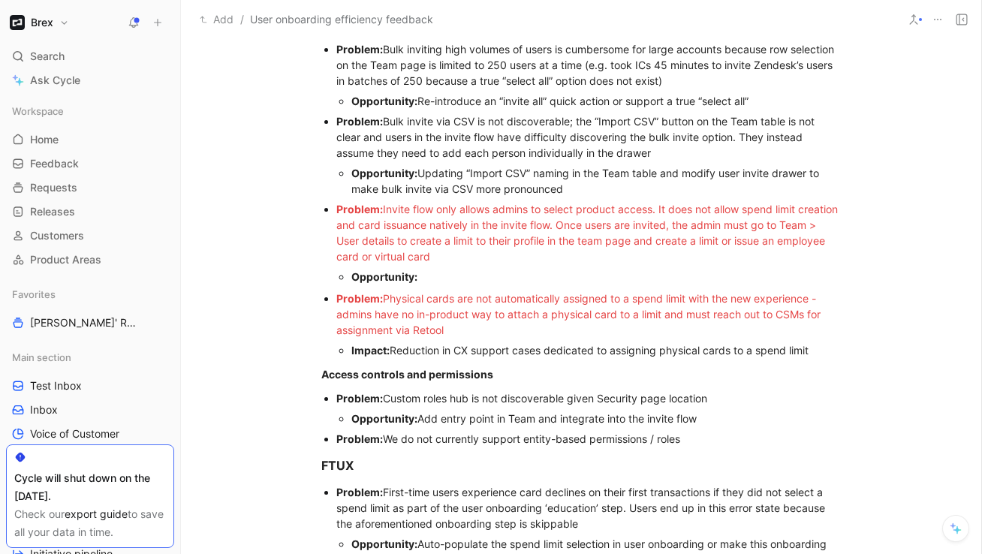
click at [402, 315] on span "Physical cards are not automatically assigned to a spend limit with the new exp…" at bounding box center [579, 314] width 487 height 44
click at [451, 330] on div "Problem: Physical cards are not automatically assigned to a spend limit with th…" at bounding box center [588, 314] width 505 height 47
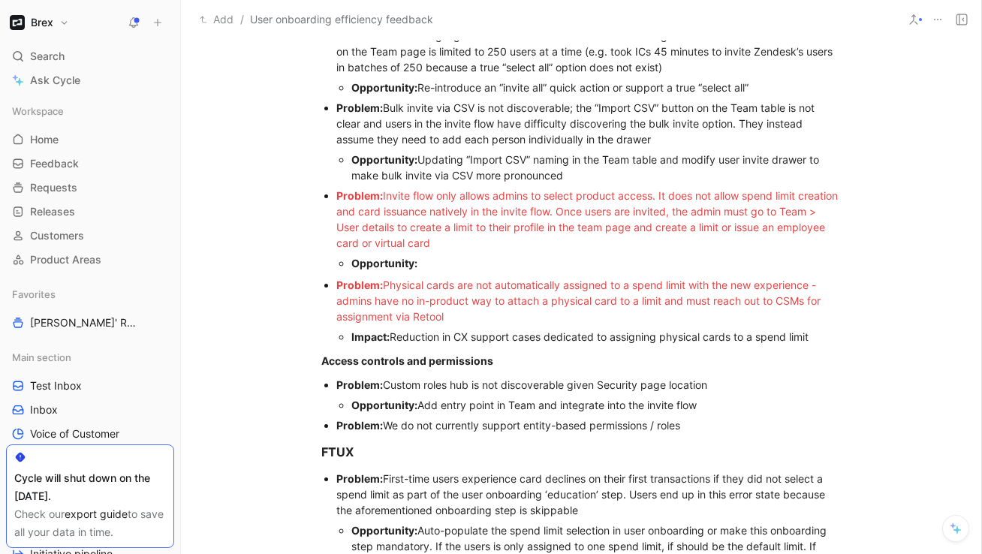
scroll to position [746, 0]
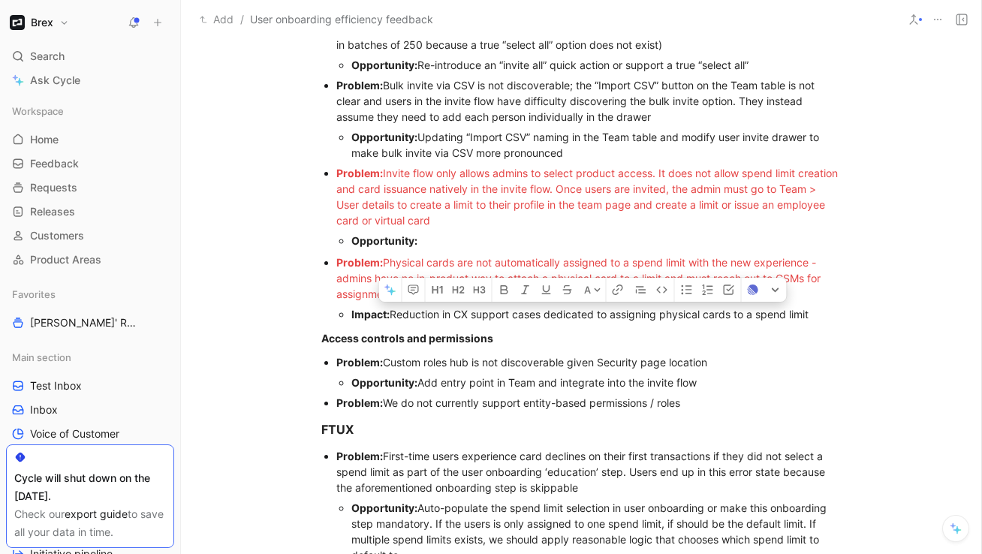
drag, startPoint x: 816, startPoint y: 315, endPoint x: 348, endPoint y: 307, distance: 467.8
click at [348, 307] on ul "Impact: Reduction in CX support cases dedicated to assigning physical cards to …" at bounding box center [588, 314] width 505 height 20
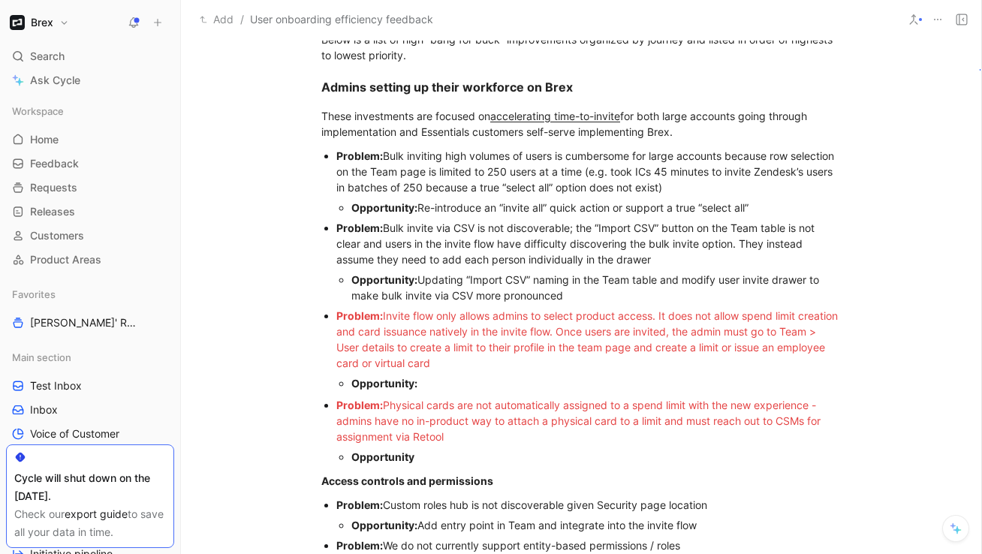
scroll to position [602, 0]
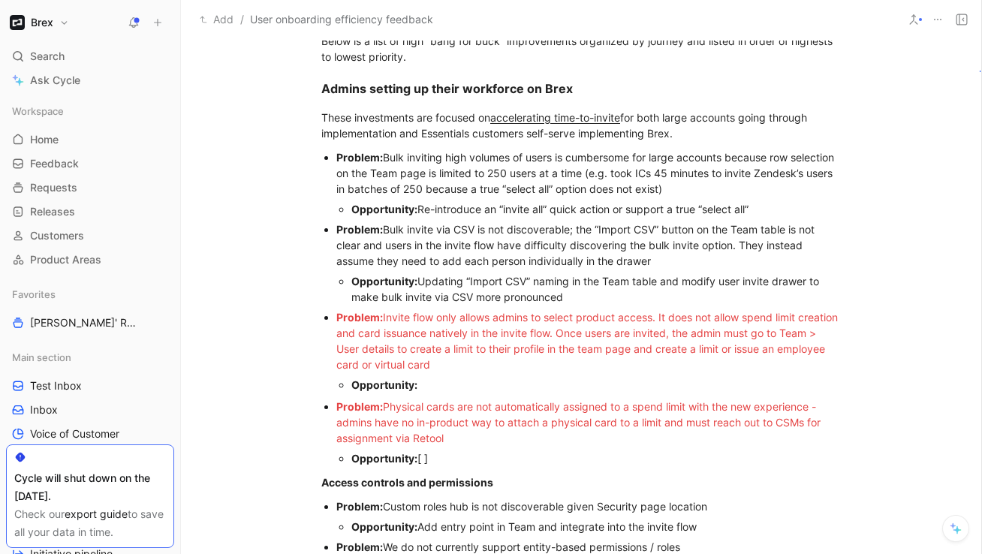
click at [433, 387] on div "Opportunity:" at bounding box center [596, 385] width 490 height 16
click at [454, 441] on div "Problem: Physical cards are not automatically assigned to a spend limit with th…" at bounding box center [588, 422] width 505 height 47
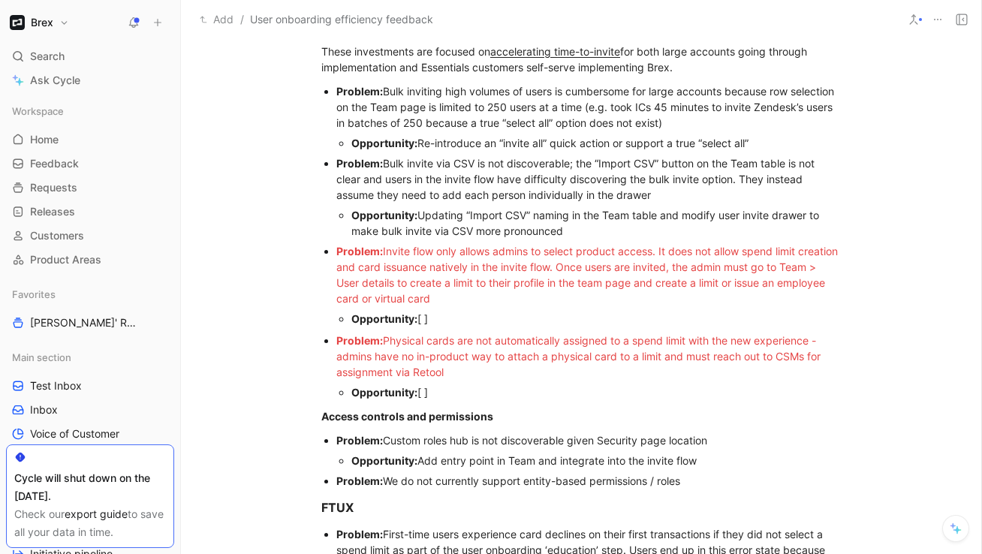
scroll to position [672, 0]
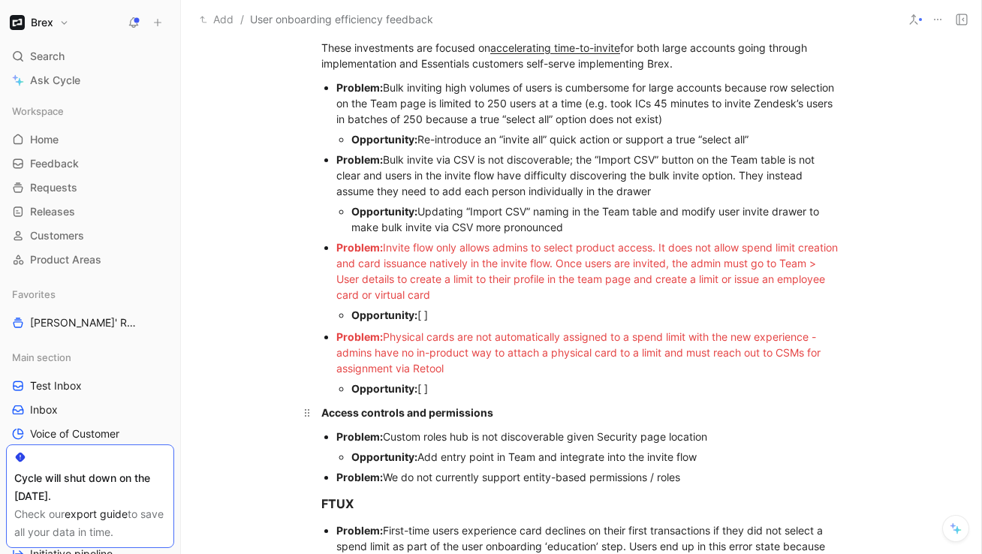
click at [505, 406] on div "Access controls and permissions" at bounding box center [581, 413] width 520 height 16
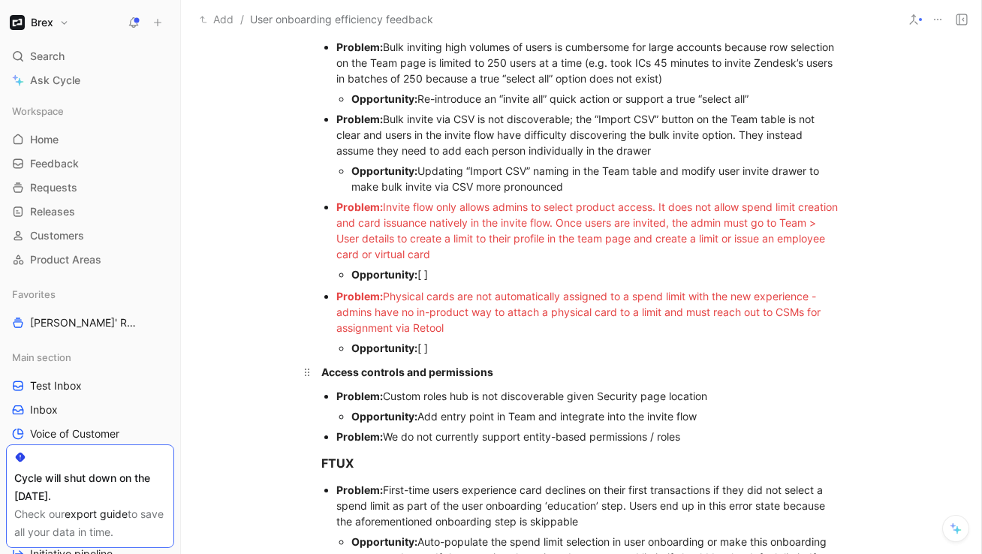
scroll to position [722, 0]
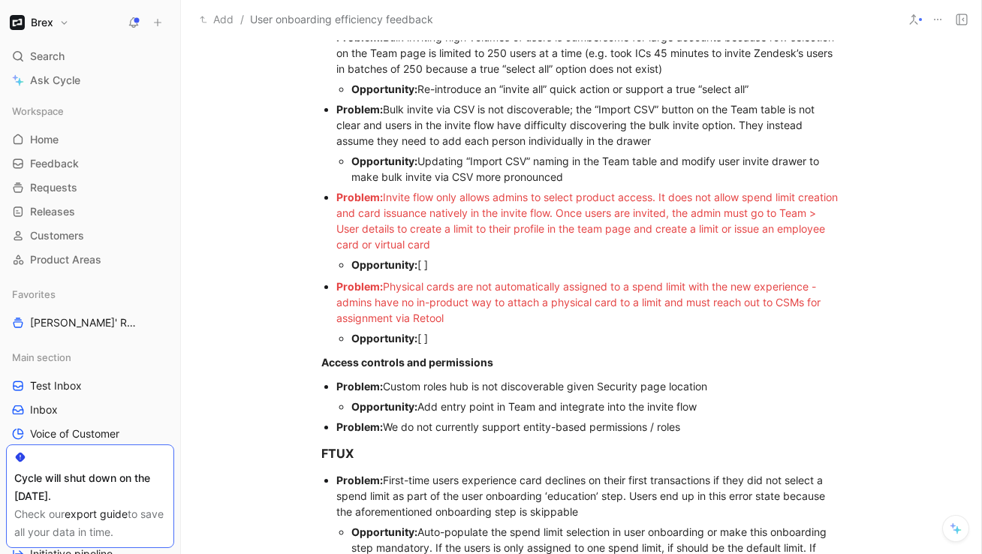
click at [493, 387] on div "Problem: Custom roles hub is not discoverable given Security page location" at bounding box center [588, 386] width 505 height 16
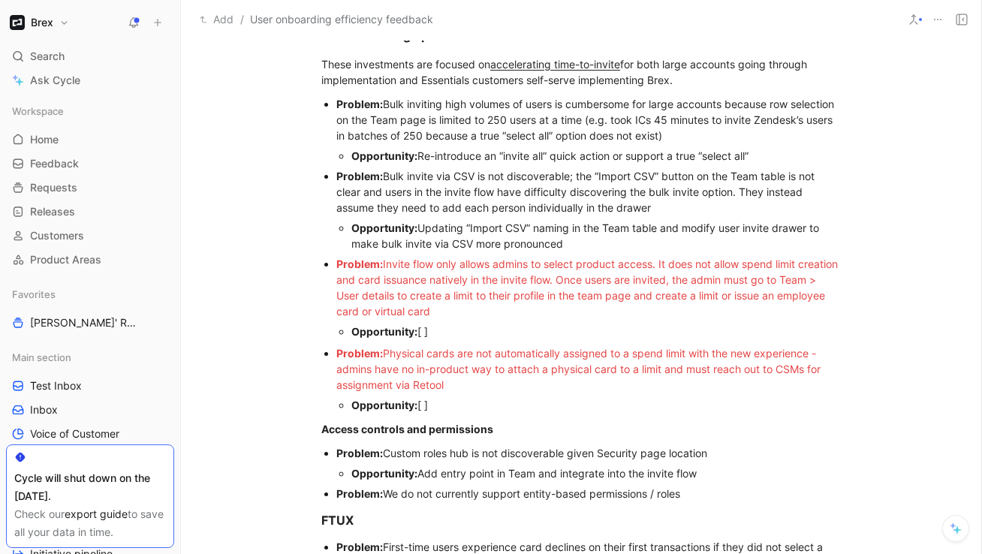
scroll to position [676, 0]
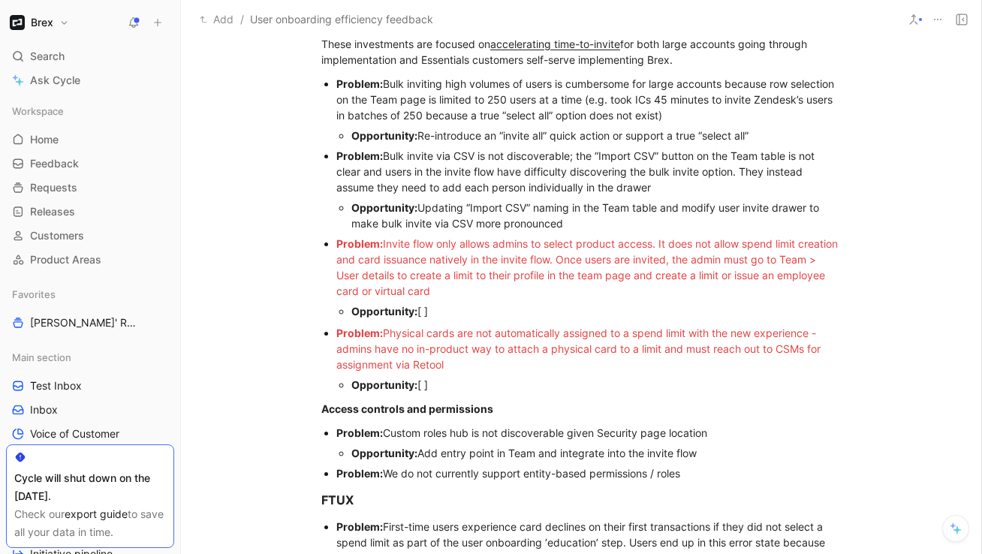
click at [720, 439] on div "Problem: Custom roles hub is not discoverable given Security page location" at bounding box center [588, 433] width 505 height 16
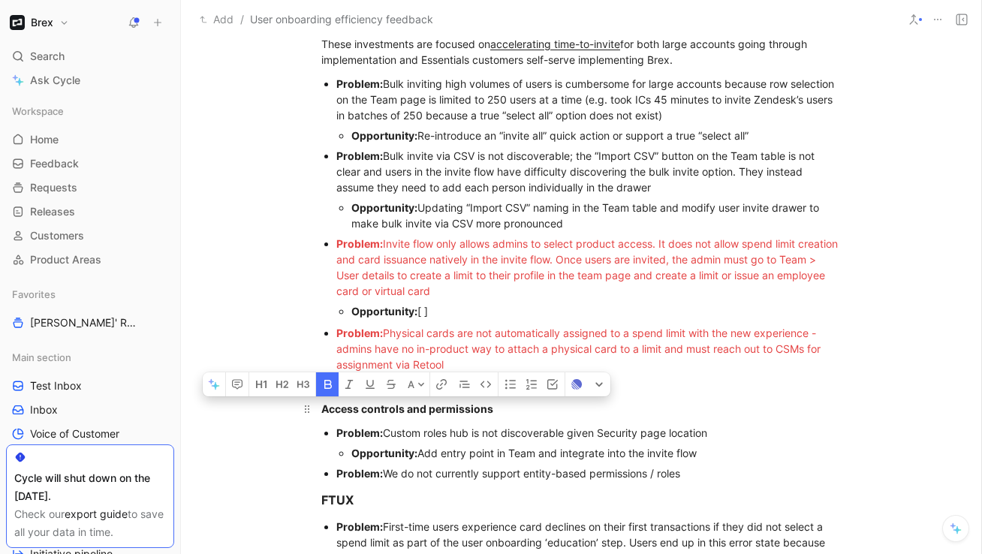
drag, startPoint x: 493, startPoint y: 412, endPoint x: 324, endPoint y: 414, distance: 169.0
click at [324, 414] on div "Access controls and permissions" at bounding box center [581, 409] width 520 height 16
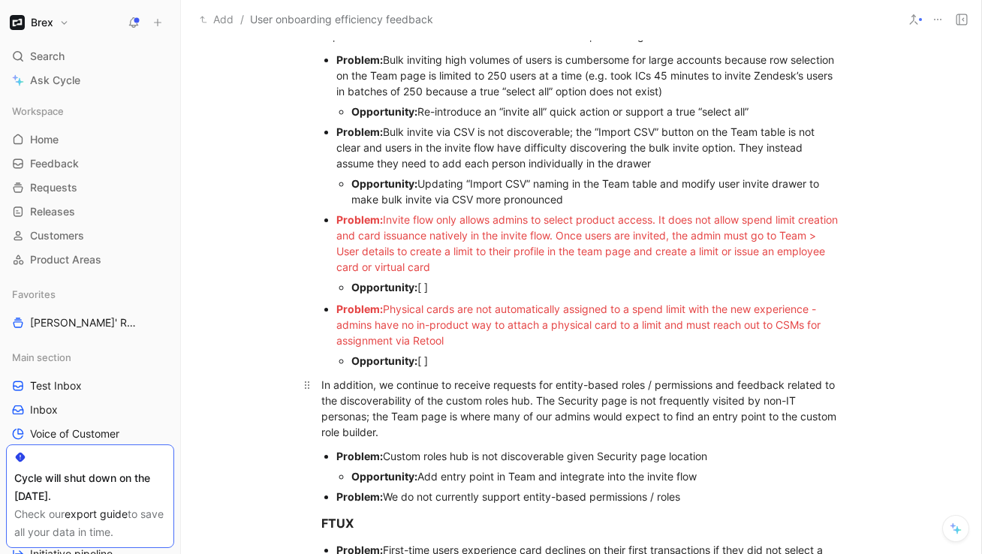
scroll to position [723, 0]
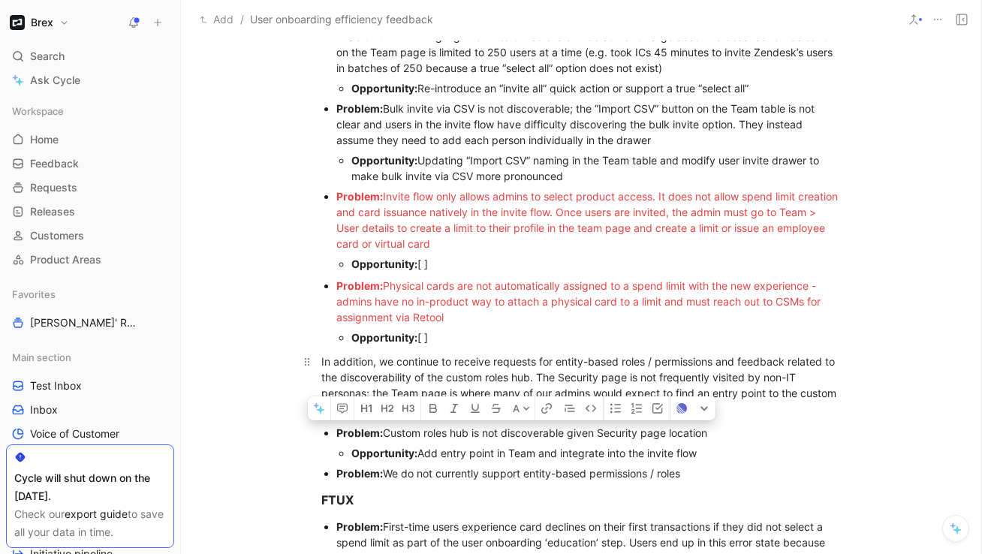
drag, startPoint x: 701, startPoint y: 478, endPoint x: 332, endPoint y: 434, distance: 372.1
click at [332, 434] on ul "Problem: Custom roles hub is not discoverable given Security page location Oppo…" at bounding box center [581, 453] width 577 height 61
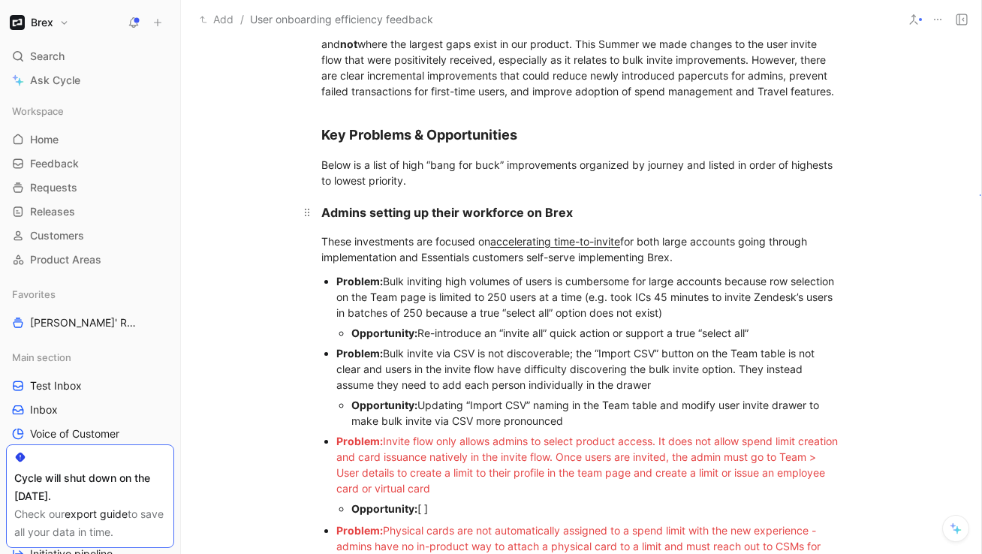
click at [427, 209] on strong "Admins setting up their workforce on Brex" at bounding box center [447, 212] width 252 height 15
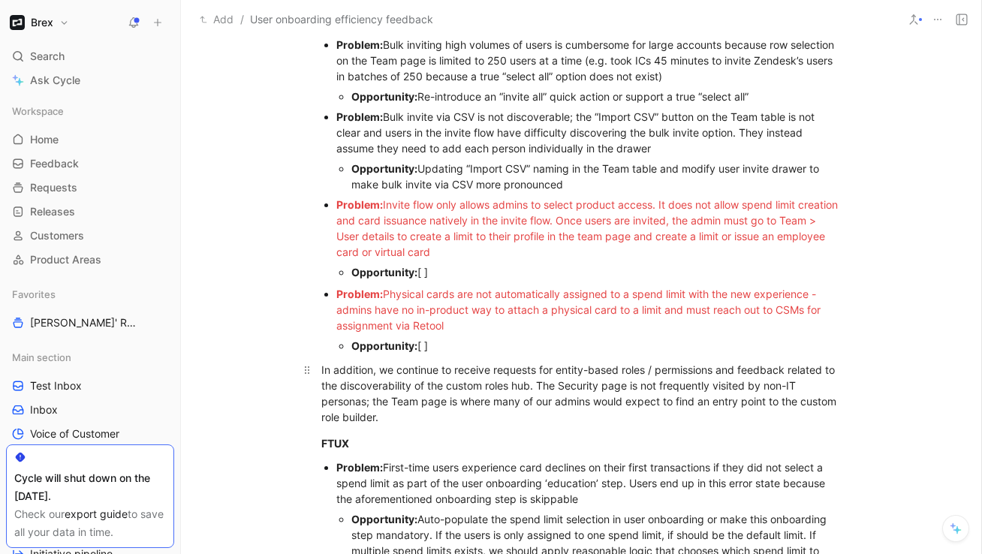
scroll to position [742, 0]
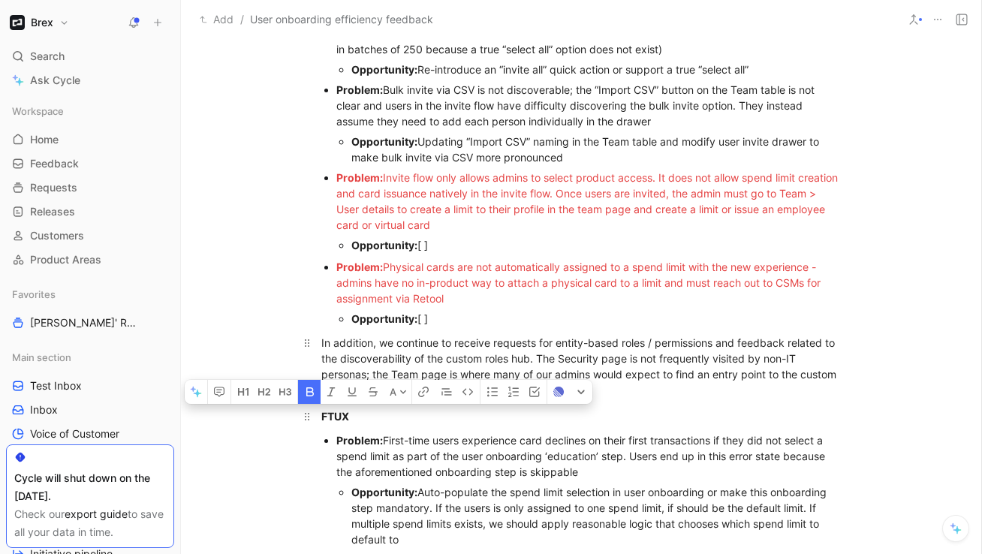
drag, startPoint x: 351, startPoint y: 424, endPoint x: 316, endPoint y: 423, distance: 35.3
click at [316, 423] on p "FTUX" at bounding box center [581, 416] width 577 height 25
click at [283, 402] on button "button" at bounding box center [286, 392] width 23 height 24
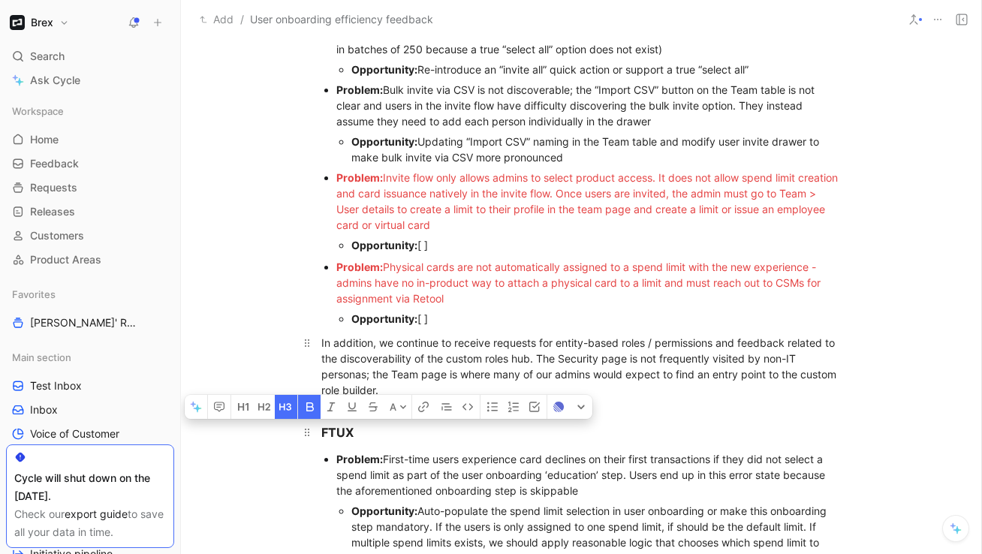
click at [387, 439] on div "FTUX" at bounding box center [581, 432] width 520 height 18
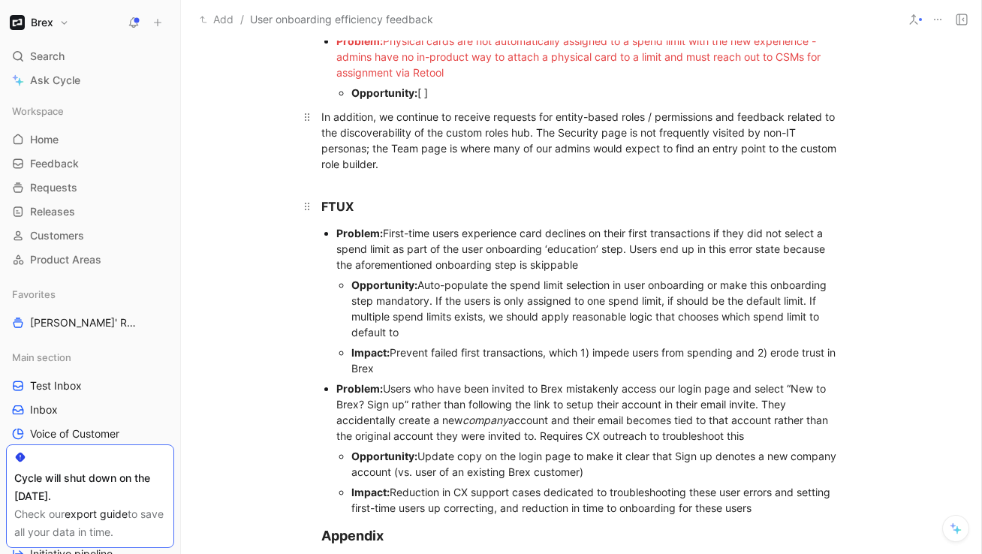
scroll to position [968, 0]
click at [365, 184] on h3 "FTUX" at bounding box center [581, 200] width 577 height 44
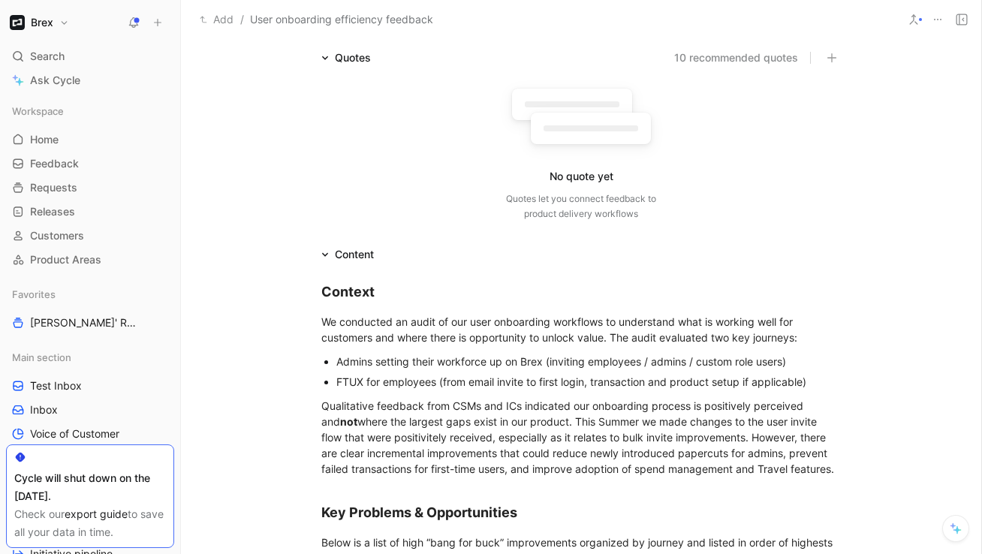
scroll to position [0, 0]
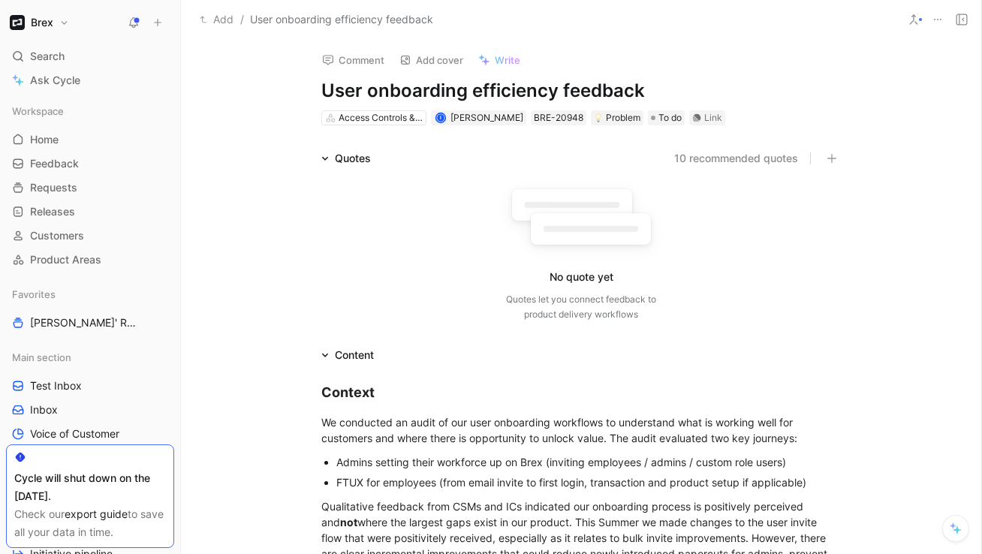
click at [535, 95] on h1 "User onboarding efficiency feedback" at bounding box center [581, 91] width 520 height 24
click at [473, 91] on h1 "User onboarding efficiency feedback" at bounding box center [581, 91] width 520 height 24
click at [522, 94] on h1 "User onboarding efficiency feedback" at bounding box center [581, 91] width 520 height 24
click at [558, 92] on h1 "User onboarding efficiency feedback" at bounding box center [581, 91] width 520 height 24
click at [653, 89] on h1 "User onboarding efficiency feedback" at bounding box center [581, 91] width 520 height 24
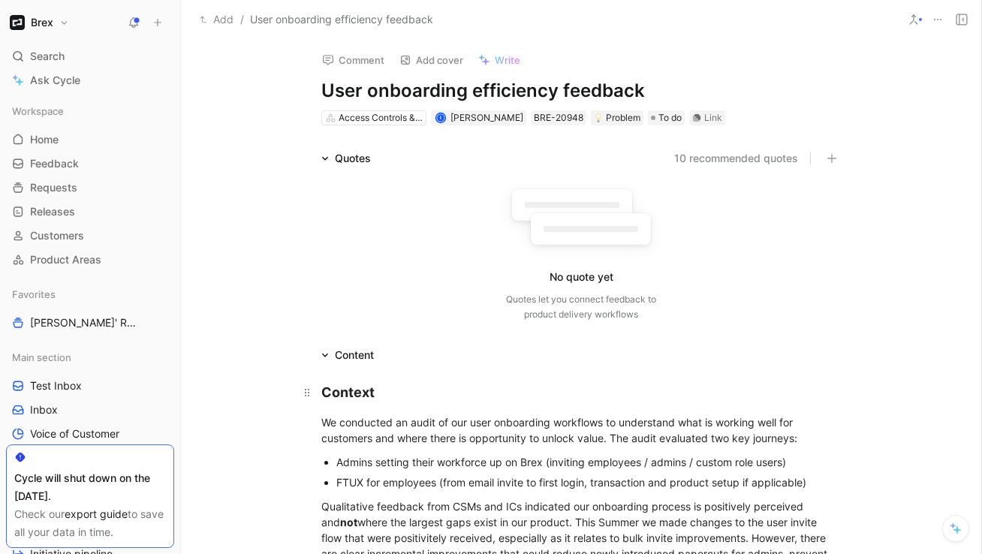
click at [386, 392] on div "Context" at bounding box center [581, 392] width 520 height 20
click at [377, 439] on div "We conducted an audit of our user onboarding workflows to understand what is wo…" at bounding box center [581, 430] width 520 height 32
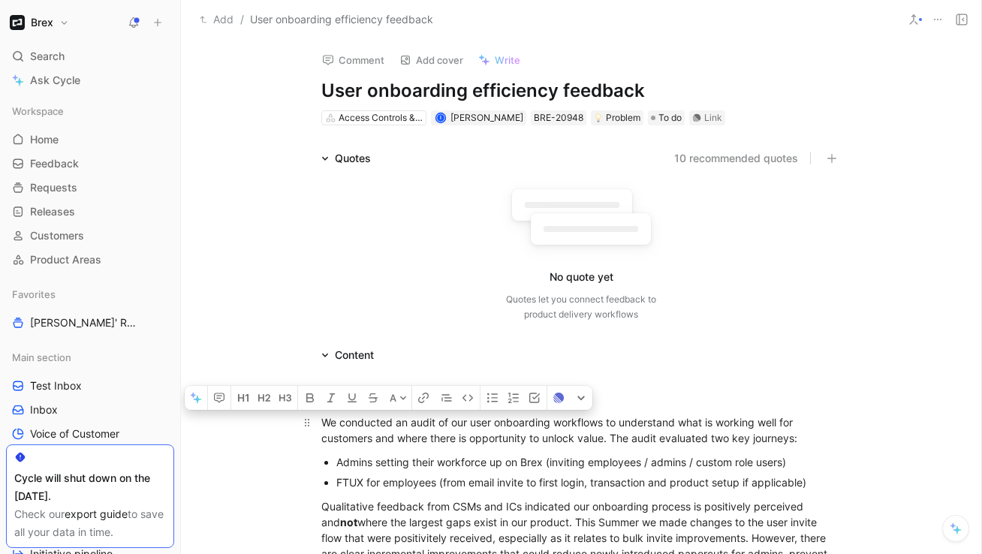
drag, startPoint x: 394, startPoint y: 439, endPoint x: 323, endPoint y: 424, distance: 72.9
click at [323, 424] on div "We conducted an audit of our user onboarding workflows to understand what is wo…" at bounding box center [581, 430] width 520 height 32
drag, startPoint x: 607, startPoint y: 441, endPoint x: 308, endPoint y: 421, distance: 299.5
click at [308, 421] on p "We conducted an audit of our user onboarding workflows to understand what is wo…" at bounding box center [581, 430] width 577 height 41
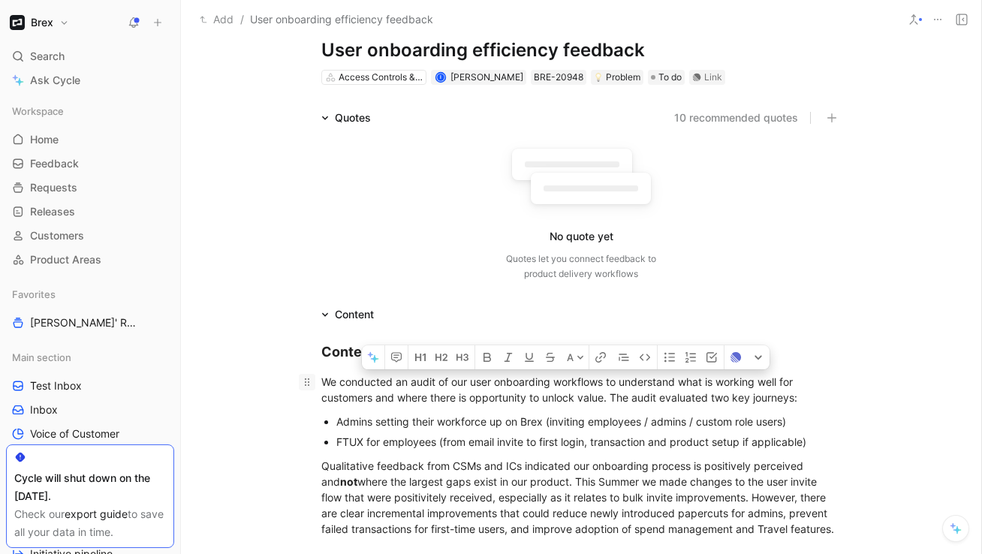
drag, startPoint x: 813, startPoint y: 442, endPoint x: 307, endPoint y: 386, distance: 509.1
click at [388, 432] on p "FTUX for employees (from email invite to first login, transaction and product s…" at bounding box center [588, 442] width 505 height 20
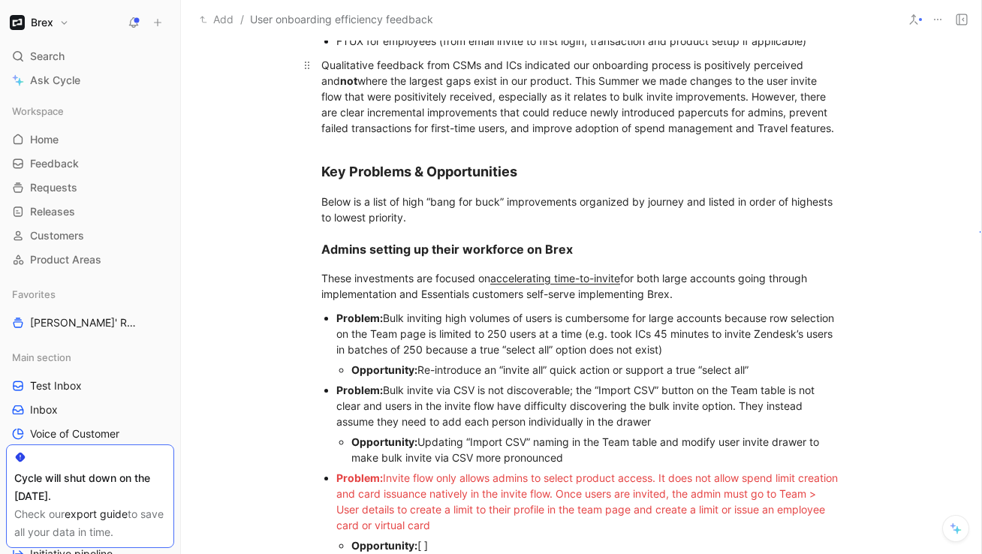
scroll to position [443, 0]
click at [444, 53] on p "Qualitative feedback from CSMs and ICs indicated our onboarding process is posi…" at bounding box center [581, 95] width 577 height 88
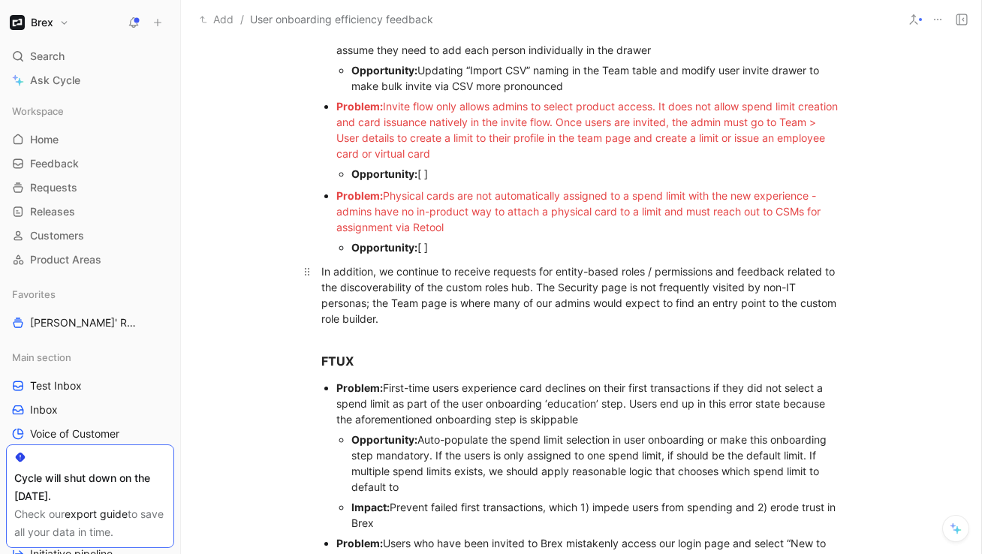
scroll to position [815, 0]
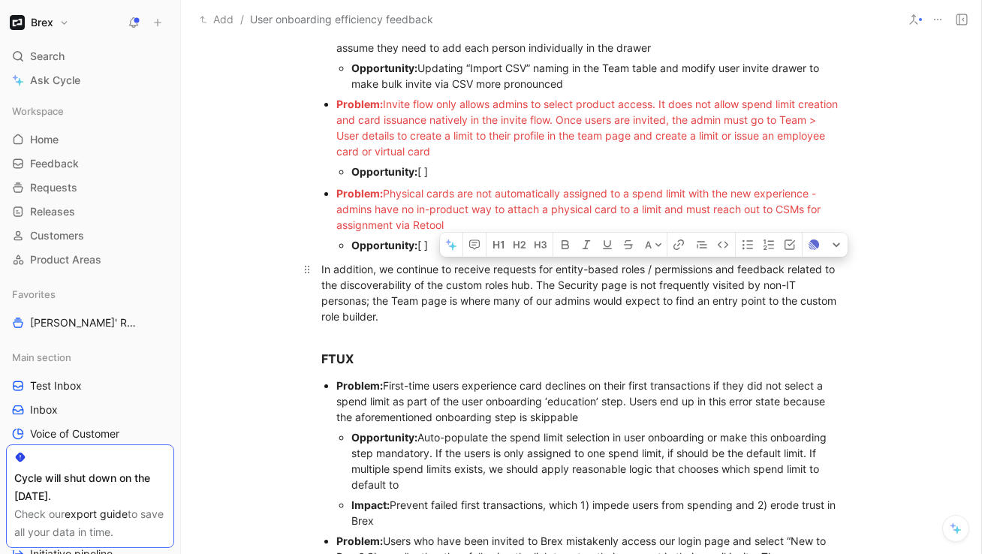
drag, startPoint x: 743, startPoint y: 269, endPoint x: 544, endPoint y: 291, distance: 199.5
click at [544, 291] on div "In addition, we continue to receive requests for entity-based roles / permissio…" at bounding box center [581, 292] width 520 height 63
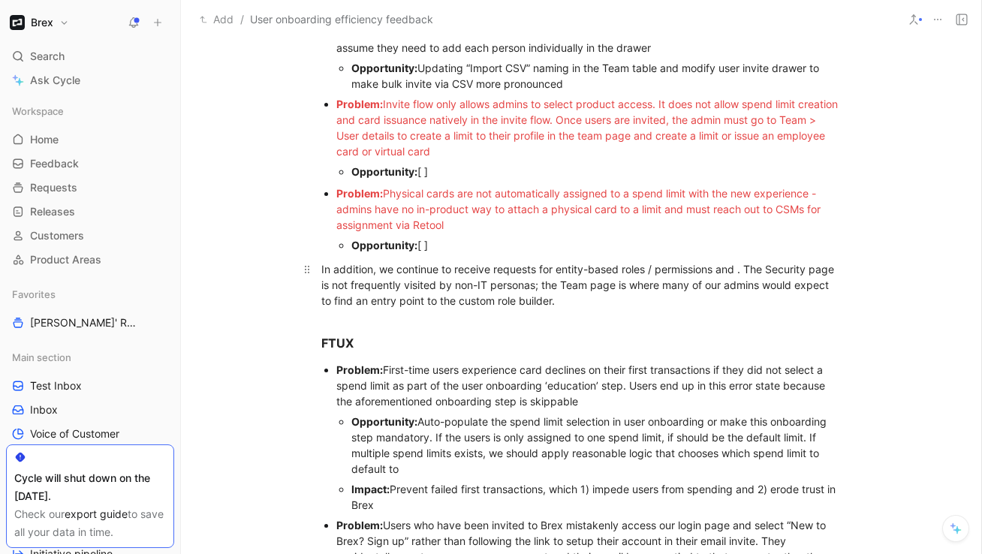
click at [494, 269] on div "In addition, we continue to receive requests for entity-based roles / permissio…" at bounding box center [581, 284] width 520 height 47
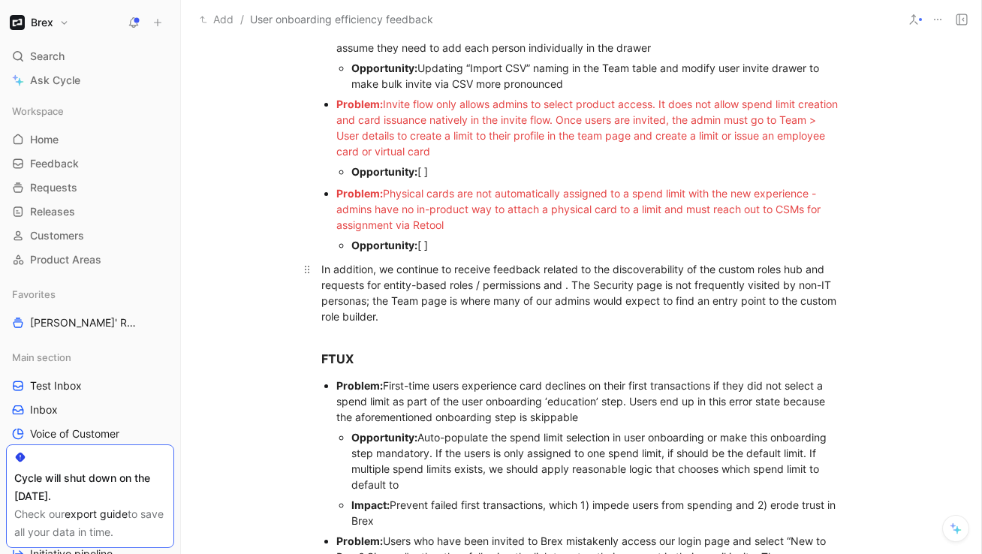
click at [569, 288] on div "In addition, we continue to receive feedback related to the discoverability of …" at bounding box center [581, 292] width 520 height 63
click at [457, 312] on div "In addition, we continue to receive feedback related to the discoverability of …" at bounding box center [581, 292] width 520 height 63
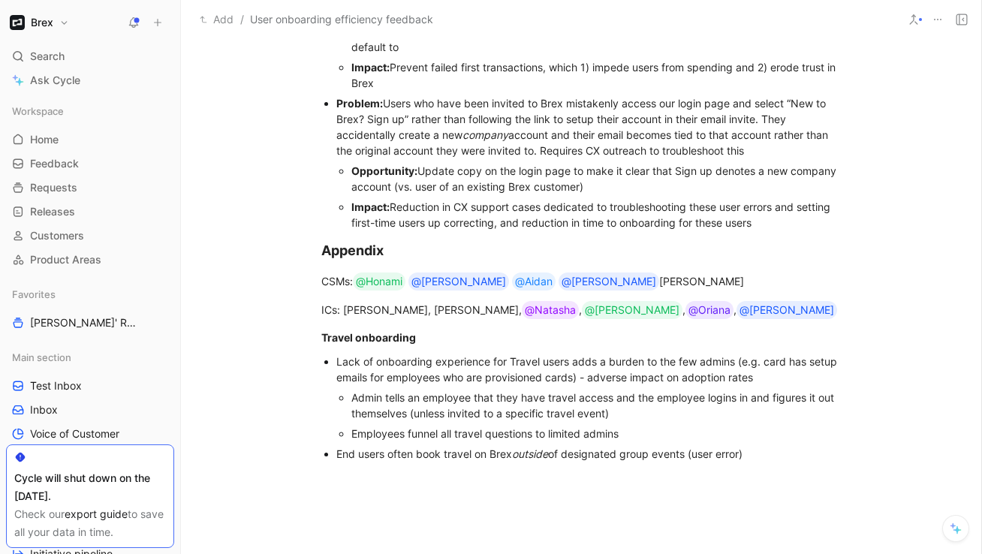
scroll to position [1257, 0]
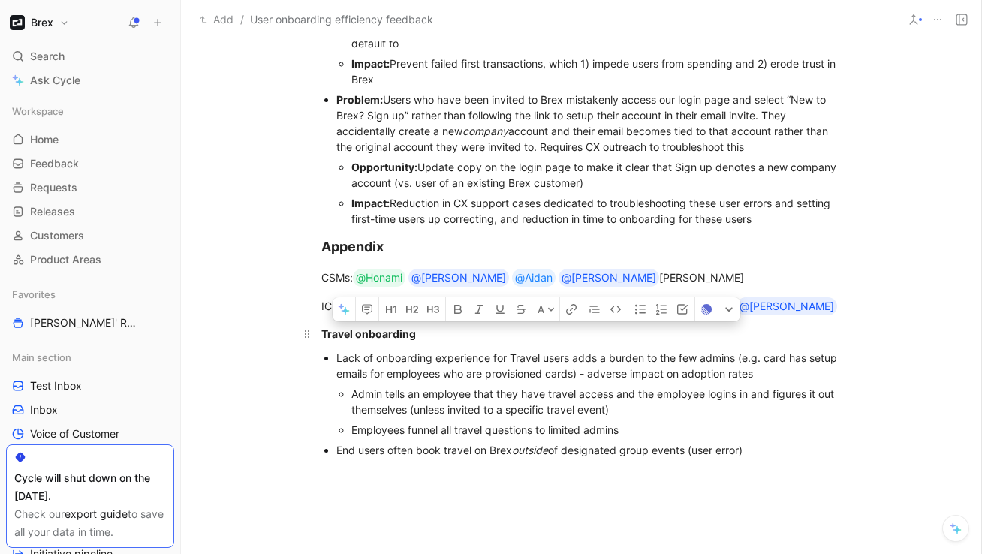
drag, startPoint x: 760, startPoint y: 455, endPoint x: 318, endPoint y: 333, distance: 458.0
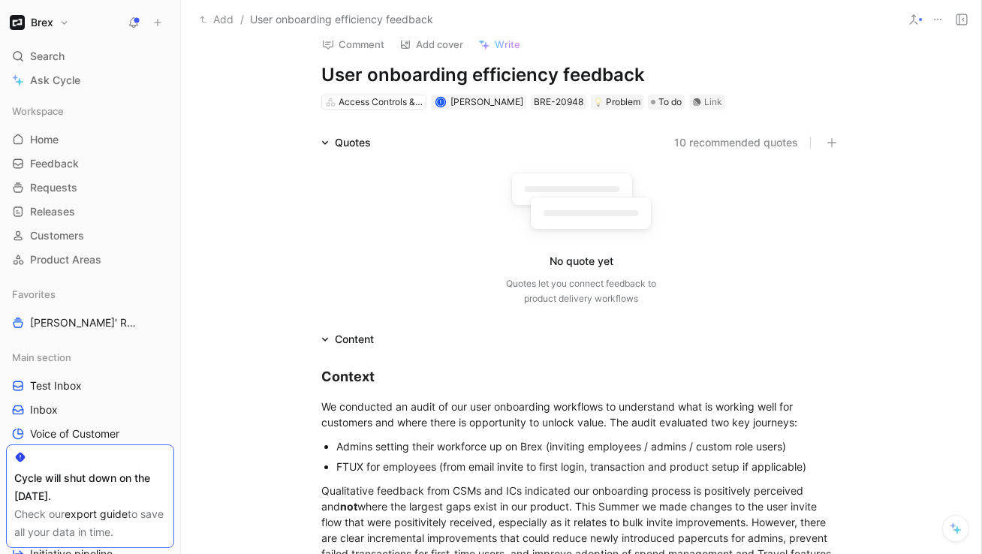
scroll to position [0, 0]
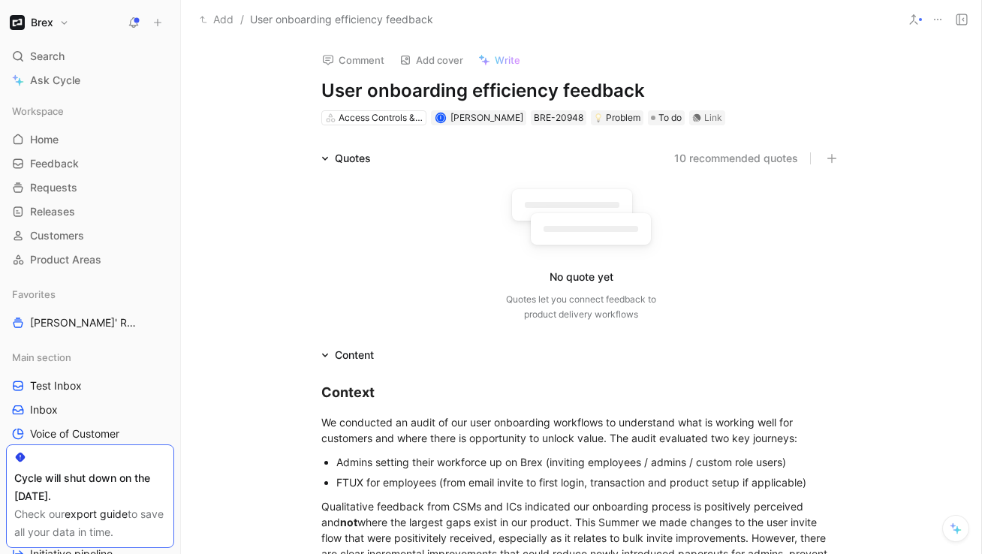
click at [698, 161] on button "10 recommended quotes" at bounding box center [736, 158] width 124 height 18
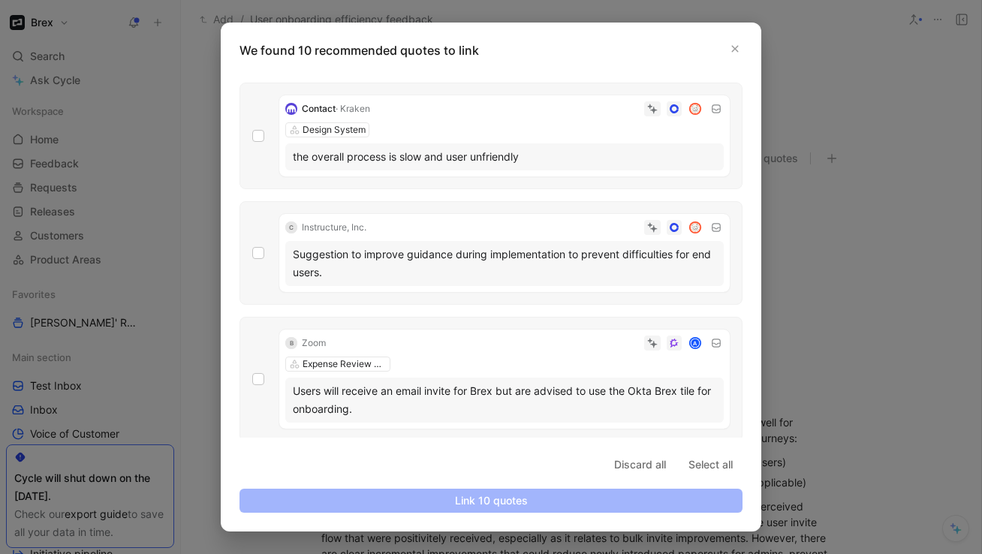
scroll to position [851, 0]
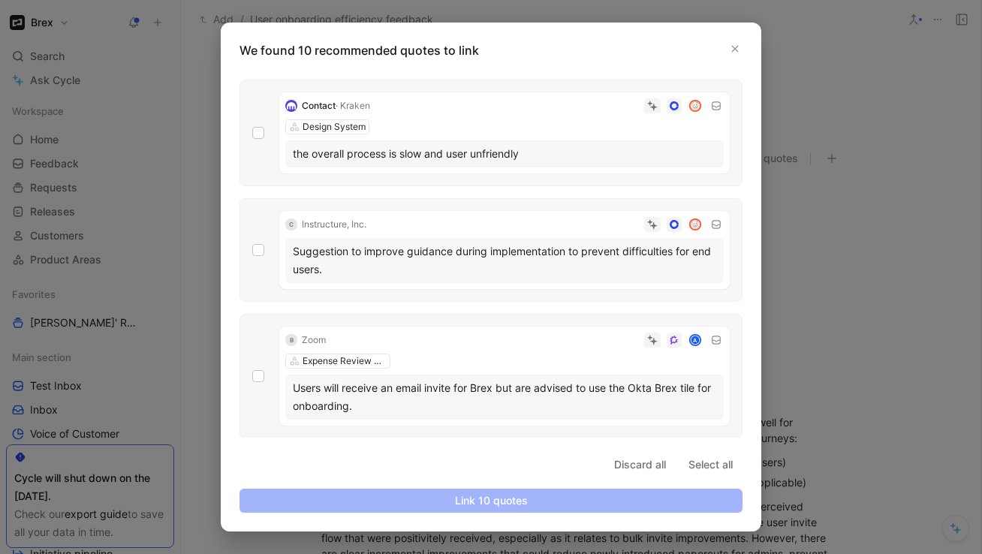
click at [333, 267] on div "Suggestion to improve guidance during implementation to prevent difficulties fo…" at bounding box center [504, 261] width 423 height 36
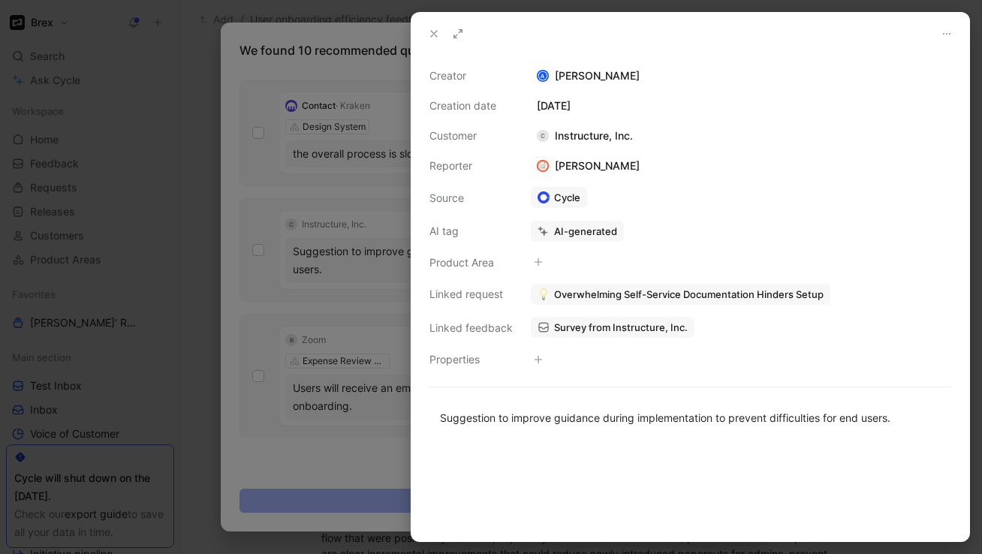
click at [429, 31] on icon at bounding box center [434, 34] width 12 height 12
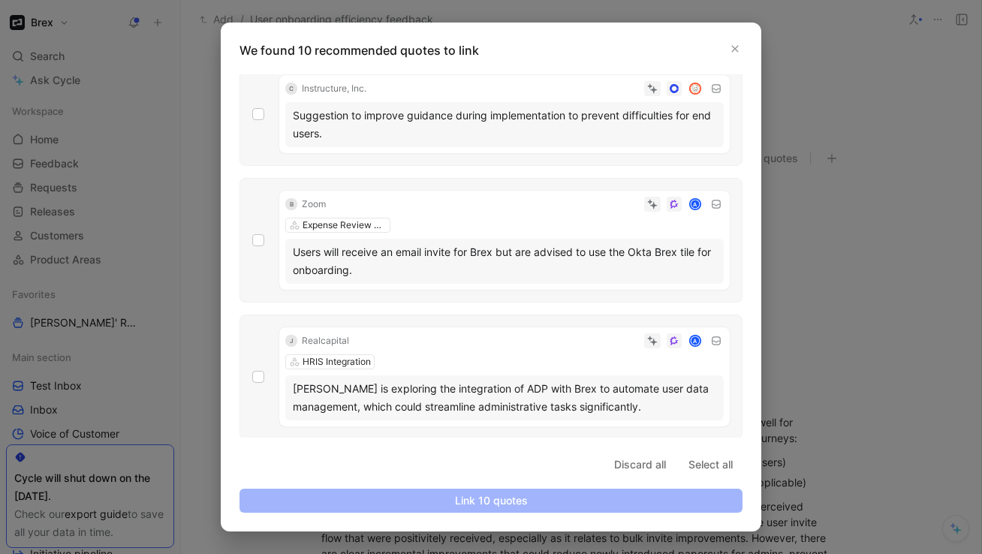
scroll to position [988, 0]
click at [736, 53] on icon "button" at bounding box center [735, 48] width 9 height 9
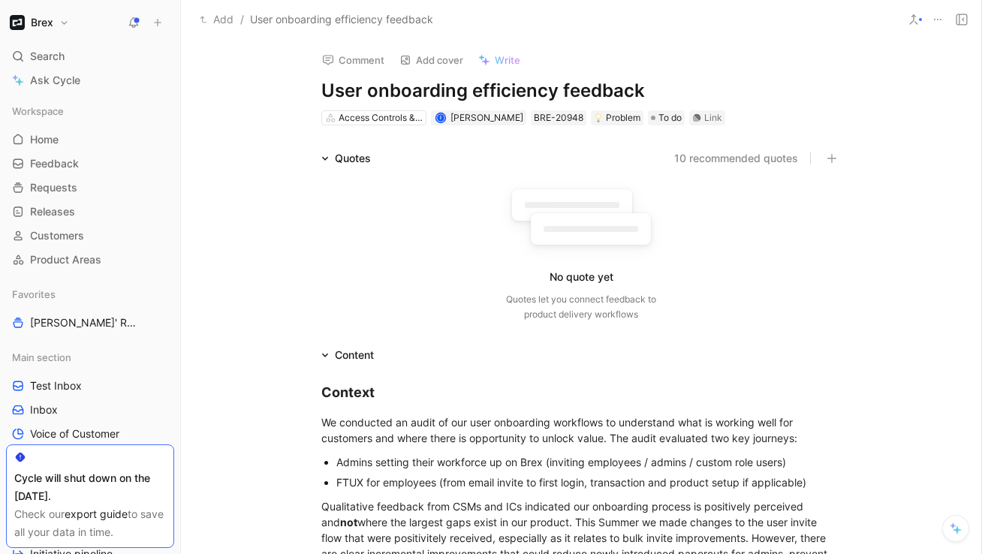
click at [326, 160] on icon at bounding box center [325, 159] width 8 height 8
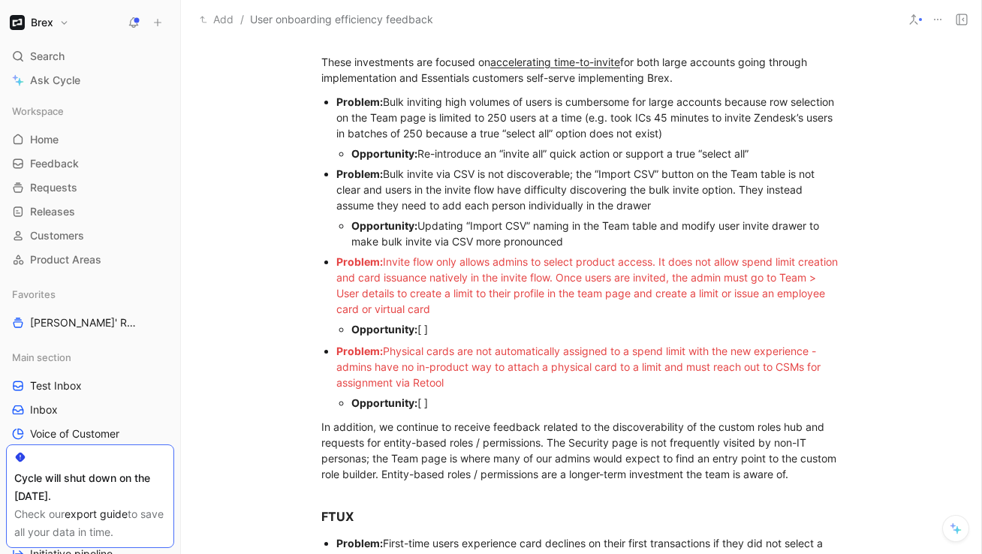
scroll to position [493, 0]
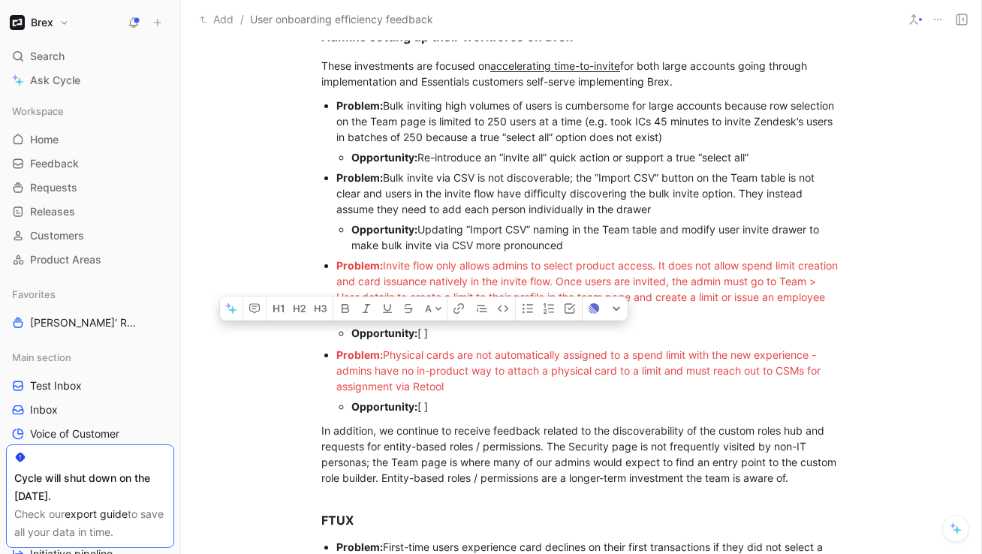
drag, startPoint x: 431, startPoint y: 333, endPoint x: 417, endPoint y: 331, distance: 14.4
click at [417, 331] on div "Opportunity: [ ]" at bounding box center [596, 333] width 490 height 16
click at [439, 333] on div "Opportunity: [ ]" at bounding box center [596, 333] width 490 height 16
click at [445, 314] on button "A" at bounding box center [435, 309] width 26 height 24
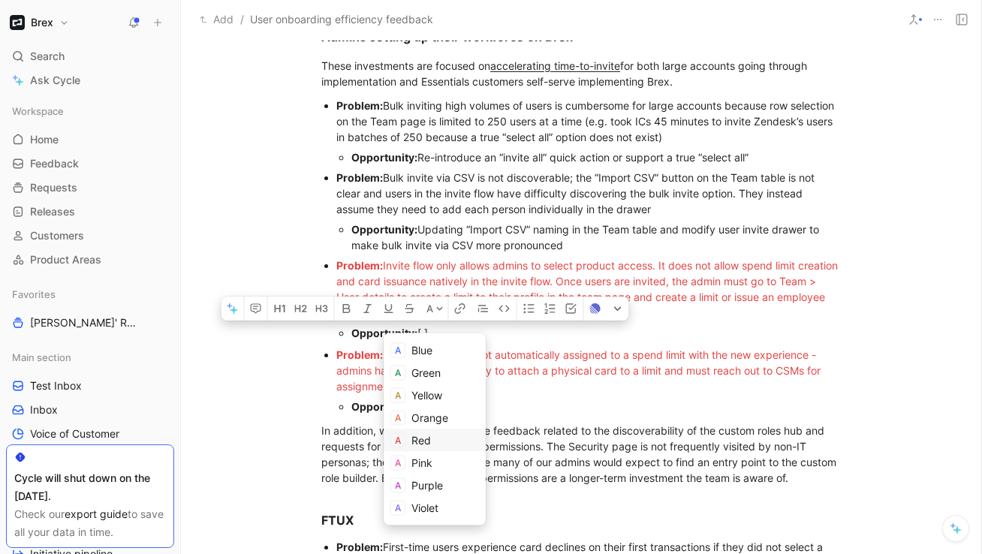
click at [418, 441] on span "Red" at bounding box center [421, 440] width 20 height 13
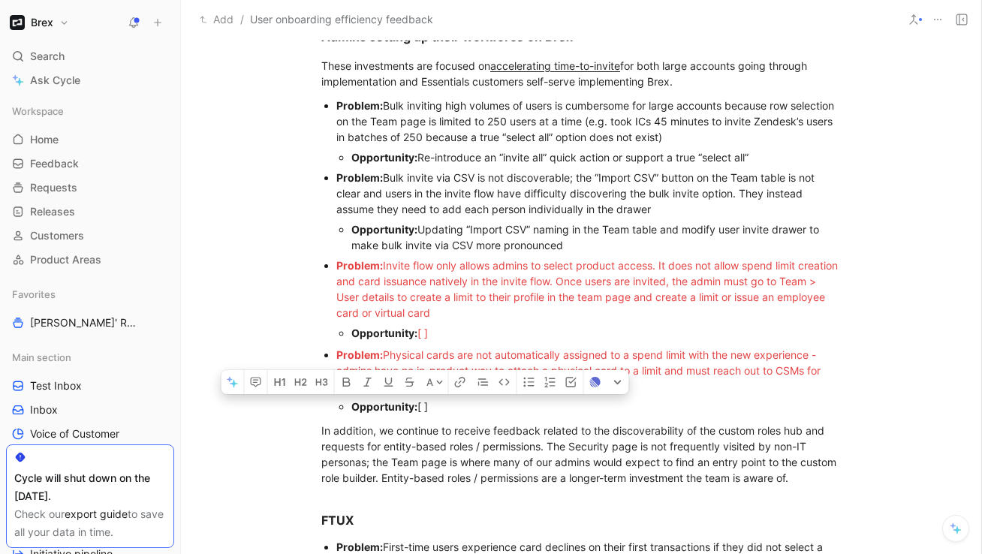
drag, startPoint x: 430, startPoint y: 405, endPoint x: 420, endPoint y: 405, distance: 10.5
click at [420, 405] on div "Opportunity: [ ]" at bounding box center [596, 407] width 490 height 16
click at [431, 385] on button "A" at bounding box center [435, 382] width 26 height 24
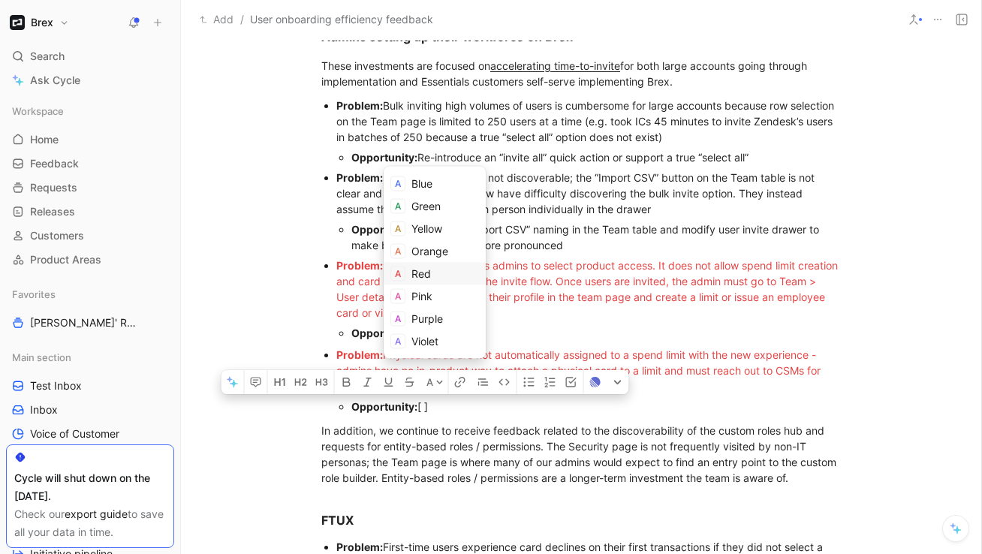
click at [441, 270] on div "Red" at bounding box center [445, 274] width 68 height 18
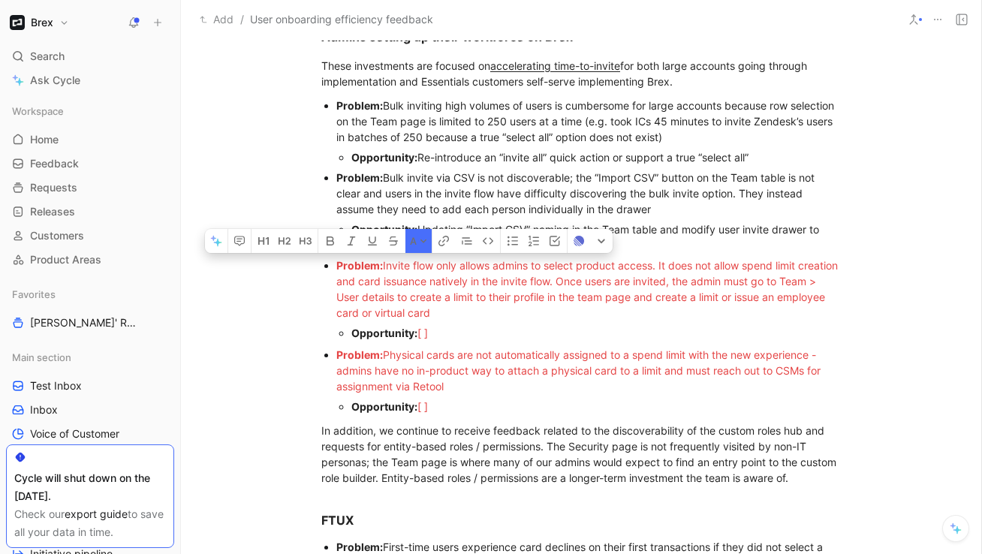
drag, startPoint x: 490, startPoint y: 316, endPoint x: 333, endPoint y: 269, distance: 164.6
click at [332, 269] on ul "Problem: Bulk inviting high volumes of users is cumbersome for large accounts b…" at bounding box center [581, 219] width 577 height 248
click at [427, 242] on button "A" at bounding box center [418, 241] width 26 height 24
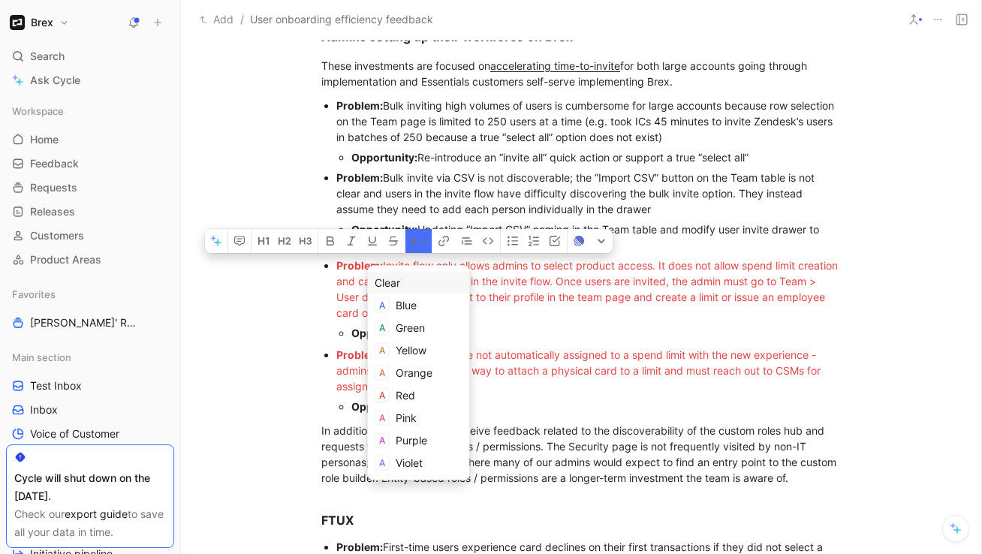
click at [416, 289] on div "Clear" at bounding box center [419, 283] width 89 height 18
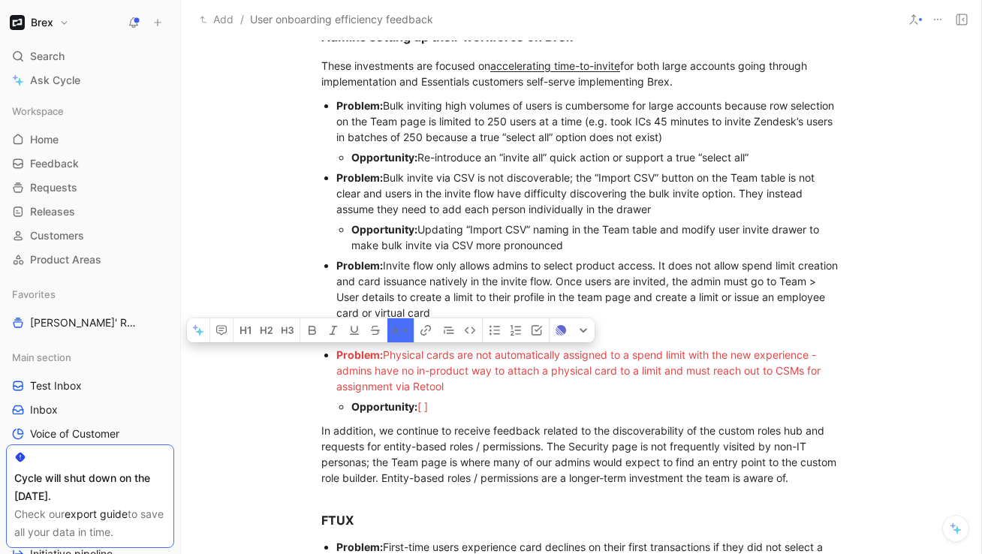
drag, startPoint x: 457, startPoint y: 384, endPoint x: 320, endPoint y: 360, distance: 139.6
click at [320, 360] on ul "Problem: Physical cards are not automatically assigned to a spend limit with th…" at bounding box center [581, 381] width 577 height 72
click at [399, 330] on button "A" at bounding box center [400, 330] width 26 height 24
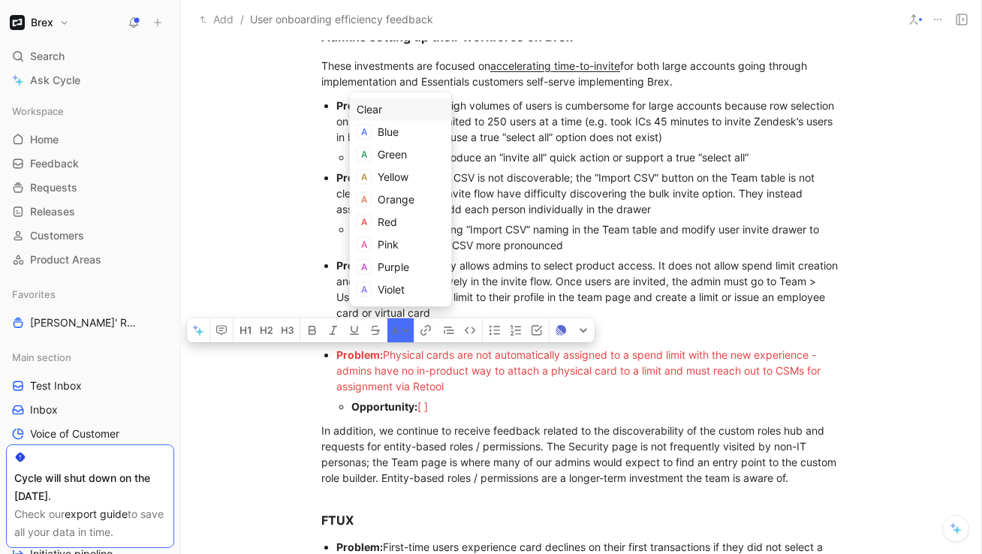
click at [399, 111] on div "Clear" at bounding box center [401, 110] width 89 height 18
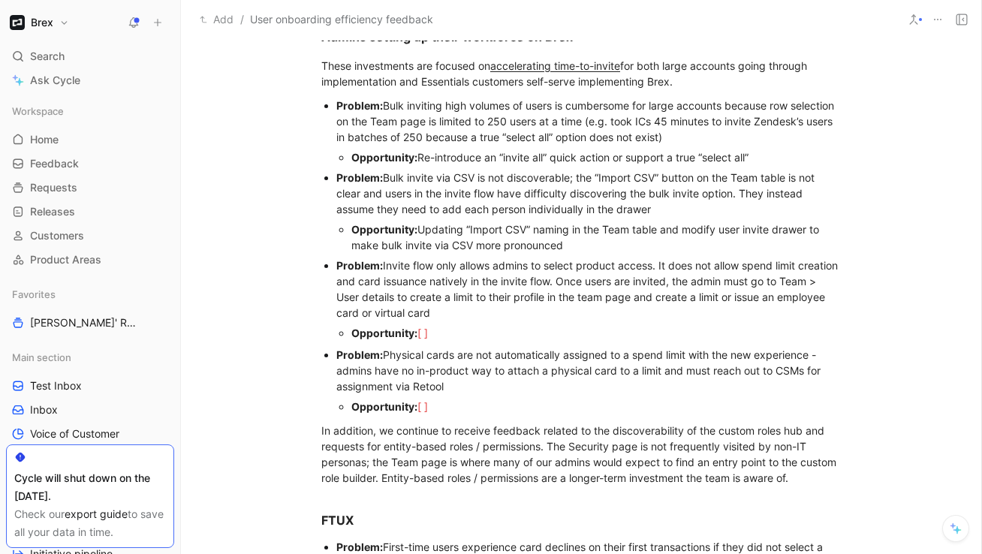
click at [535, 281] on div "Problem: Invite flow only allows admins to select product access. It does not a…" at bounding box center [588, 289] width 505 height 63
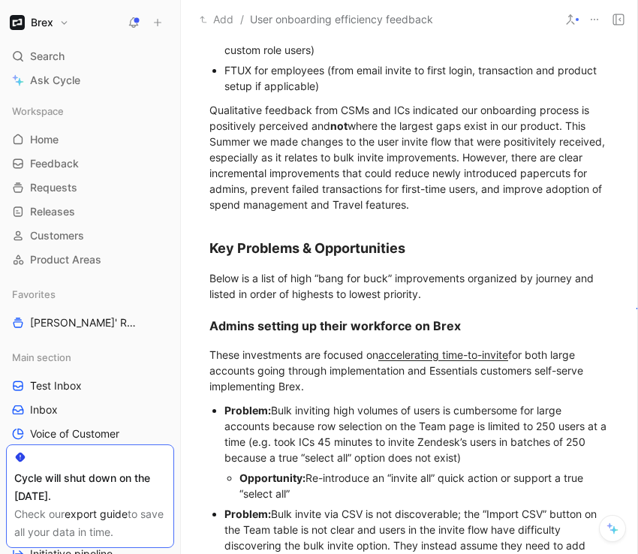
scroll to position [297, 0]
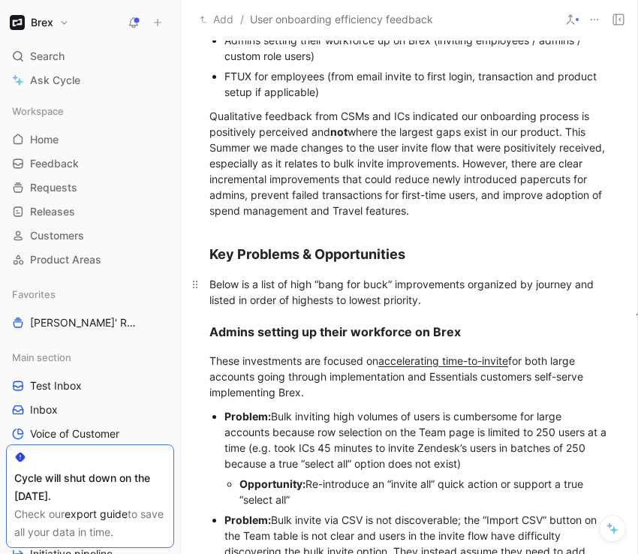
click at [536, 276] on div "Below is a list of high “bang for buck” improvements organized by journey and l…" at bounding box center [409, 292] width 400 height 32
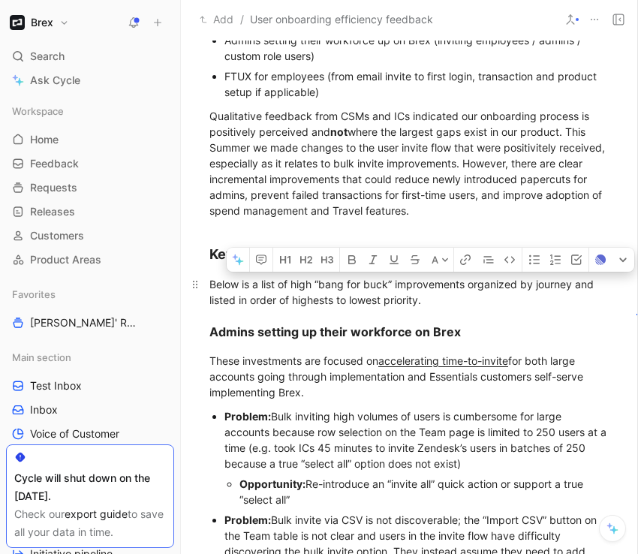
click at [532, 276] on div "Below is a list of high “bang for buck” improvements organized by journey and l…" at bounding box center [409, 292] width 400 height 32
click at [538, 276] on div "Below is a list of high “bang for buck” improvements organized by journey and l…" at bounding box center [409, 292] width 400 height 32
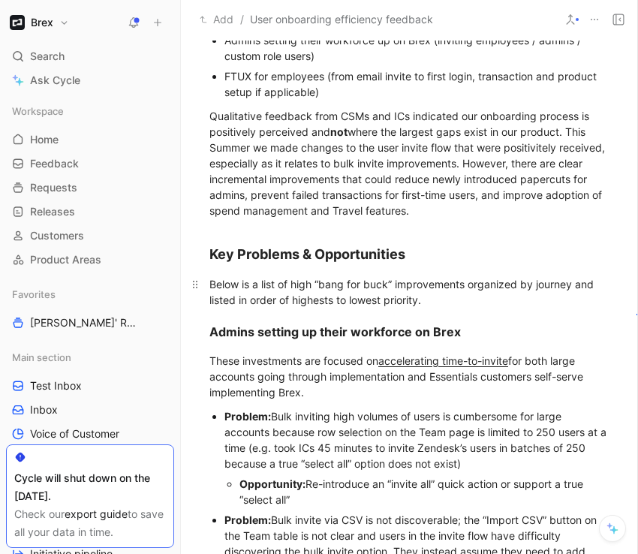
click at [470, 279] on div "Below is a list of high “bang for buck” improvements organized by journey and l…" at bounding box center [409, 292] width 400 height 32
